Goal: Information Seeking & Learning: Check status

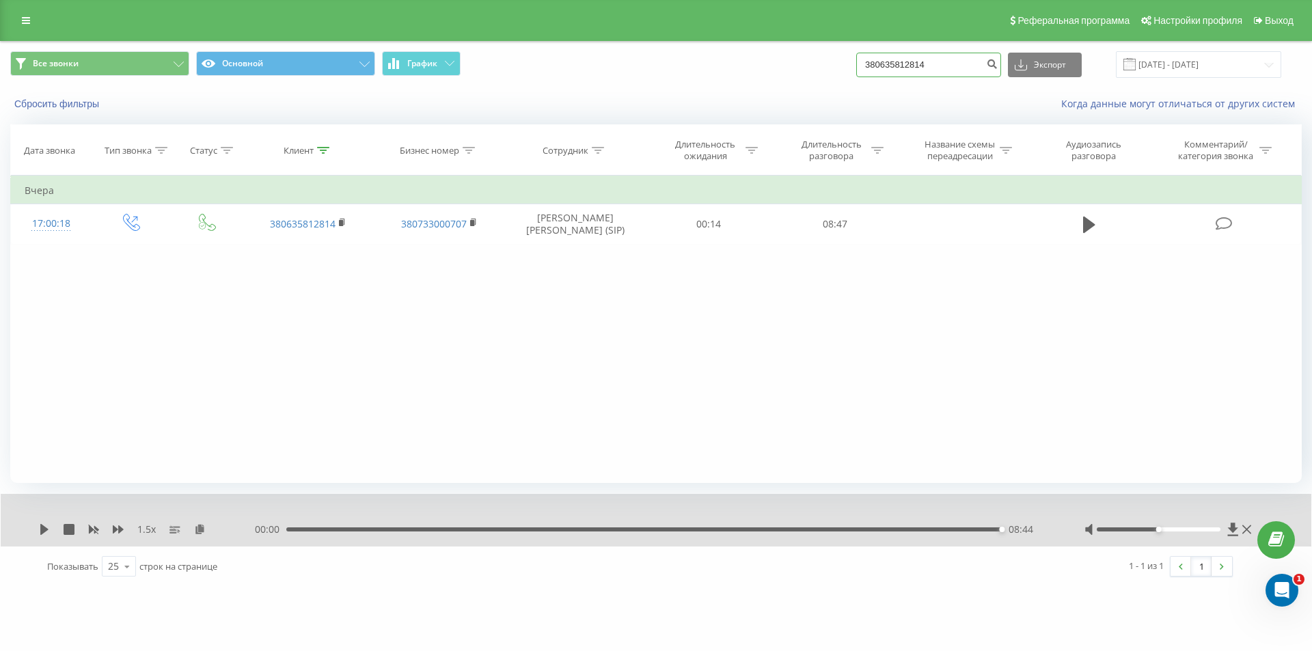
drag, startPoint x: 950, startPoint y: 69, endPoint x: 682, endPoint y: 89, distance: 268.6
click at [697, 87] on div "Все звонки Основной График 380635812814 Экспорт .csv .xls .xlsx 21.05.2025 - 21…" at bounding box center [656, 65] width 1311 height 46
paste input "950502896"
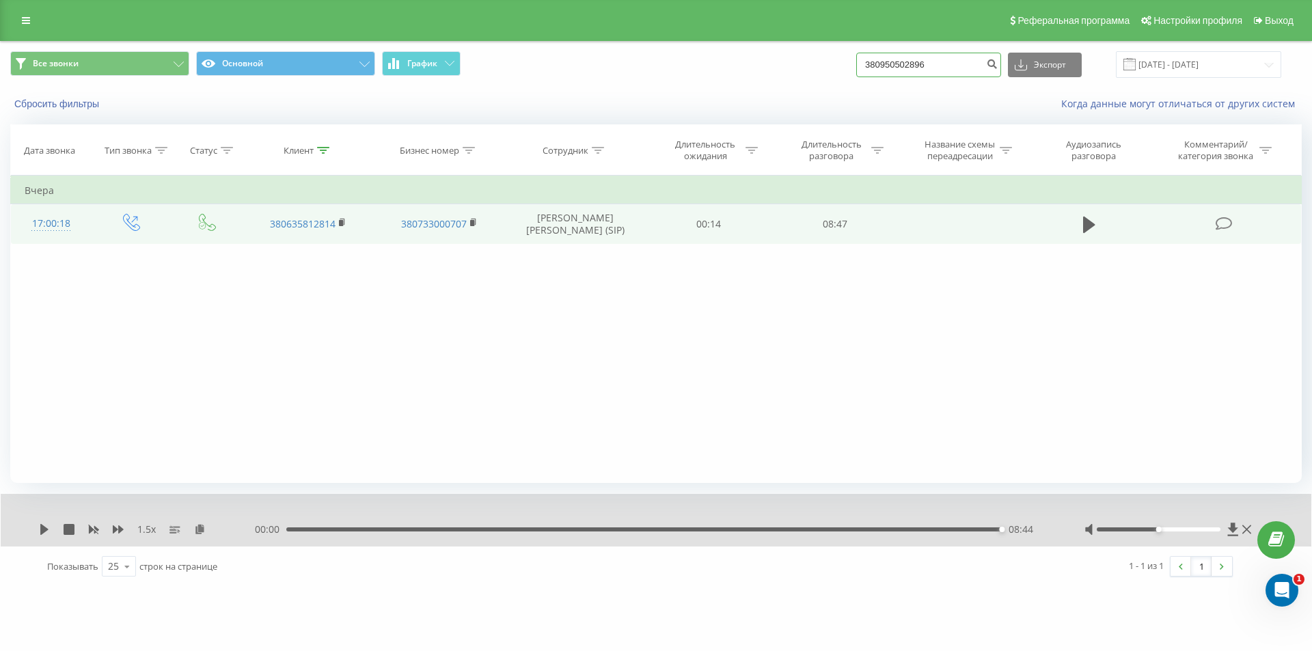
type input "380950502896"
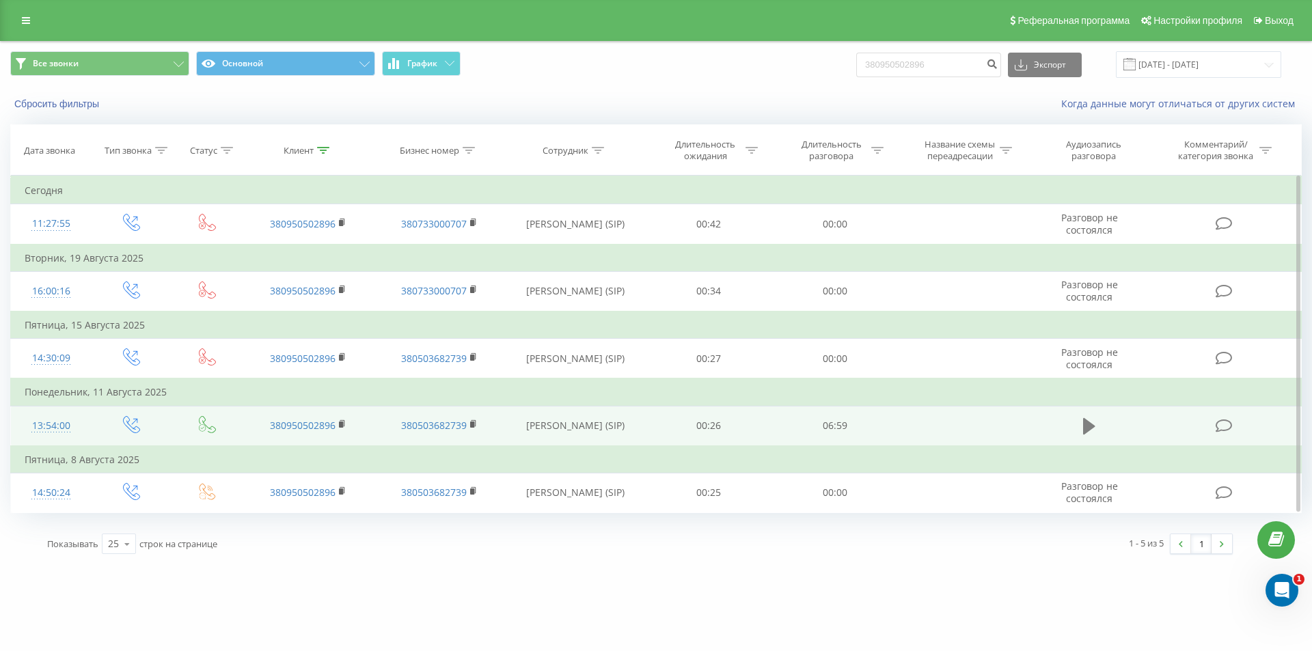
click at [1084, 424] on icon at bounding box center [1089, 426] width 12 height 16
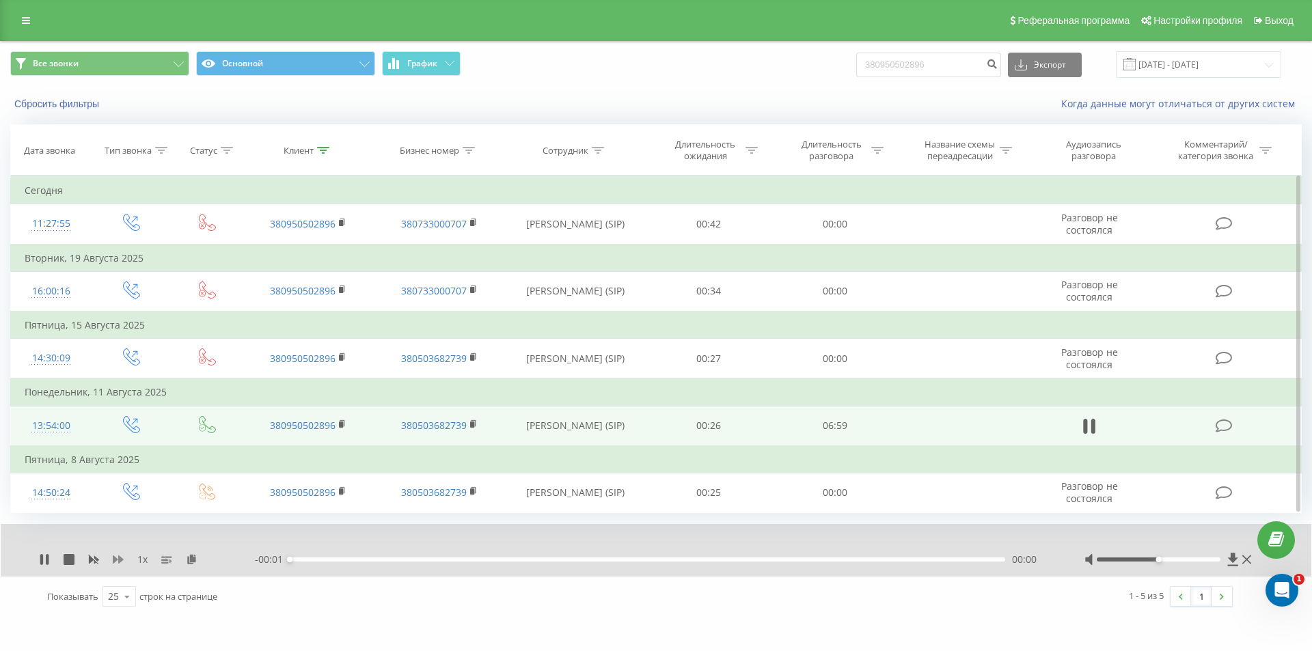
click at [116, 557] on icon at bounding box center [118, 559] width 11 height 11
click at [199, 560] on icon at bounding box center [200, 559] width 12 height 10
click at [118, 560] on icon at bounding box center [118, 559] width 11 height 11
click at [41, 564] on icon at bounding box center [41, 559] width 3 height 11
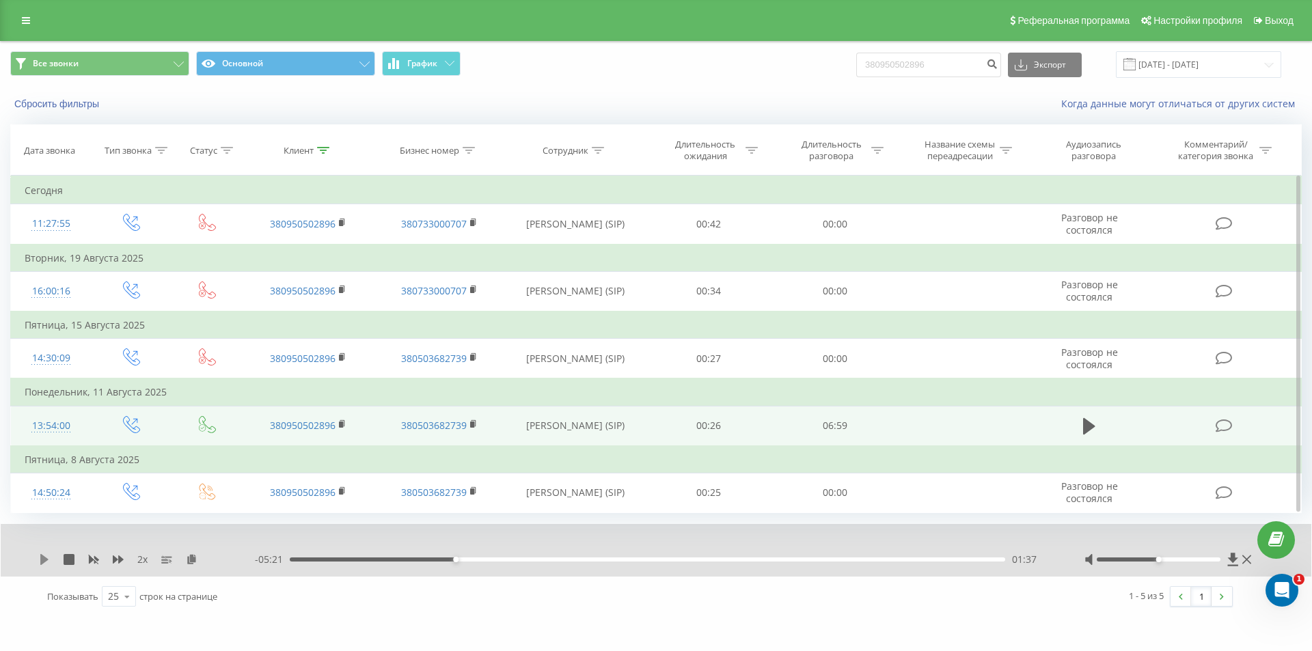
click at [44, 562] on icon at bounding box center [44, 559] width 8 height 11
click at [94, 562] on icon at bounding box center [94, 560] width 10 height 8
click at [118, 560] on icon at bounding box center [118, 560] width 11 height 8
click at [115, 558] on icon at bounding box center [118, 560] width 11 height 8
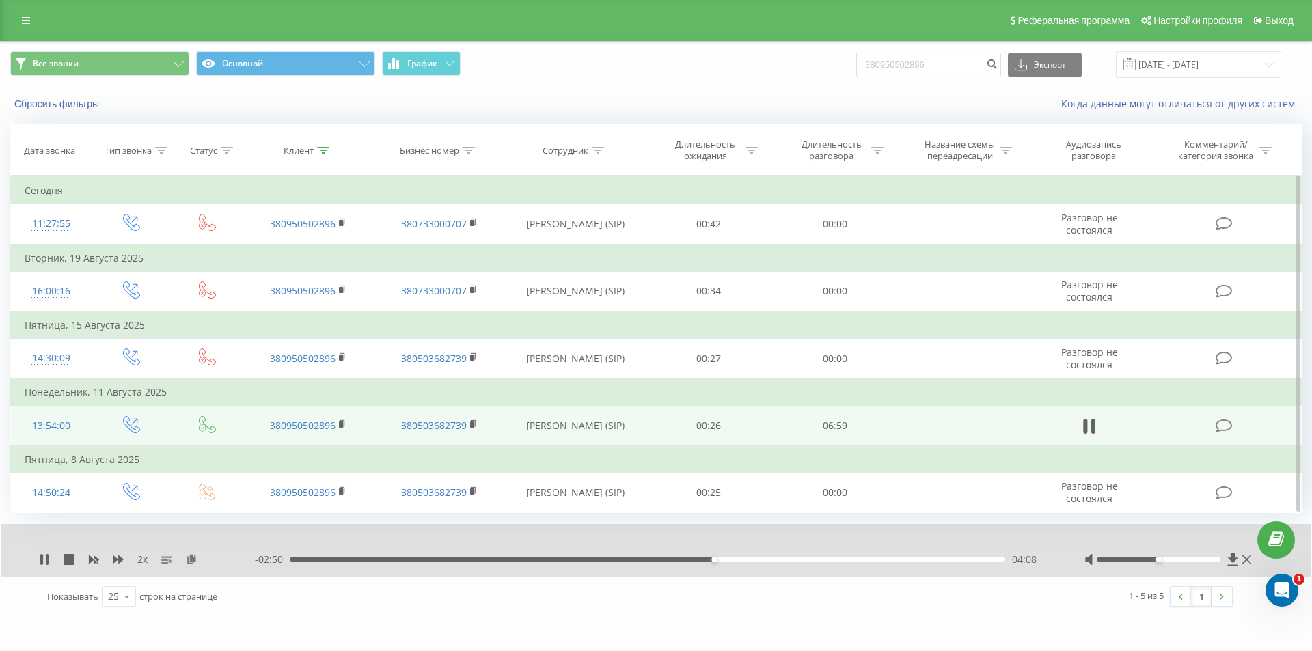
click at [685, 559] on div "04:08" at bounding box center [647, 560] width 715 height 4
click at [94, 560] on rect at bounding box center [93, 560] width 10 height 10
click at [115, 561] on icon at bounding box center [118, 560] width 11 height 8
click at [963, 560] on div "06:34" at bounding box center [647, 560] width 715 height 4
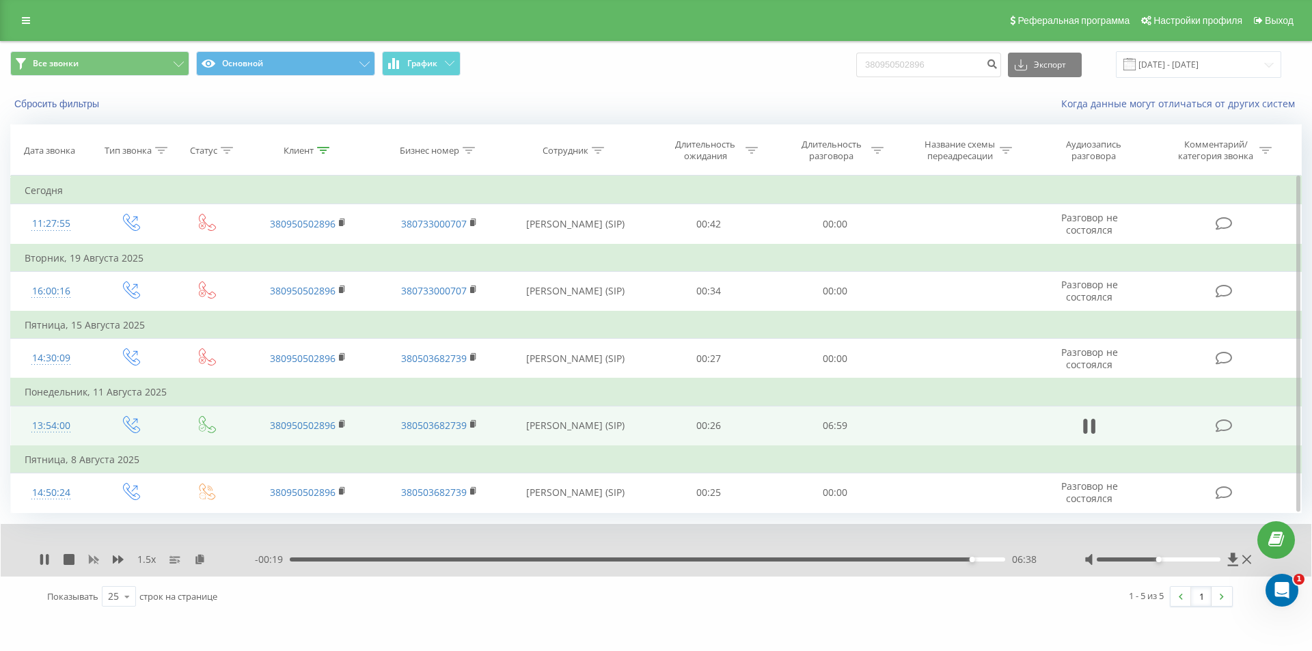
click at [93, 558] on icon at bounding box center [93, 559] width 11 height 11
drag, startPoint x: 948, startPoint y: 63, endPoint x: 648, endPoint y: 85, distance: 300.8
click at [697, 81] on div "Все звонки Основной График 380950502896 Экспорт .csv .xls .xlsx 21.05.2025 - 21…" at bounding box center [656, 65] width 1311 height 46
paste input "684157653"
type input "380684157653"
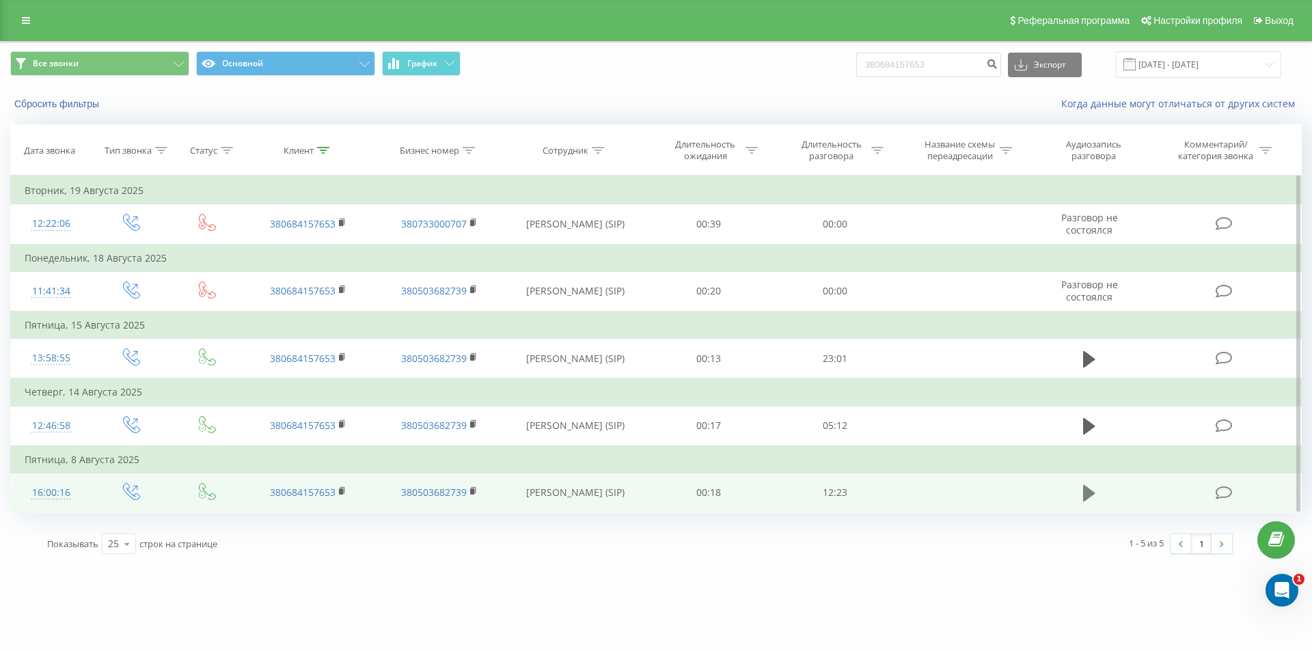
click at [1094, 493] on icon at bounding box center [1089, 493] width 12 height 16
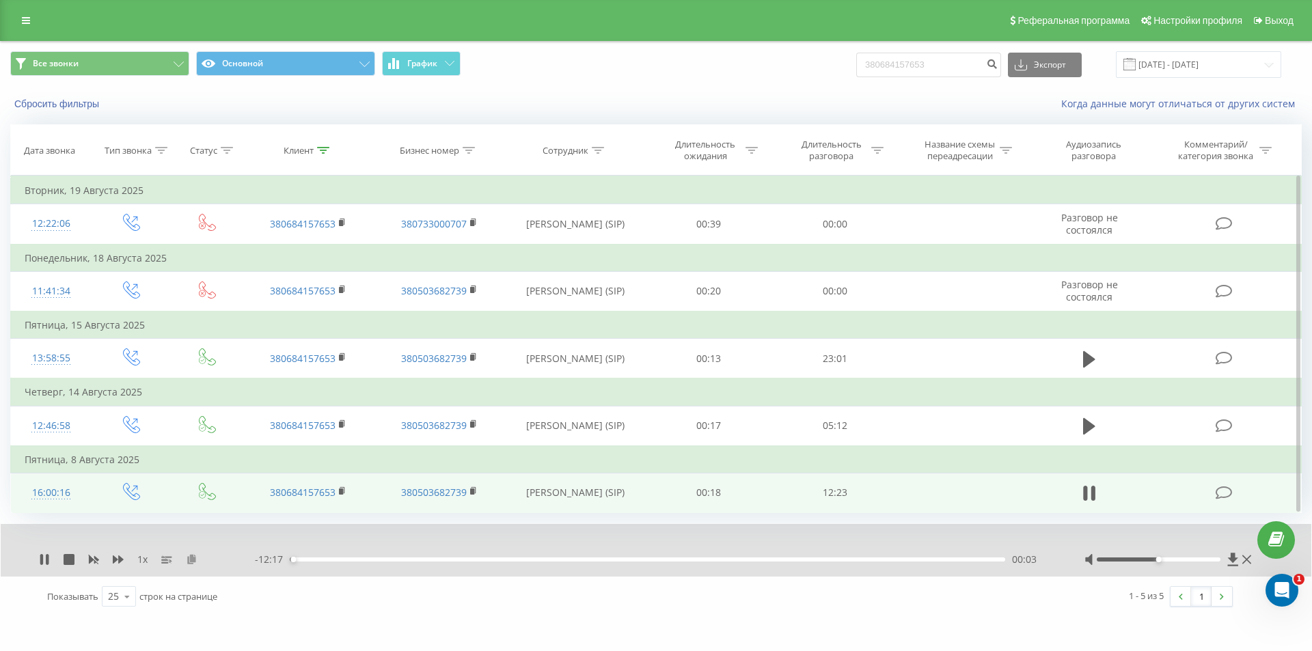
click at [191, 563] on icon at bounding box center [192, 559] width 12 height 10
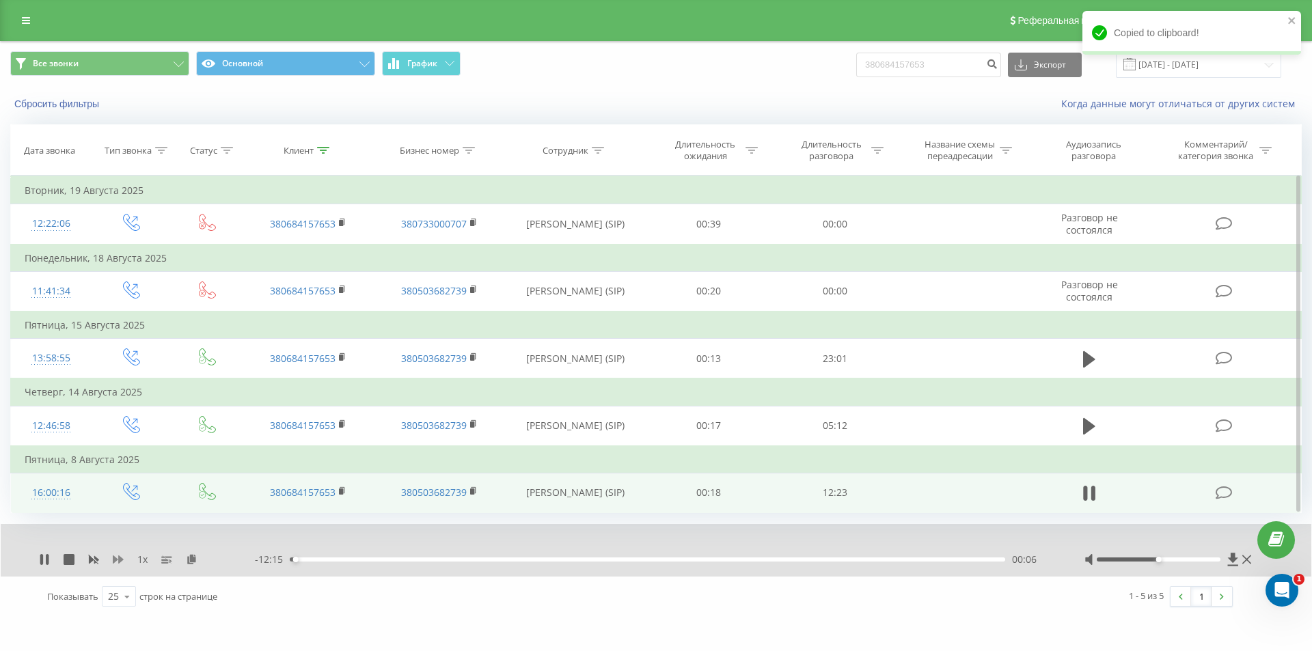
click at [116, 562] on icon at bounding box center [118, 559] width 11 height 11
click at [341, 495] on icon at bounding box center [343, 492] width 8 height 10
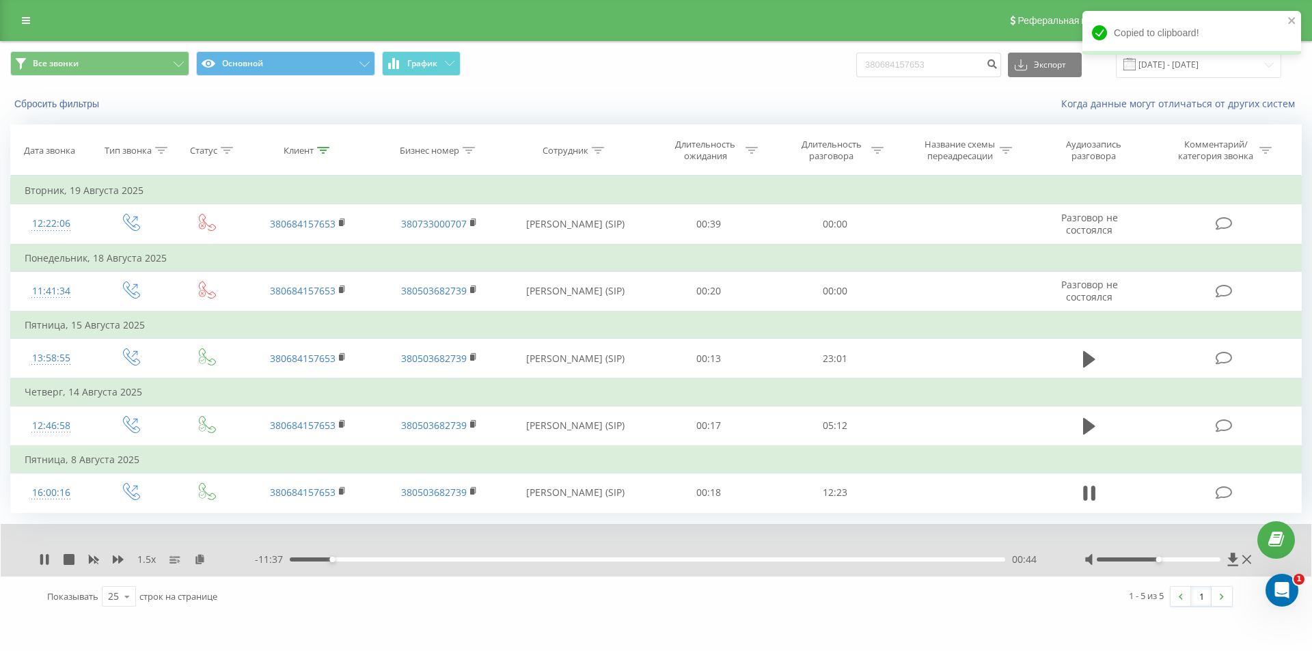
click at [38, 564] on div "1.5 x - 11:37 00:44 00:44" at bounding box center [656, 550] width 1311 height 53
click at [48, 560] on icon at bounding box center [47, 559] width 3 height 11
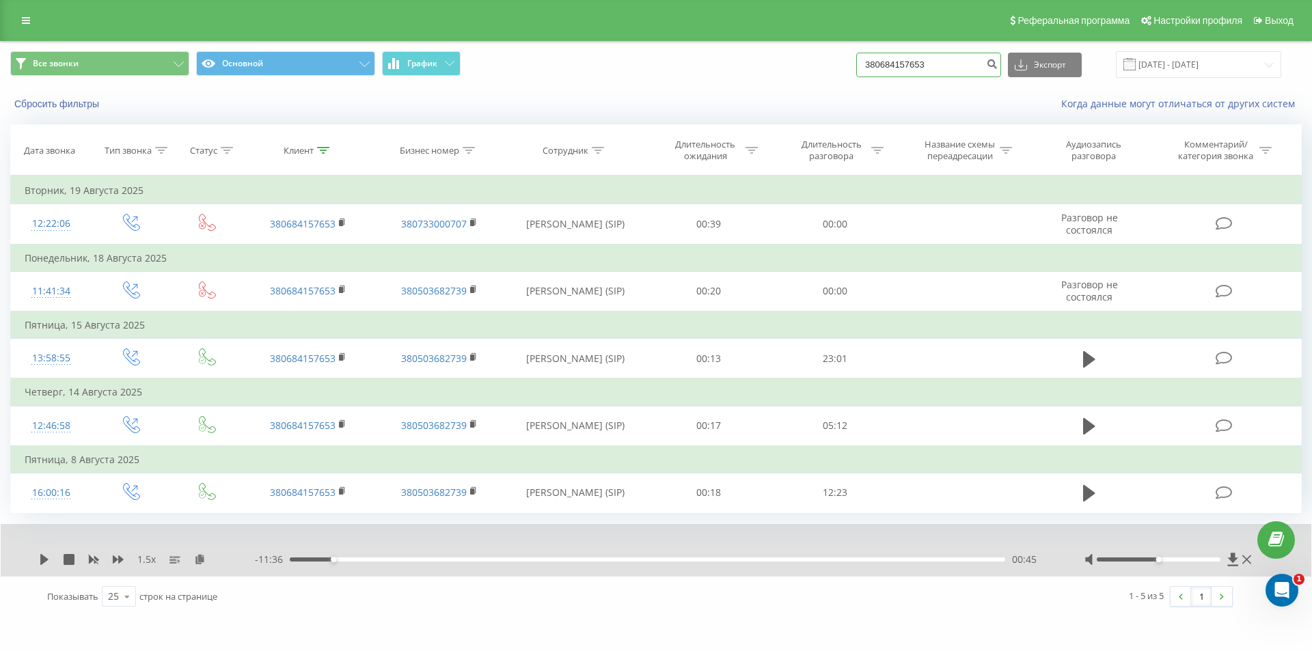
drag, startPoint x: 964, startPoint y: 68, endPoint x: 775, endPoint y: 68, distance: 189.3
click at [789, 64] on div "Все звонки Основной График 380684157653 Экспорт .csv .xls .xlsx 21.05.2025 - 21…" at bounding box center [655, 64] width 1291 height 27
paste input "79107998"
type input "380679107998"
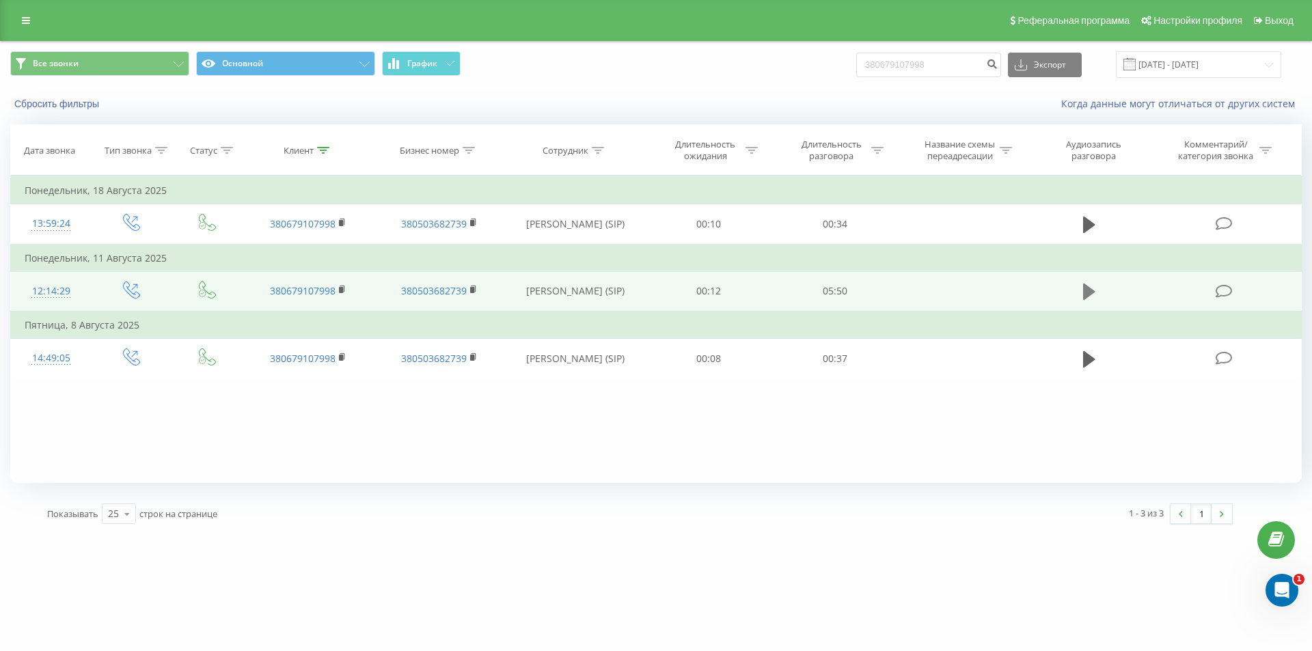
click at [1087, 298] on icon at bounding box center [1089, 292] width 12 height 16
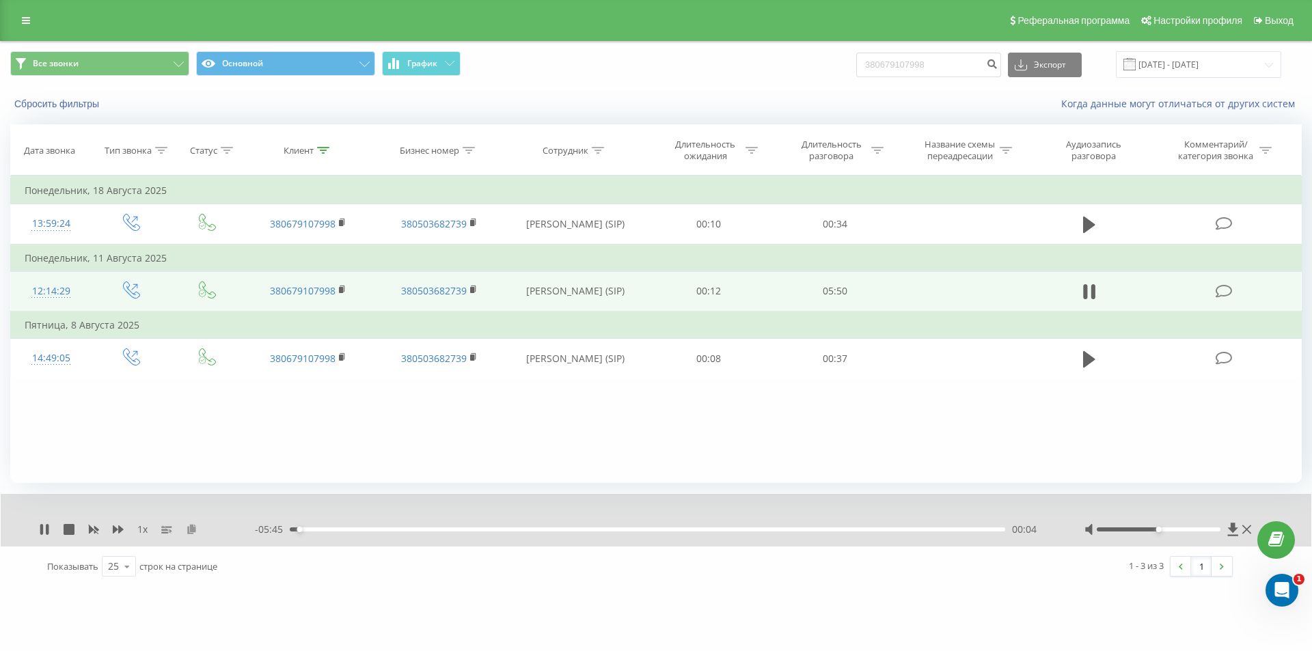
click at [194, 528] on icon at bounding box center [192, 529] width 12 height 10
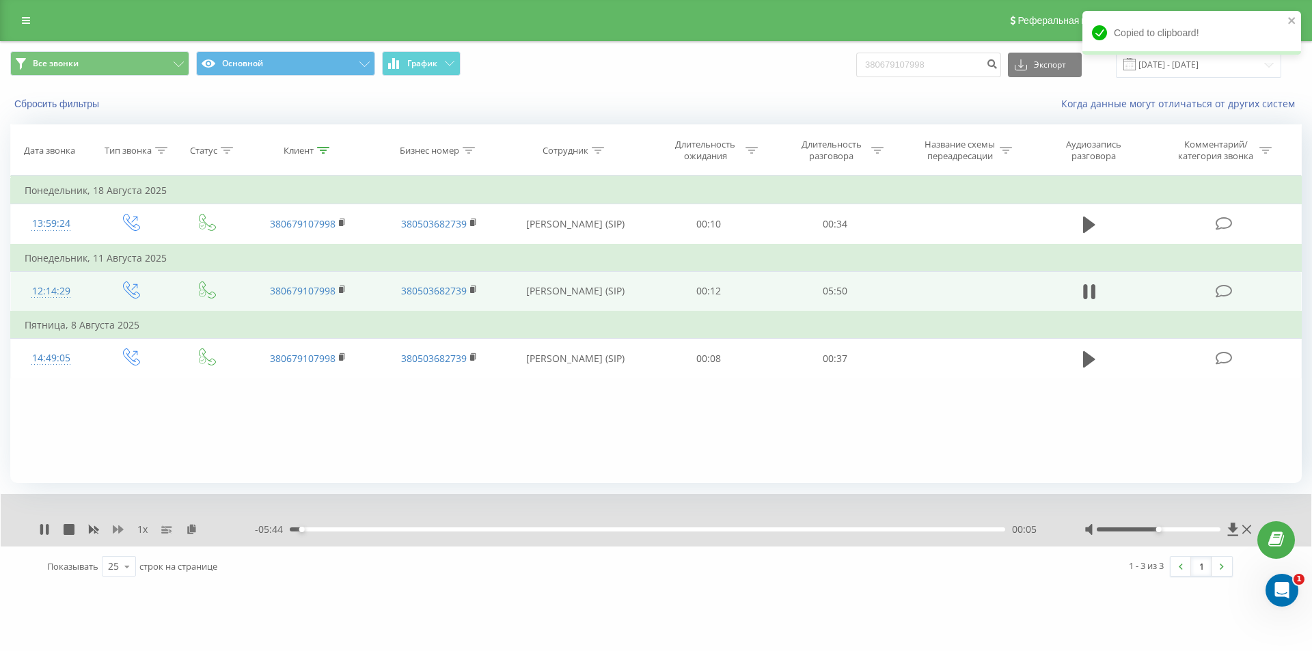
click at [118, 527] on icon at bounding box center [118, 529] width 11 height 11
click at [121, 528] on icon at bounding box center [118, 529] width 11 height 8
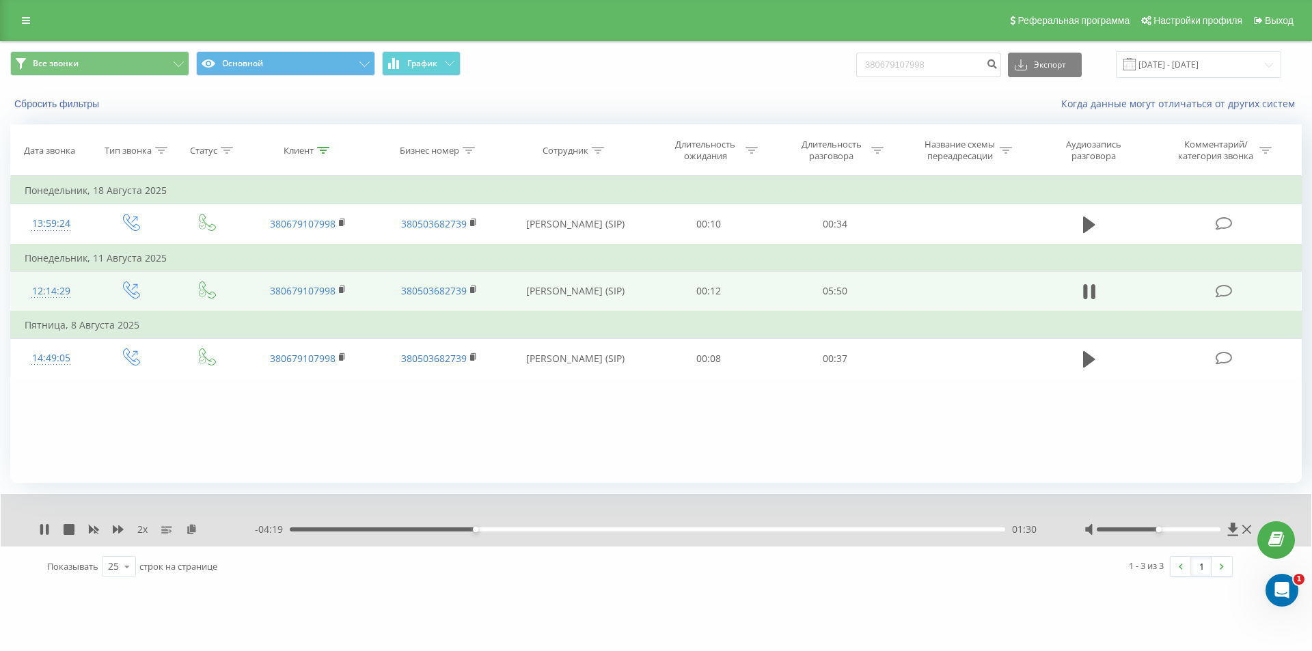
click at [87, 529] on div "2 x" at bounding box center [147, 530] width 216 height 14
click at [94, 529] on rect at bounding box center [95, 529] width 6 height 5
click at [120, 528] on icon at bounding box center [118, 529] width 11 height 8
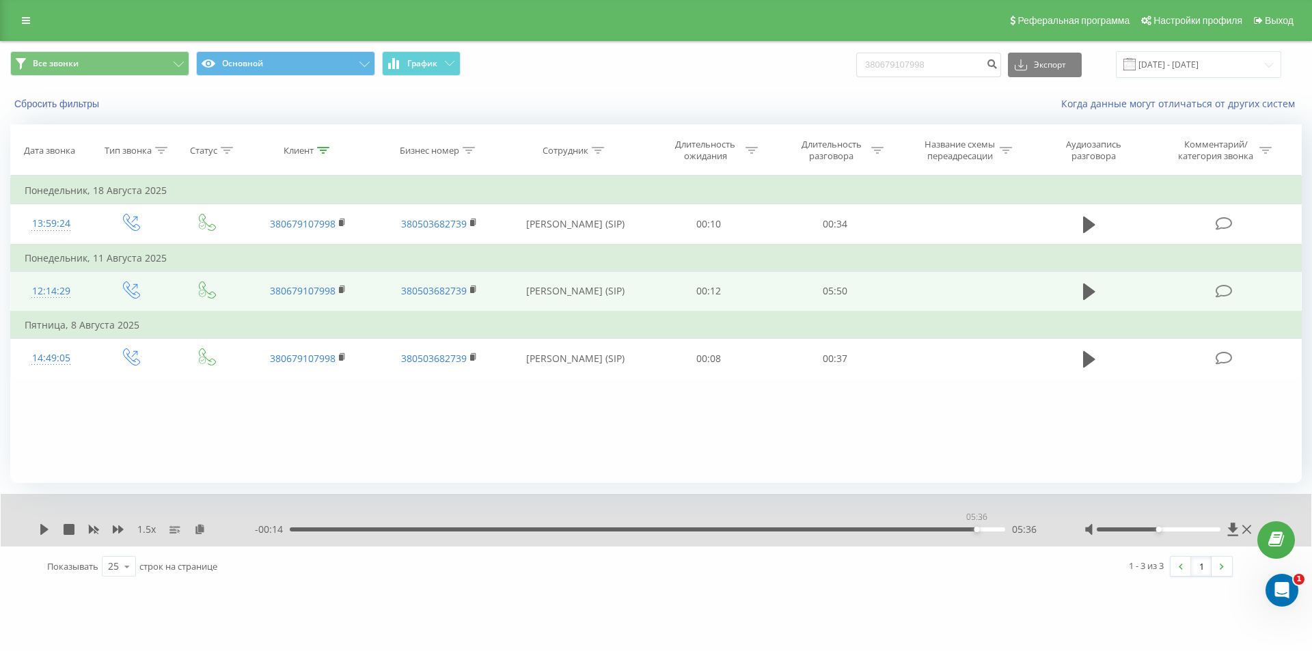
click at [973, 528] on div "05:36" at bounding box center [647, 530] width 715 height 4
click at [40, 532] on icon at bounding box center [44, 529] width 11 height 11
click at [978, 530] on div "05:38" at bounding box center [647, 530] width 715 height 4
click at [43, 526] on icon at bounding box center [44, 529] width 8 height 11
click at [95, 530] on icon at bounding box center [94, 530] width 10 height 8
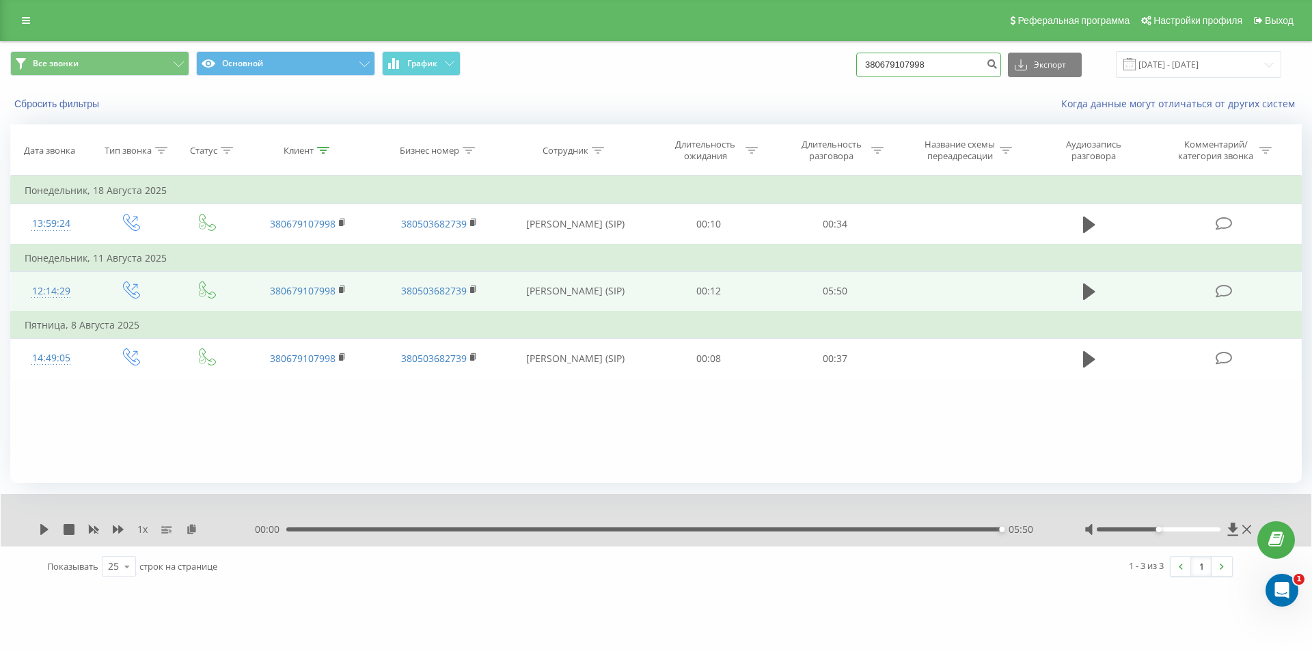
drag, startPoint x: 952, startPoint y: 55, endPoint x: 699, endPoint y: 53, distance: 252.8
click at [707, 59] on div "Все звонки Основной График 380679107998 Экспорт .csv .xls .xlsx 21.05.2025 - 21…" at bounding box center [655, 64] width 1291 height 27
paste input "954919199"
type input "380954919199"
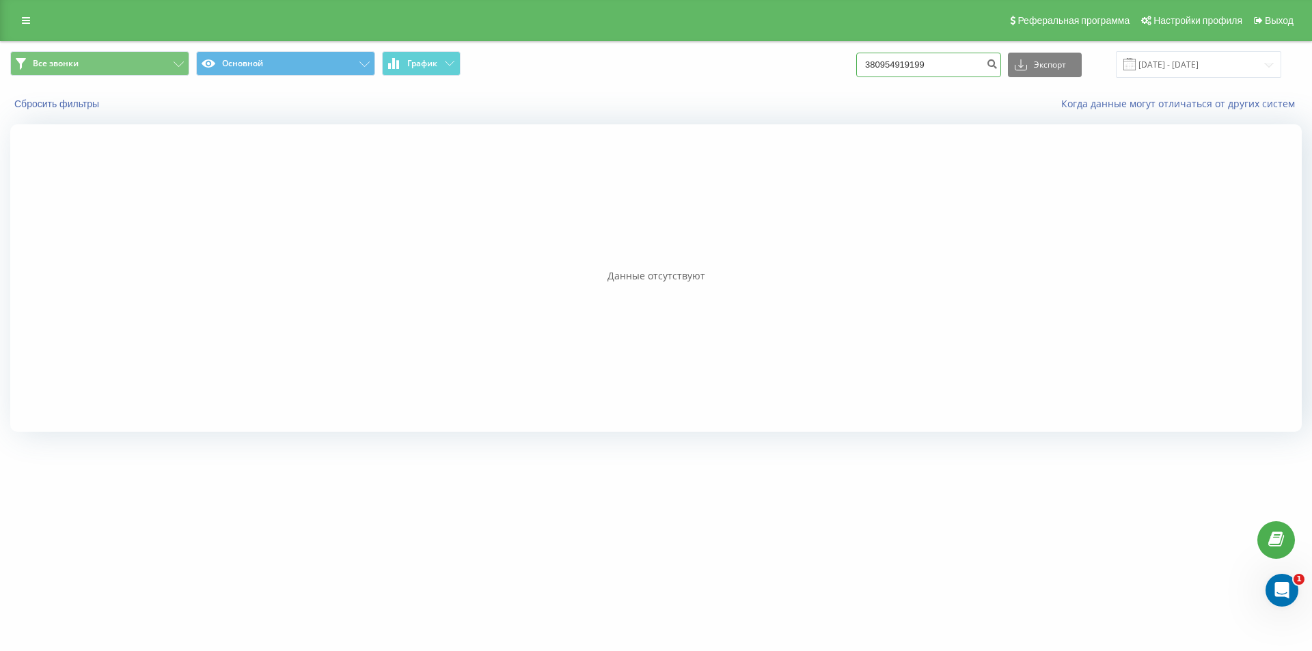
click at [943, 59] on input "380954919199" at bounding box center [928, 65] width 145 height 25
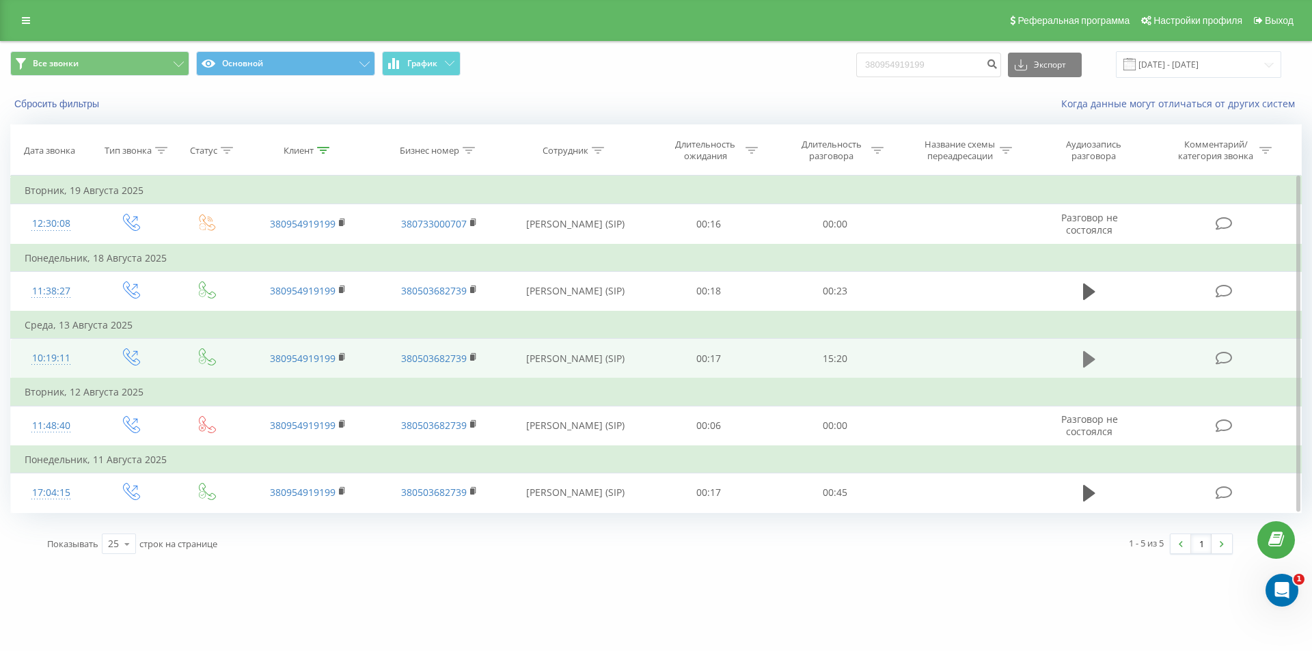
click at [1089, 353] on icon at bounding box center [1089, 359] width 12 height 19
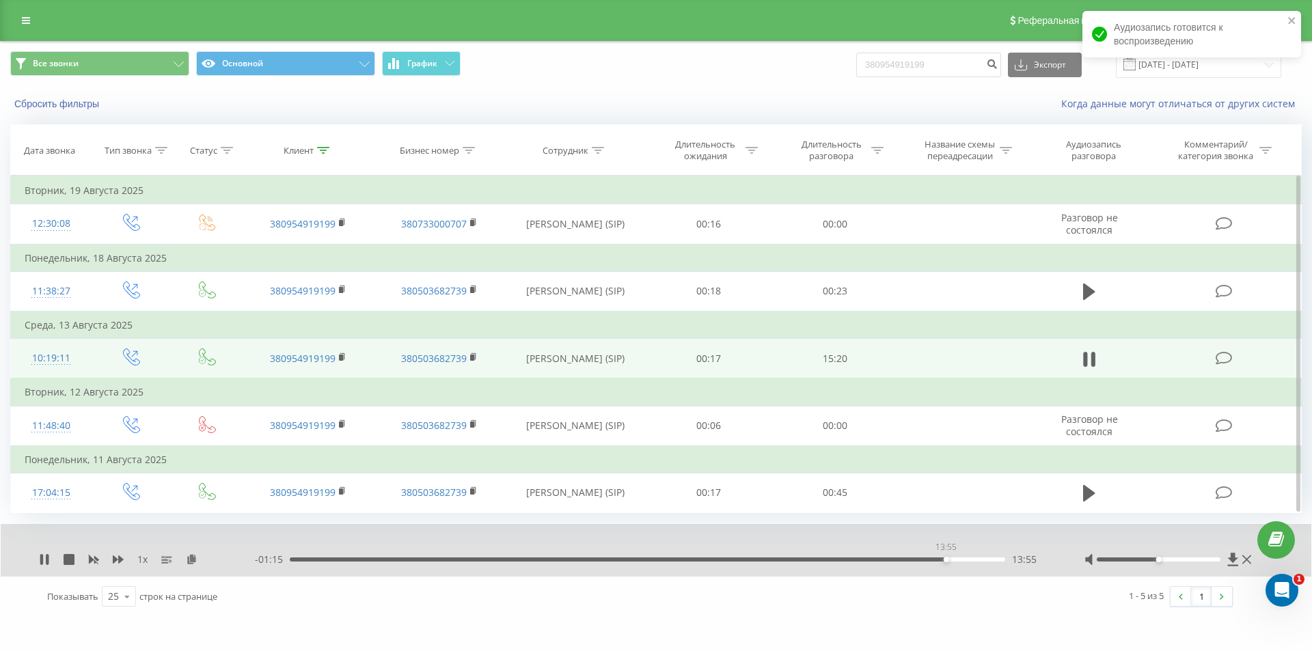
click at [946, 560] on div "13:55" at bounding box center [647, 560] width 715 height 4
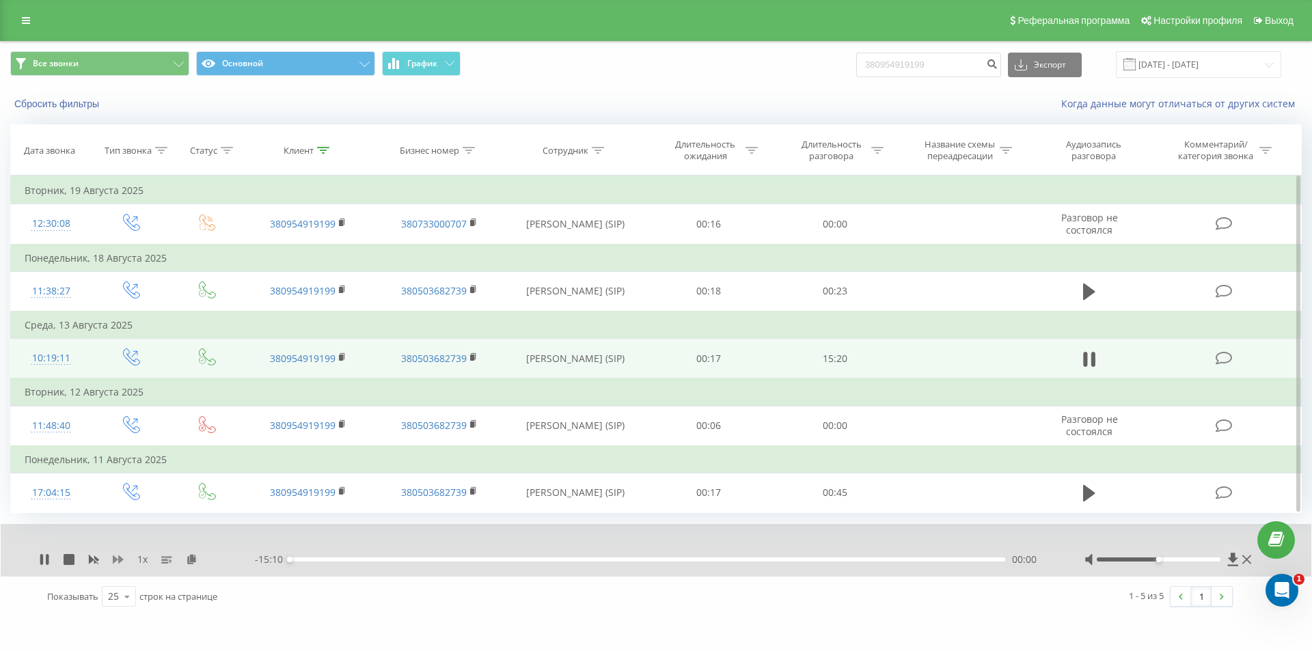
click at [117, 556] on icon at bounding box center [118, 559] width 11 height 11
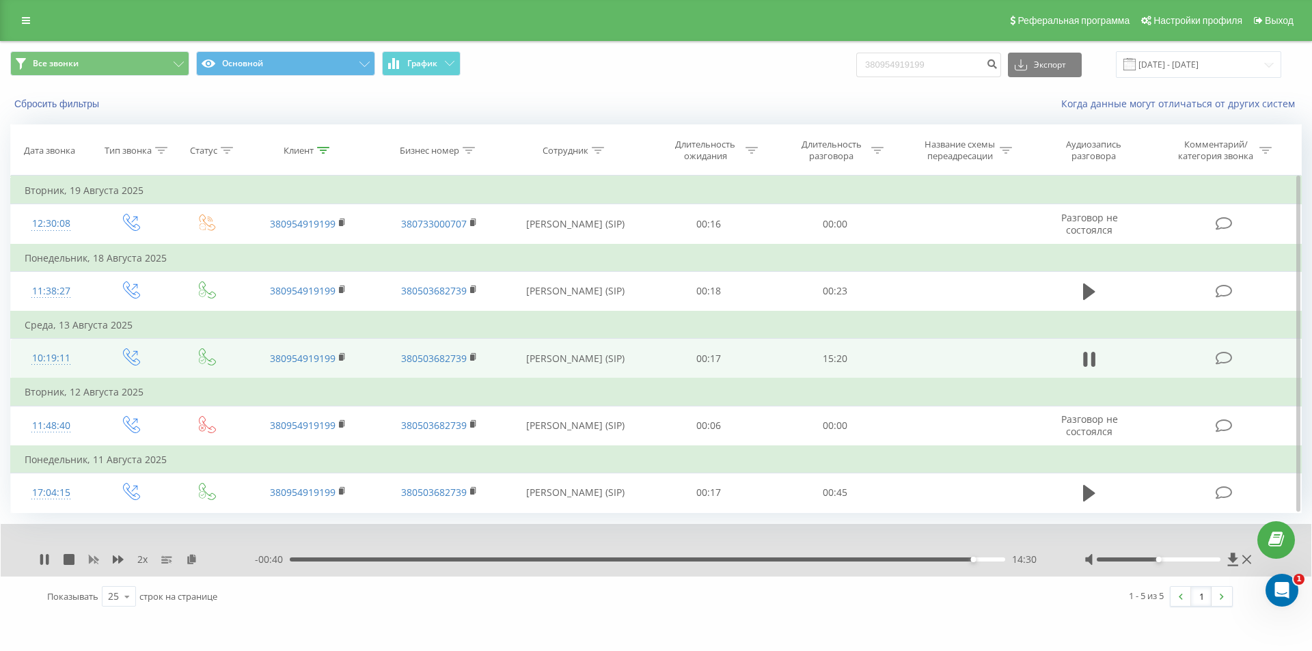
click at [92, 556] on icon at bounding box center [93, 559] width 11 height 11
click at [963, 558] on div "14:35" at bounding box center [647, 560] width 715 height 4
click at [113, 559] on icon at bounding box center [118, 560] width 11 height 8
click at [985, 561] on div "14:45" at bounding box center [647, 560] width 715 height 4
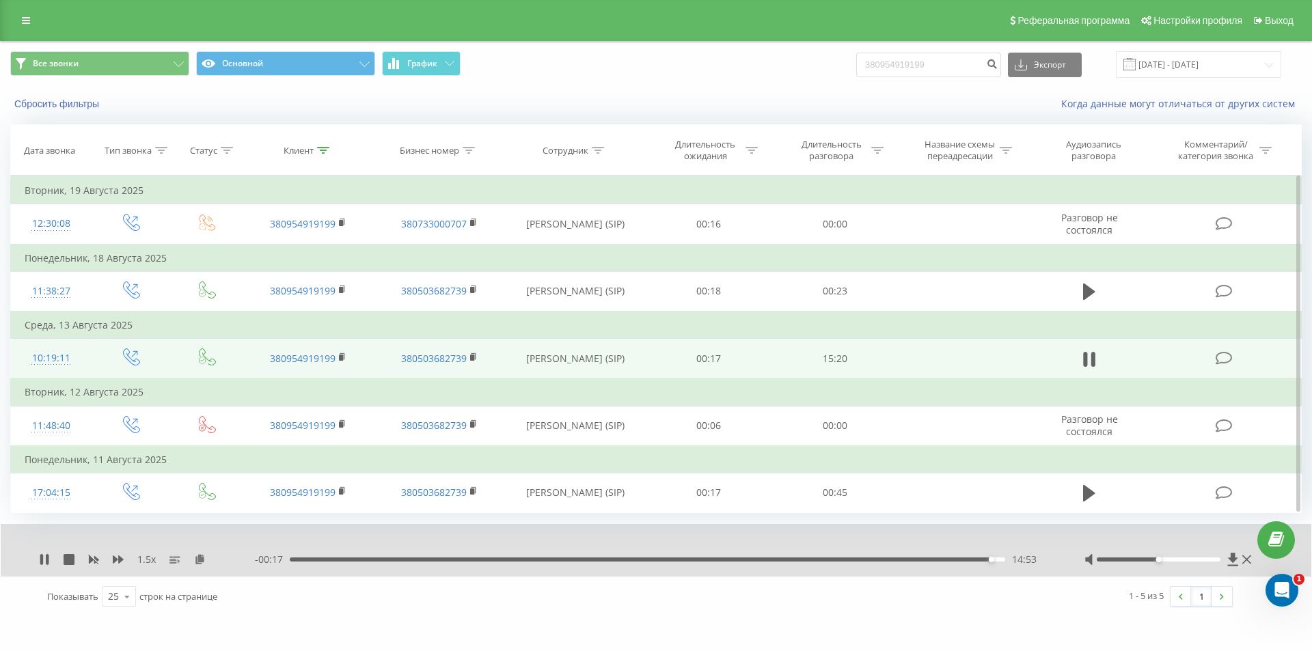
click at [978, 560] on div "14:53" at bounding box center [647, 560] width 715 height 4
click at [94, 556] on icon at bounding box center [93, 559] width 11 height 11
click at [40, 560] on icon at bounding box center [41, 559] width 3 height 11
drag, startPoint x: 940, startPoint y: 72, endPoint x: 771, endPoint y: 71, distance: 168.8
click at [771, 76] on div "Все звонки Основной График 380954919199 Экспорт .csv .xls .xlsx 21.05.2025 - 21…" at bounding box center [655, 64] width 1291 height 27
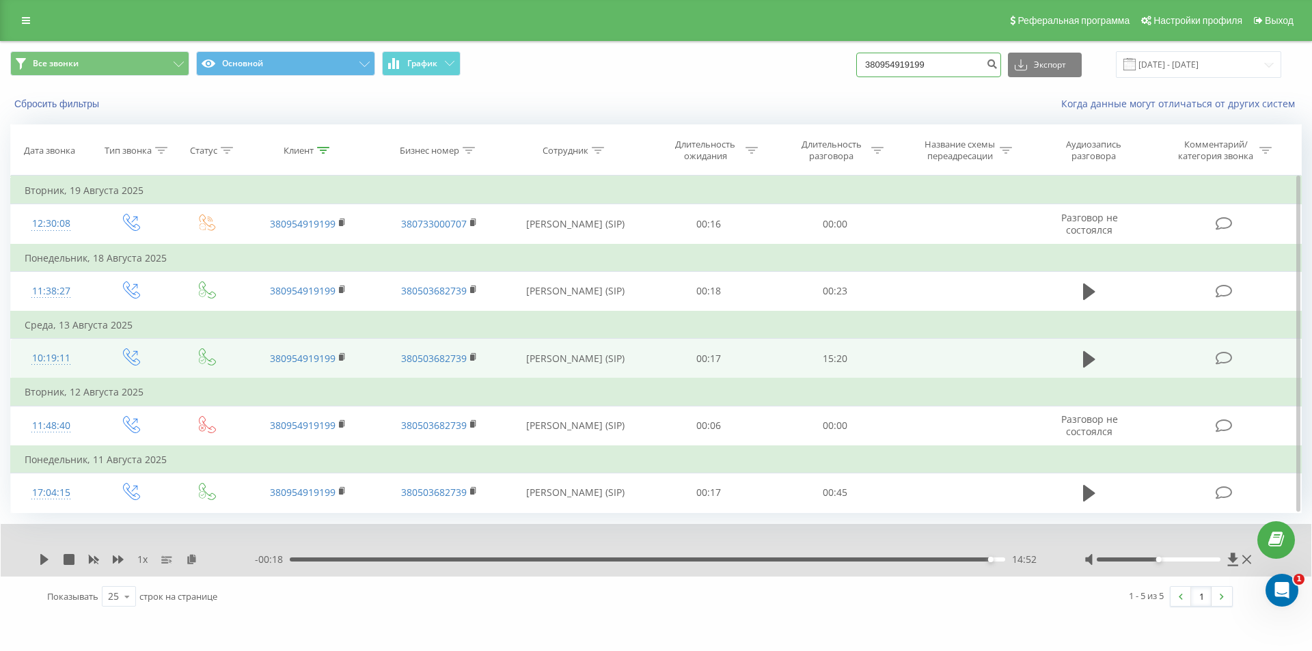
paste input "86724681"
type input "380986724681"
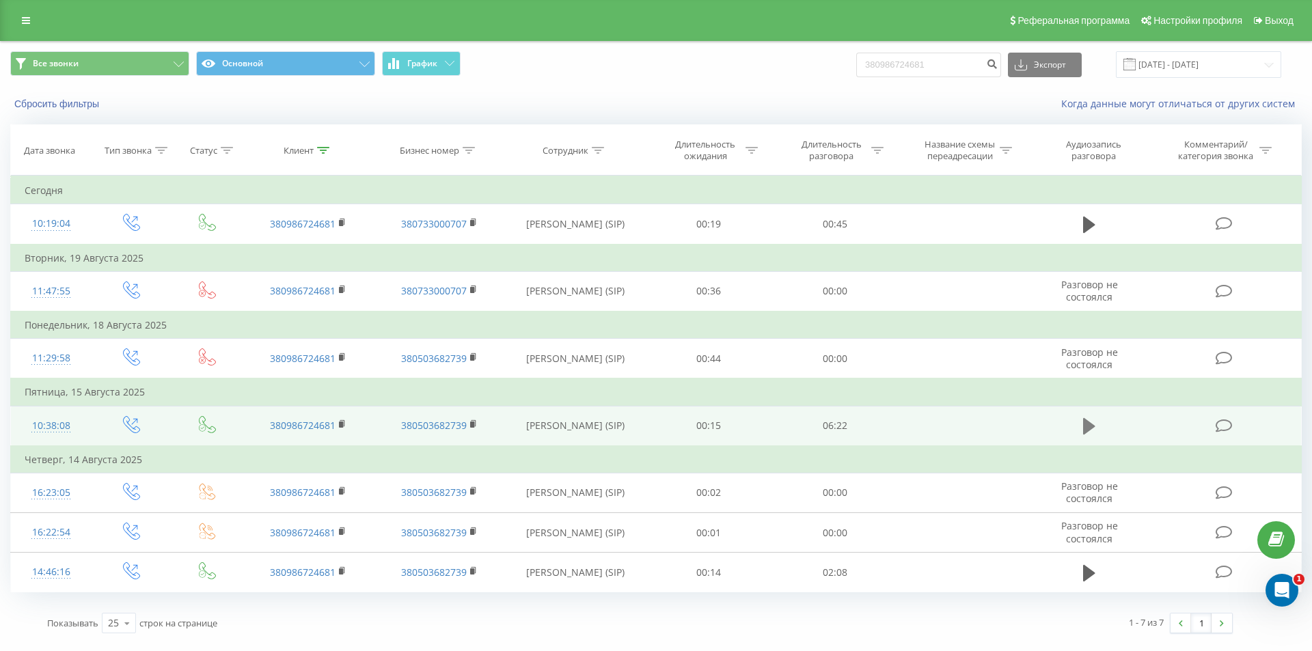
click at [1092, 424] on icon at bounding box center [1089, 426] width 12 height 19
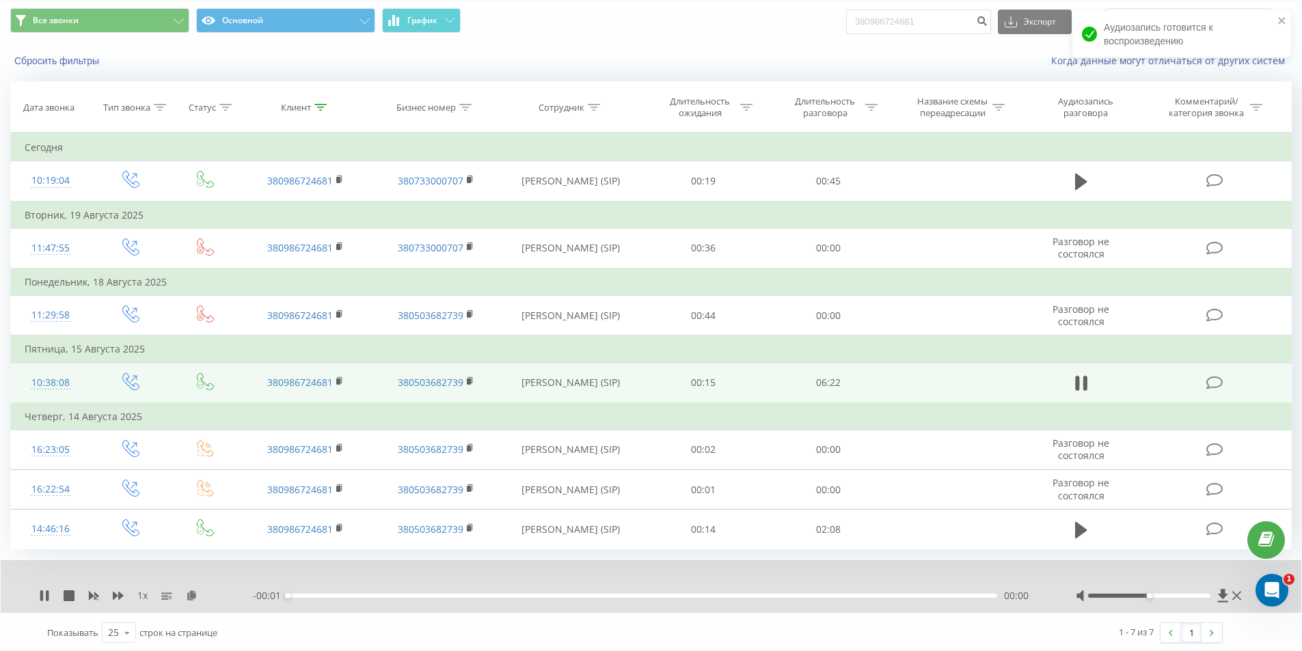
scroll to position [45, 0]
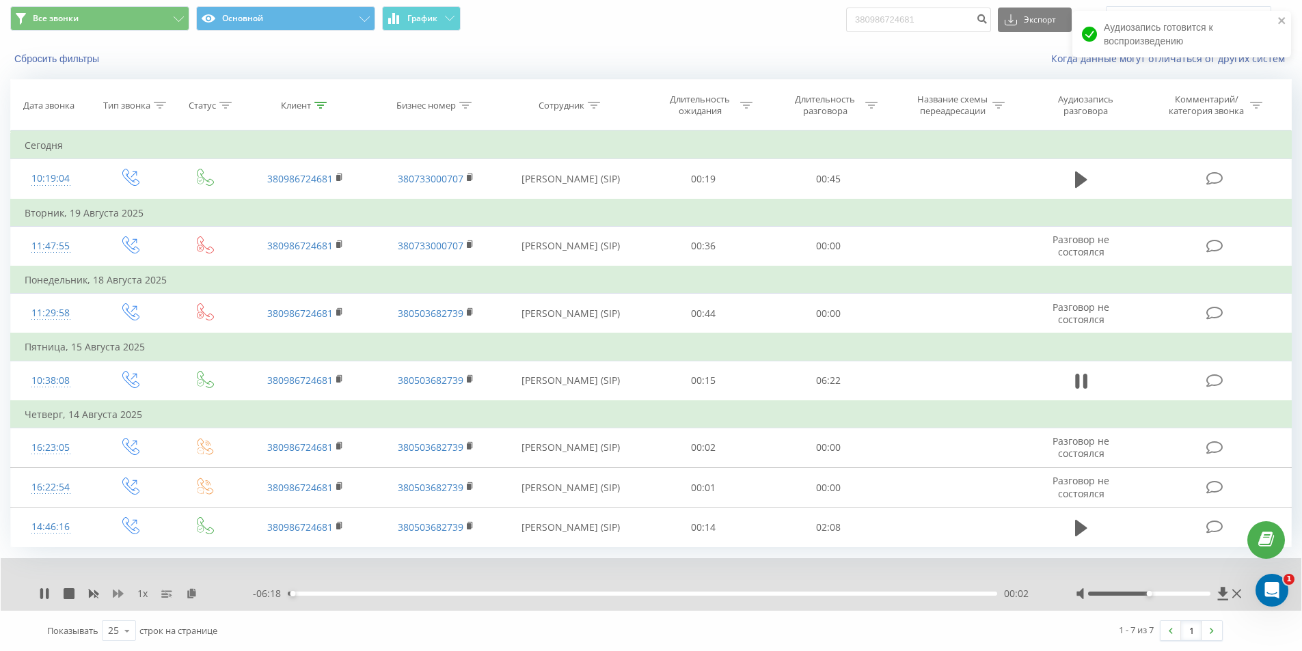
click at [117, 597] on icon at bounding box center [118, 593] width 11 height 11
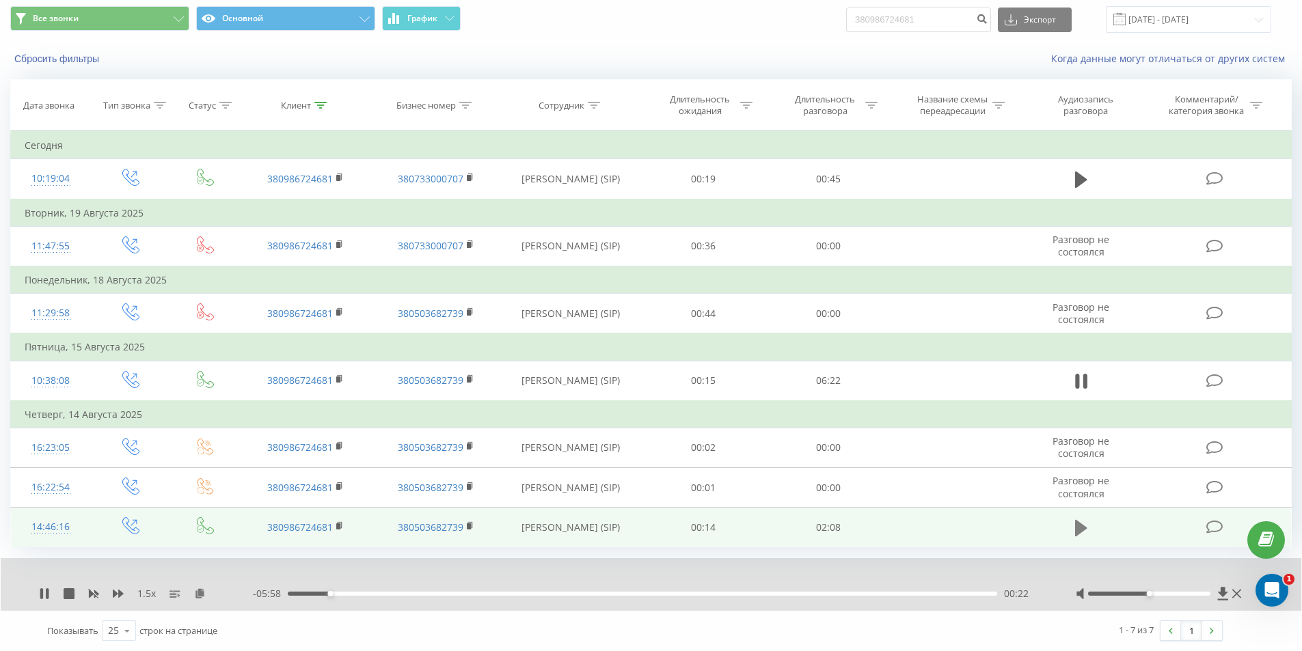
click at [1080, 532] on icon at bounding box center [1081, 528] width 12 height 16
click at [203, 590] on icon at bounding box center [200, 593] width 12 height 10
click at [202, 592] on icon at bounding box center [200, 593] width 12 height 10
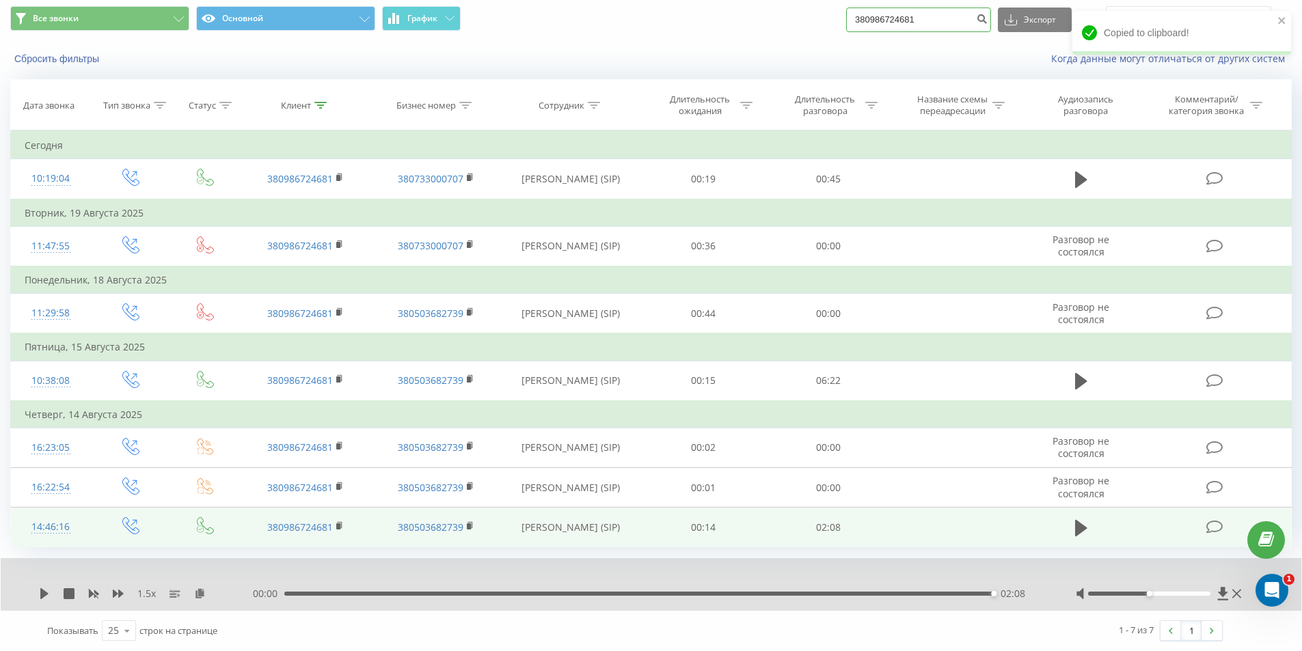
drag, startPoint x: 933, startPoint y: 18, endPoint x: 746, endPoint y: 13, distance: 186.6
click at [782, 24] on div "Все звонки Основной График 380986724681 Экспорт .csv .xls .xlsx [DATE] - [DATE]" at bounding box center [650, 19] width 1281 height 27
paste input "78137193"
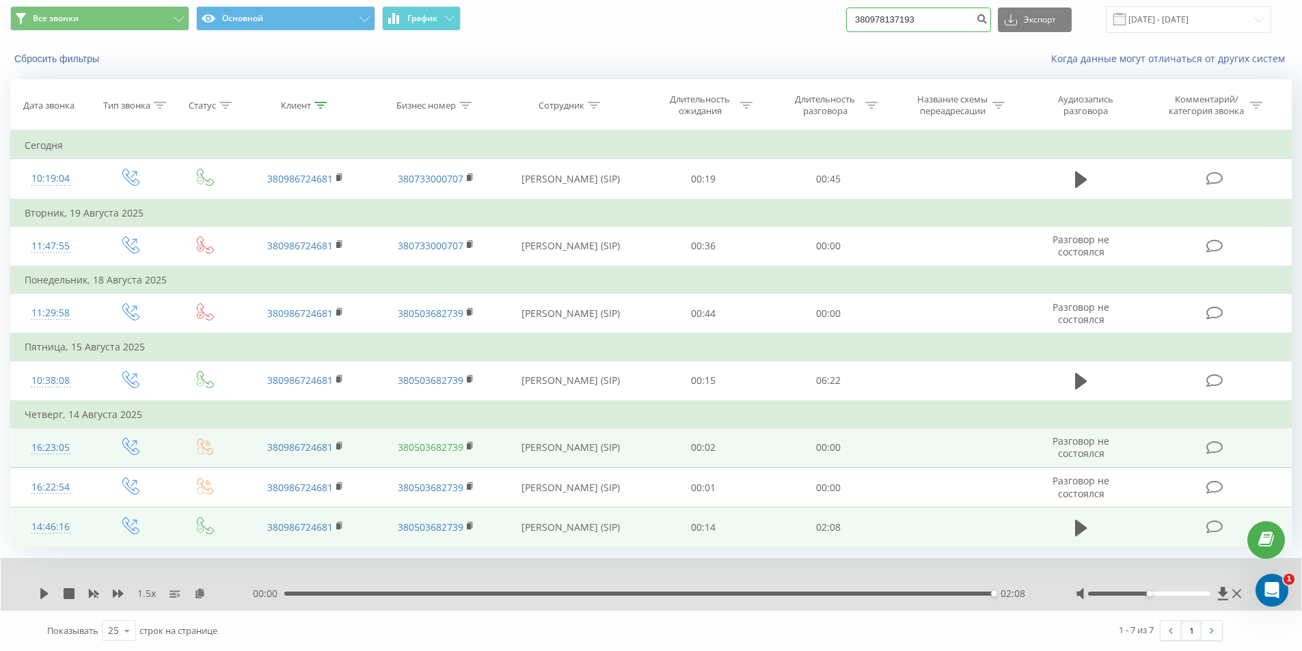
type input "380978137193"
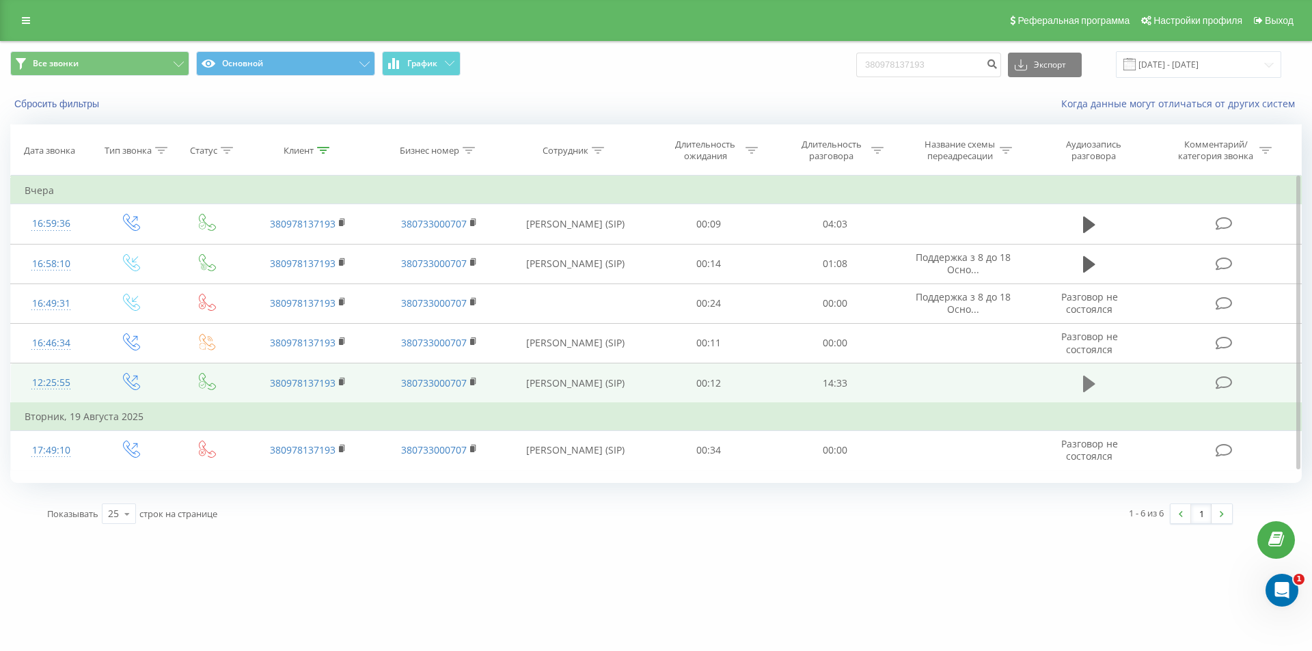
click at [1086, 383] on icon at bounding box center [1089, 383] width 12 height 16
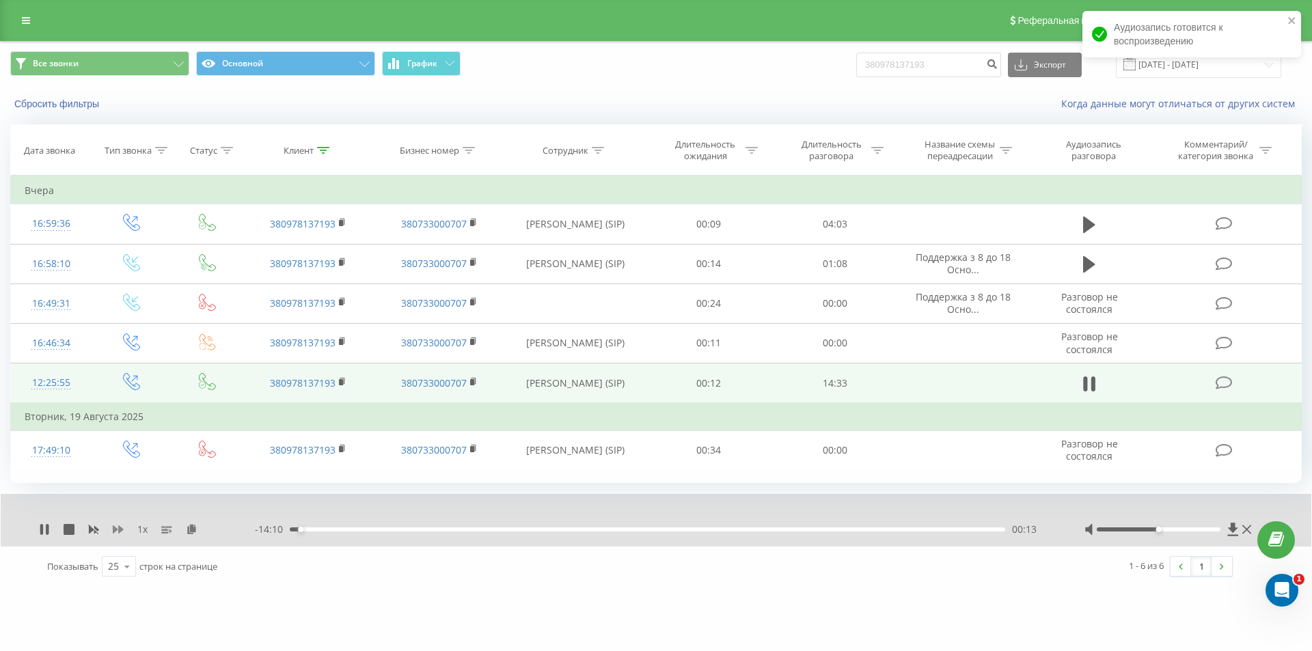
click at [122, 524] on icon at bounding box center [118, 529] width 11 height 11
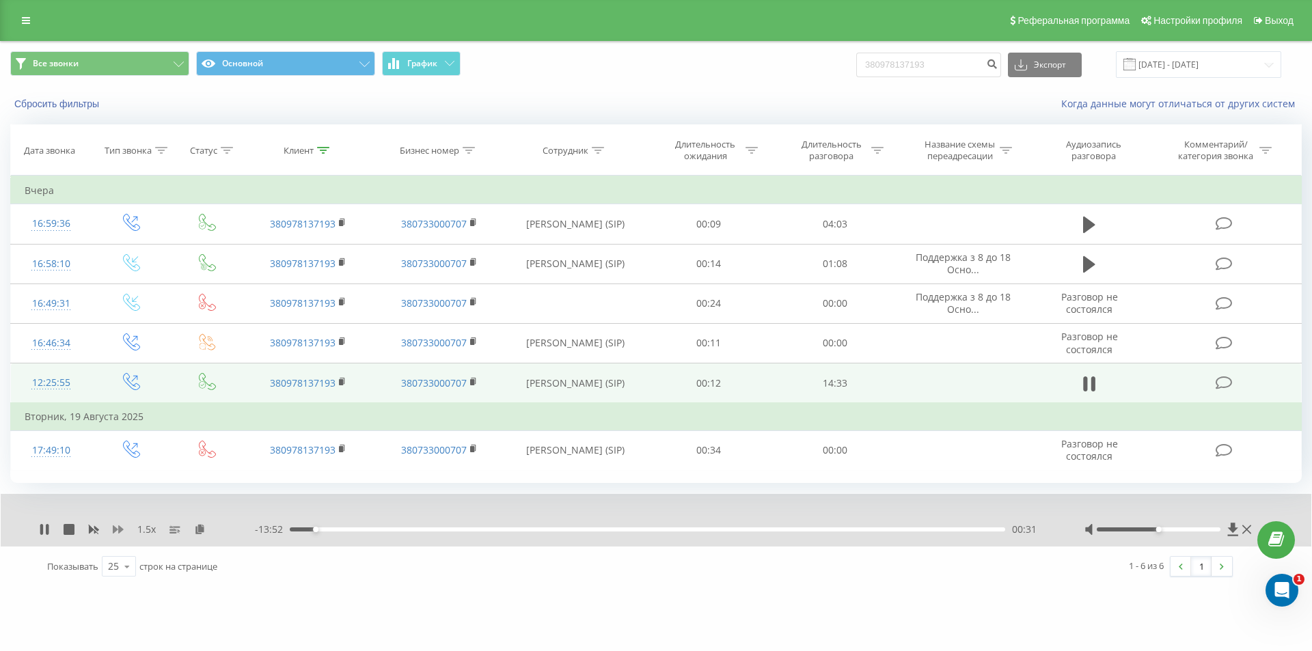
click at [116, 528] on icon at bounding box center [118, 529] width 11 height 8
click at [193, 530] on icon at bounding box center [192, 529] width 12 height 10
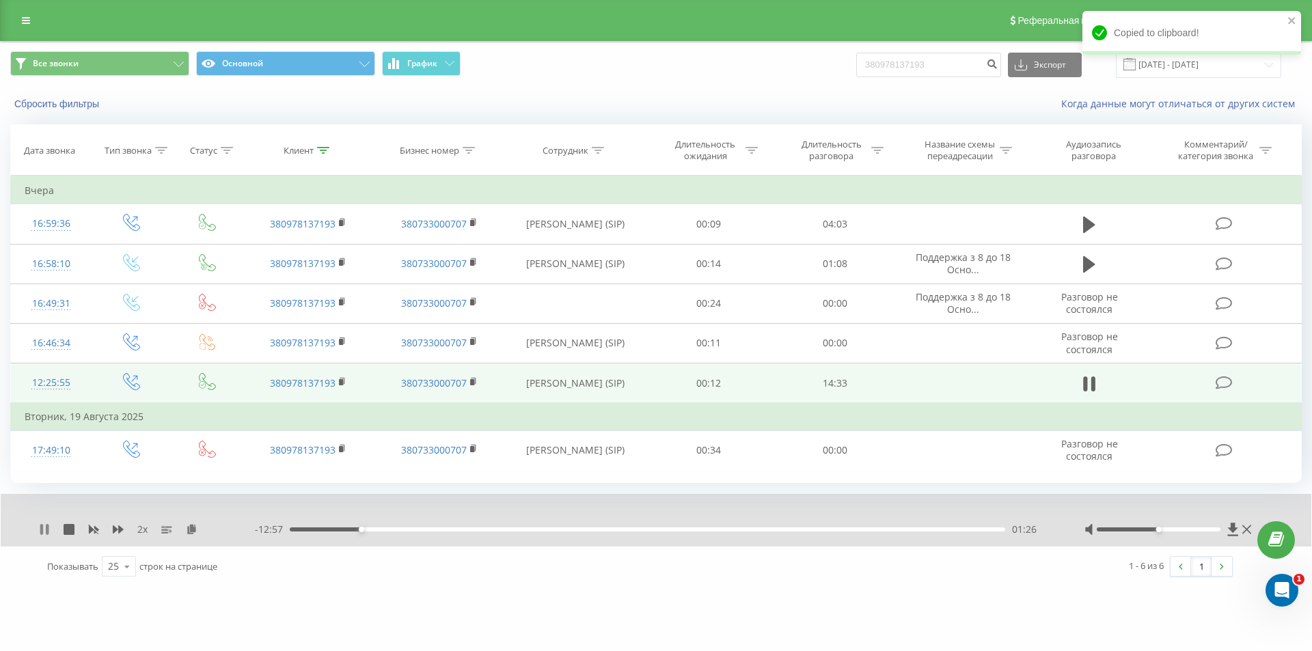
click at [44, 528] on icon at bounding box center [44, 529] width 11 height 11
click at [1291, 21] on icon "close" at bounding box center [1291, 20] width 7 height 7
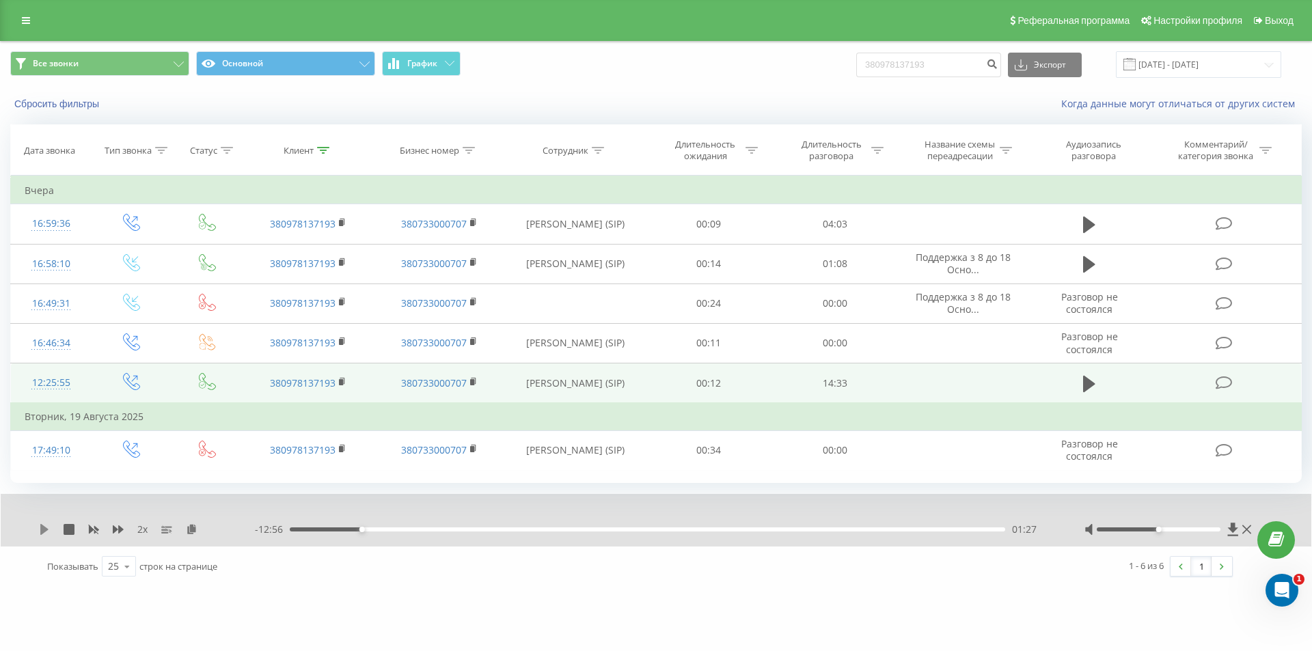
click at [40, 533] on icon at bounding box center [44, 529] width 11 height 11
click at [94, 530] on icon at bounding box center [93, 529] width 11 height 11
click at [113, 534] on icon at bounding box center [118, 529] width 11 height 11
click at [45, 530] on icon at bounding box center [44, 529] width 11 height 11
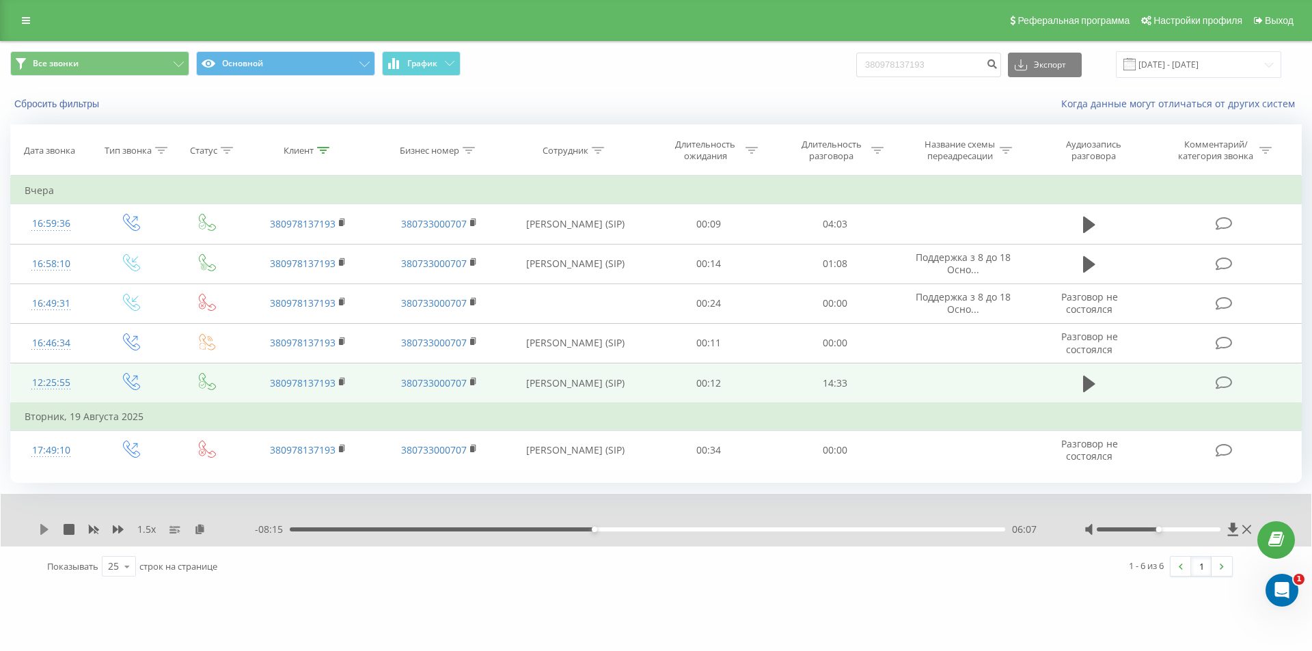
click at [42, 528] on icon at bounding box center [44, 529] width 8 height 11
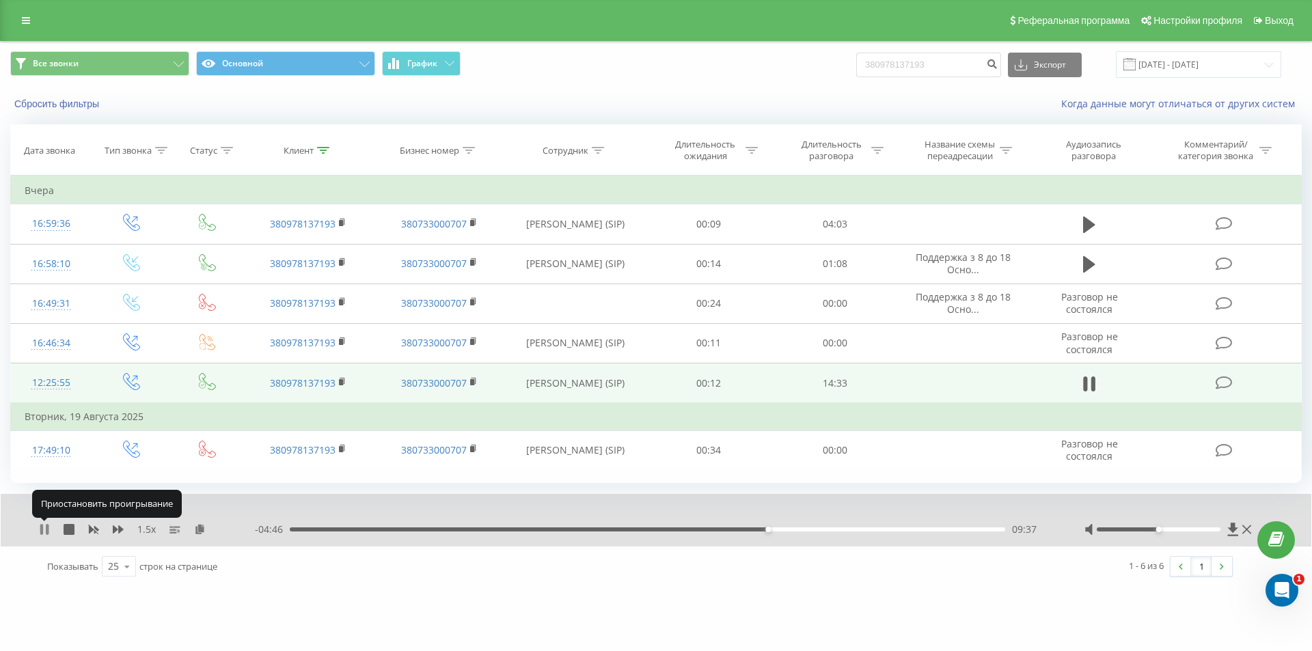
click at [43, 530] on icon at bounding box center [41, 529] width 3 height 11
click at [755, 529] on div "09:22" at bounding box center [647, 530] width 715 height 4
click at [43, 533] on icon at bounding box center [44, 529] width 8 height 11
click at [743, 530] on div "09:07" at bounding box center [647, 530] width 715 height 4
click at [743, 531] on div "09:08" at bounding box center [647, 530] width 715 height 4
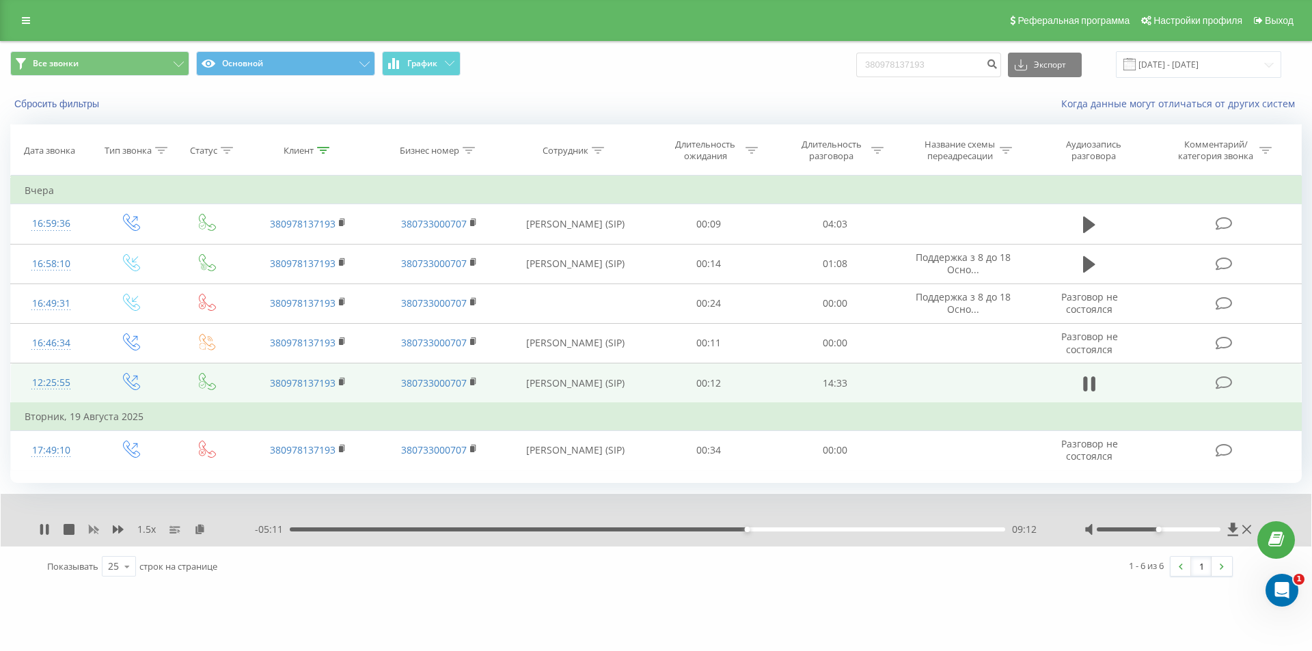
click at [94, 528] on icon at bounding box center [94, 530] width 10 height 8
click at [44, 528] on icon at bounding box center [44, 529] width 11 height 11
click at [41, 528] on icon at bounding box center [44, 529] width 8 height 11
click at [116, 532] on icon at bounding box center [118, 529] width 11 height 11
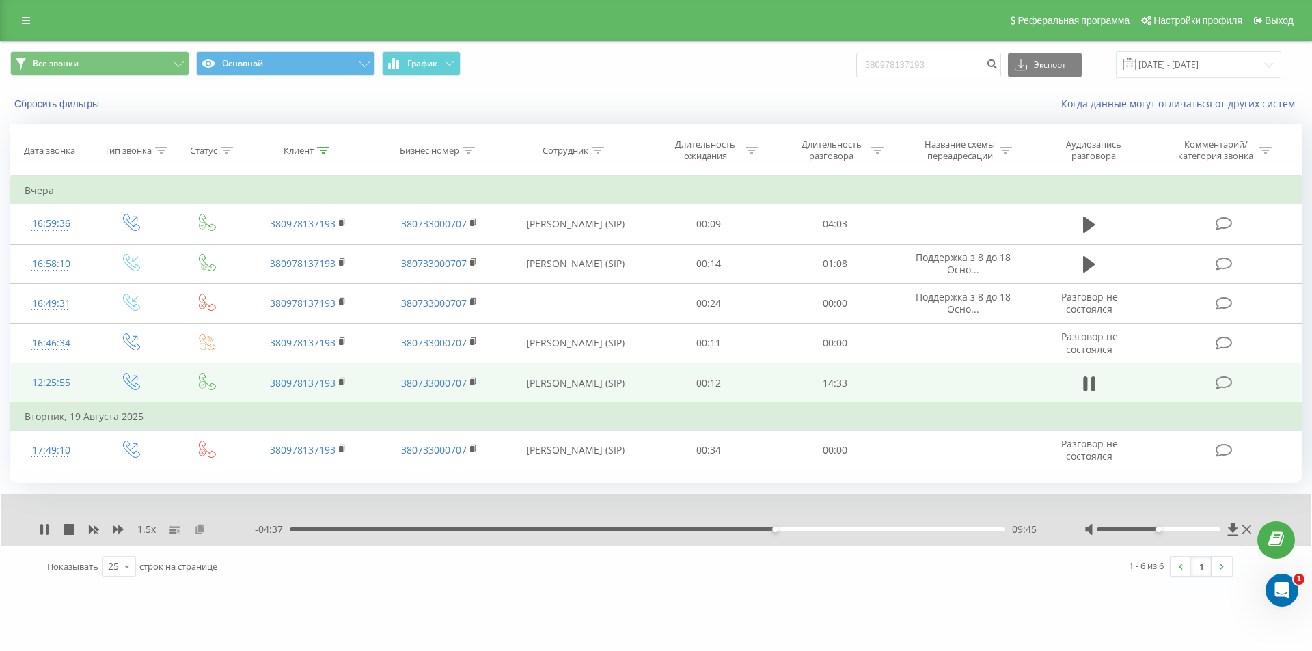
click at [197, 532] on icon at bounding box center [200, 529] width 12 height 10
drag, startPoint x: 947, startPoint y: 61, endPoint x: 750, endPoint y: 69, distance: 197.0
click at [791, 63] on div "Все звонки Основной График 380978137193 Экспорт .csv .xls .xlsx 21.05.2025 - 21…" at bounding box center [655, 64] width 1291 height 27
paste input "55659152"
type input "380955659152"
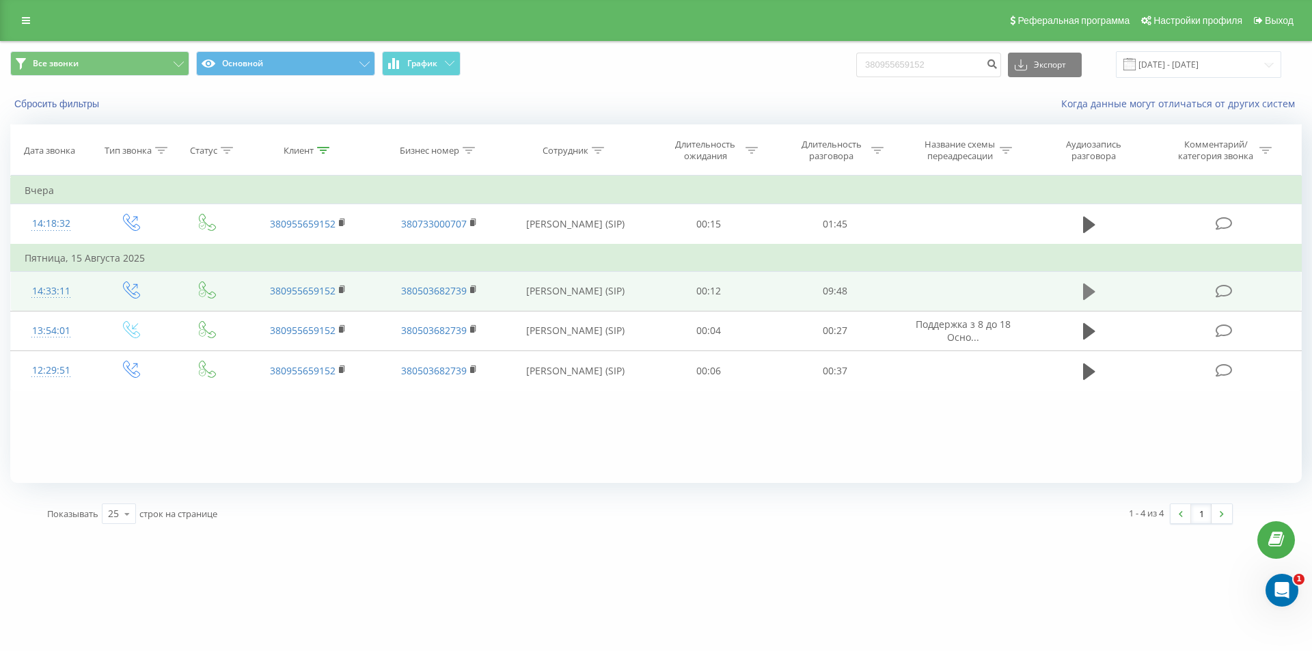
click at [1090, 293] on icon at bounding box center [1089, 292] width 12 height 16
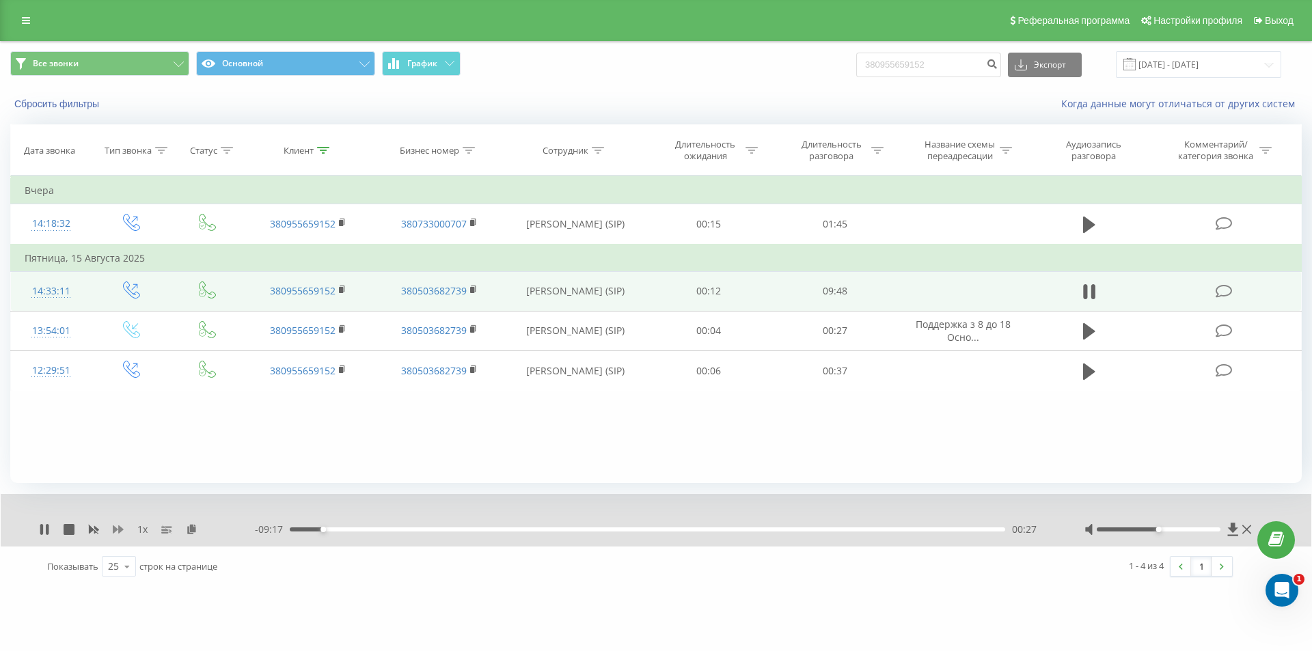
click at [116, 529] on icon at bounding box center [118, 529] width 11 height 8
click at [116, 530] on icon at bounding box center [118, 529] width 11 height 8
click at [193, 531] on icon at bounding box center [192, 529] width 12 height 10
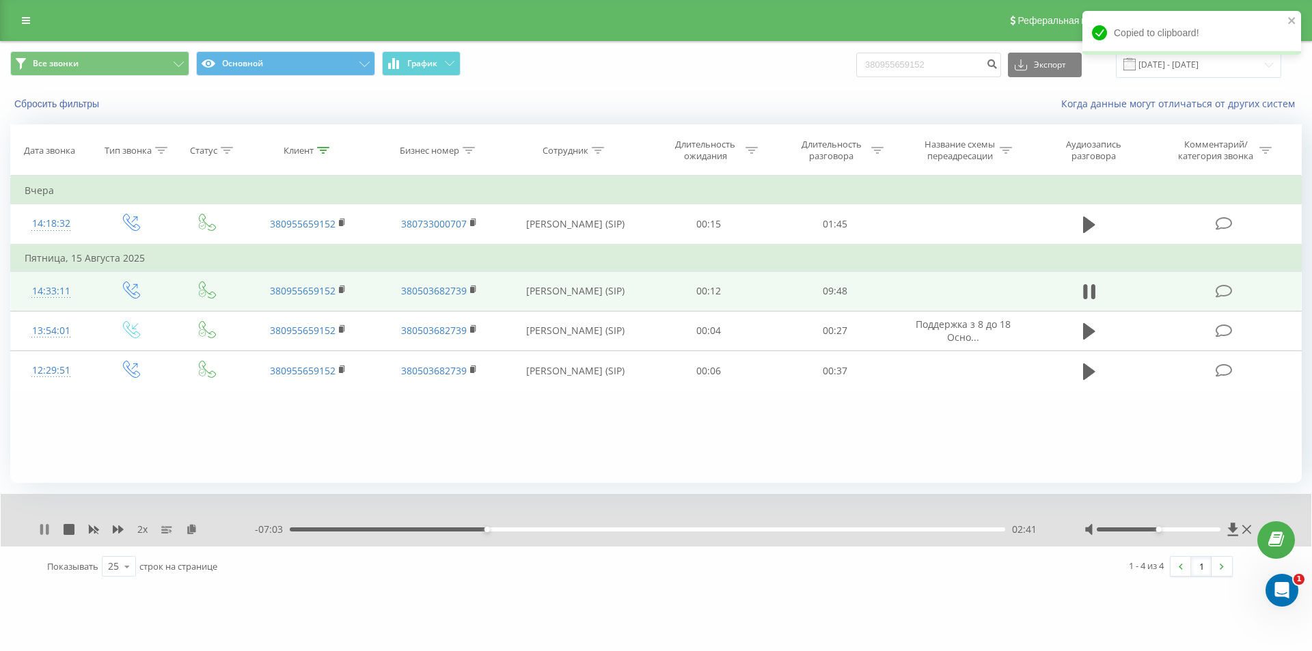
click at [40, 530] on icon at bounding box center [44, 529] width 11 height 11
click at [43, 526] on icon at bounding box center [44, 529] width 8 height 11
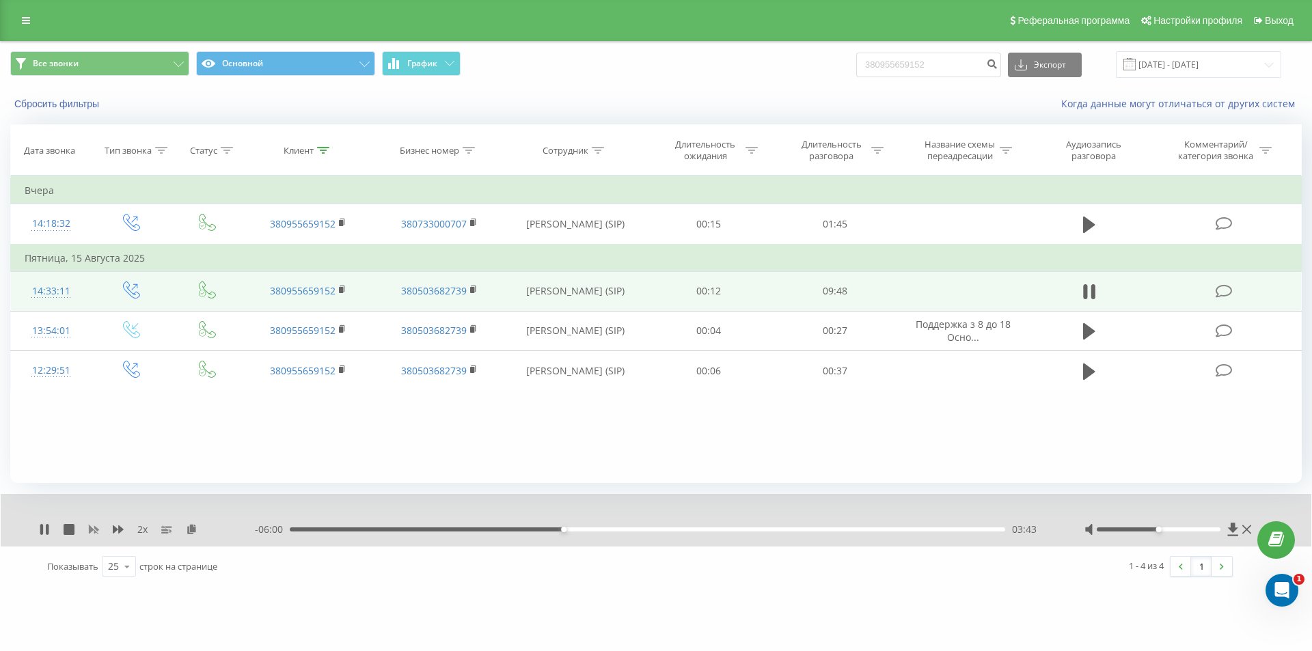
click at [92, 526] on icon at bounding box center [93, 529] width 11 height 11
click at [526, 529] on div "03:13" at bounding box center [647, 530] width 715 height 4
click at [116, 534] on icon at bounding box center [118, 529] width 11 height 11
click at [506, 529] on div "03:17" at bounding box center [647, 530] width 715 height 4
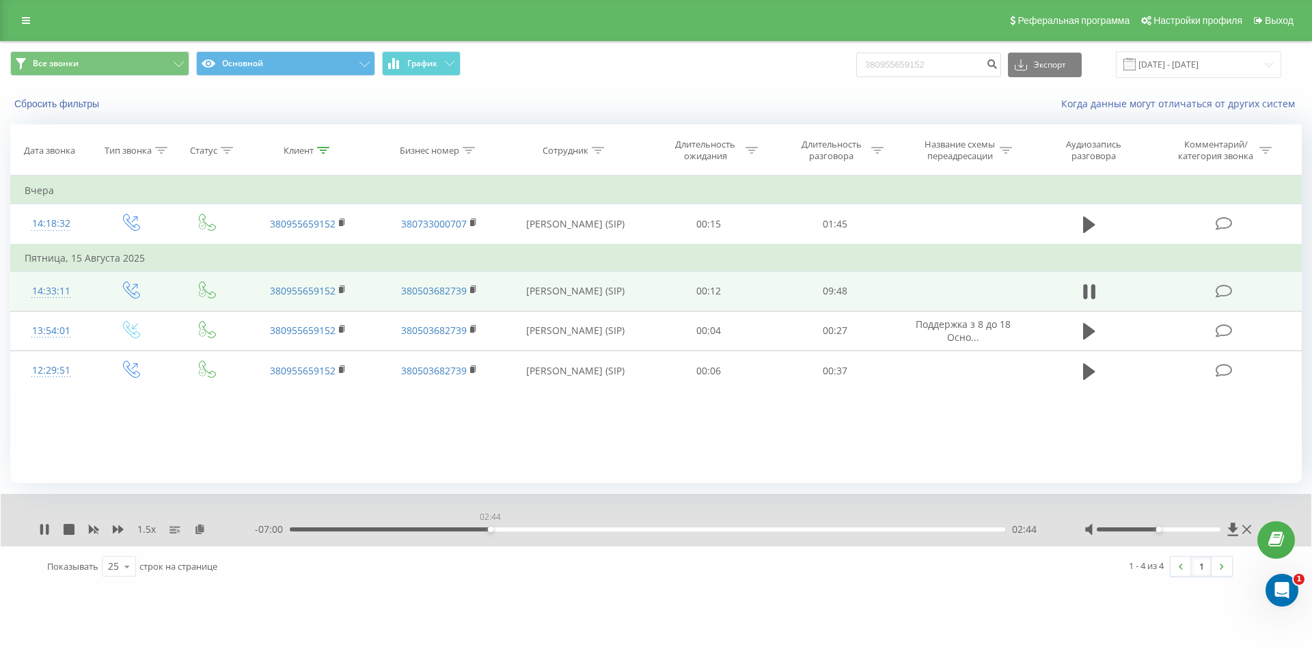
click at [490, 528] on div "02:44" at bounding box center [647, 530] width 715 height 4
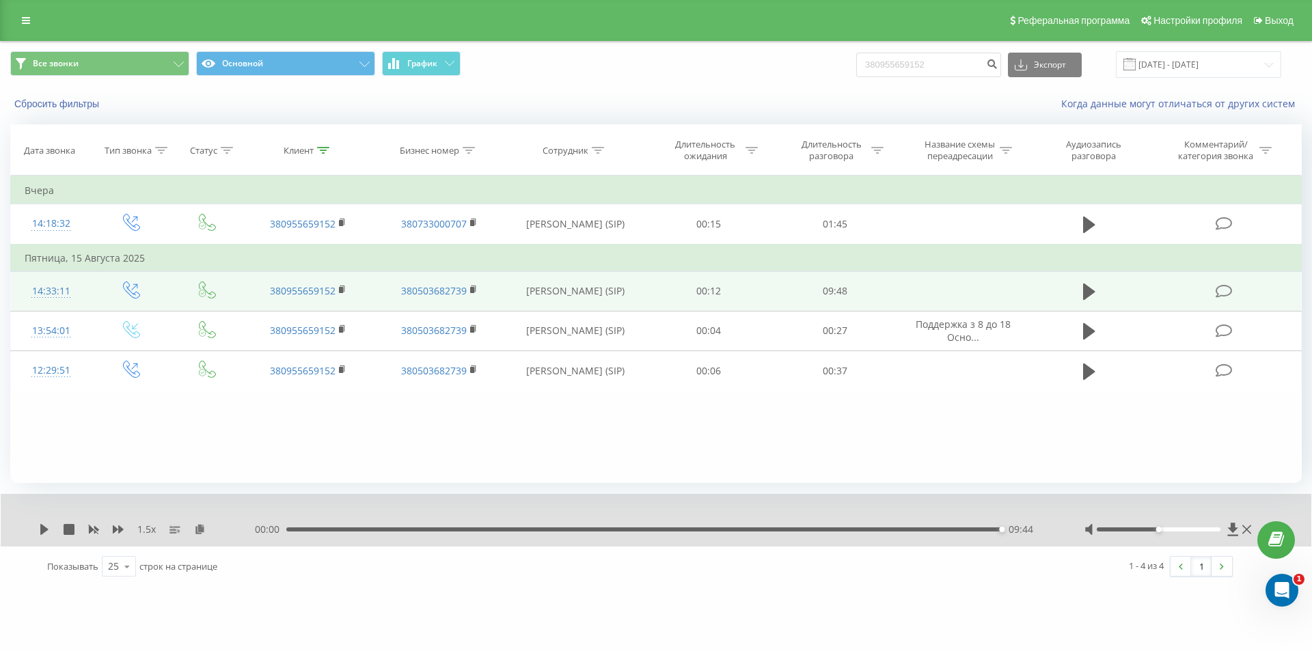
click at [864, 531] on div "09:44" at bounding box center [643, 530] width 715 height 4
click at [42, 530] on icon at bounding box center [44, 529] width 8 height 11
click at [117, 531] on icon at bounding box center [118, 529] width 11 height 11
click at [94, 532] on icon at bounding box center [93, 529] width 11 height 11
click at [117, 532] on icon at bounding box center [118, 529] width 11 height 11
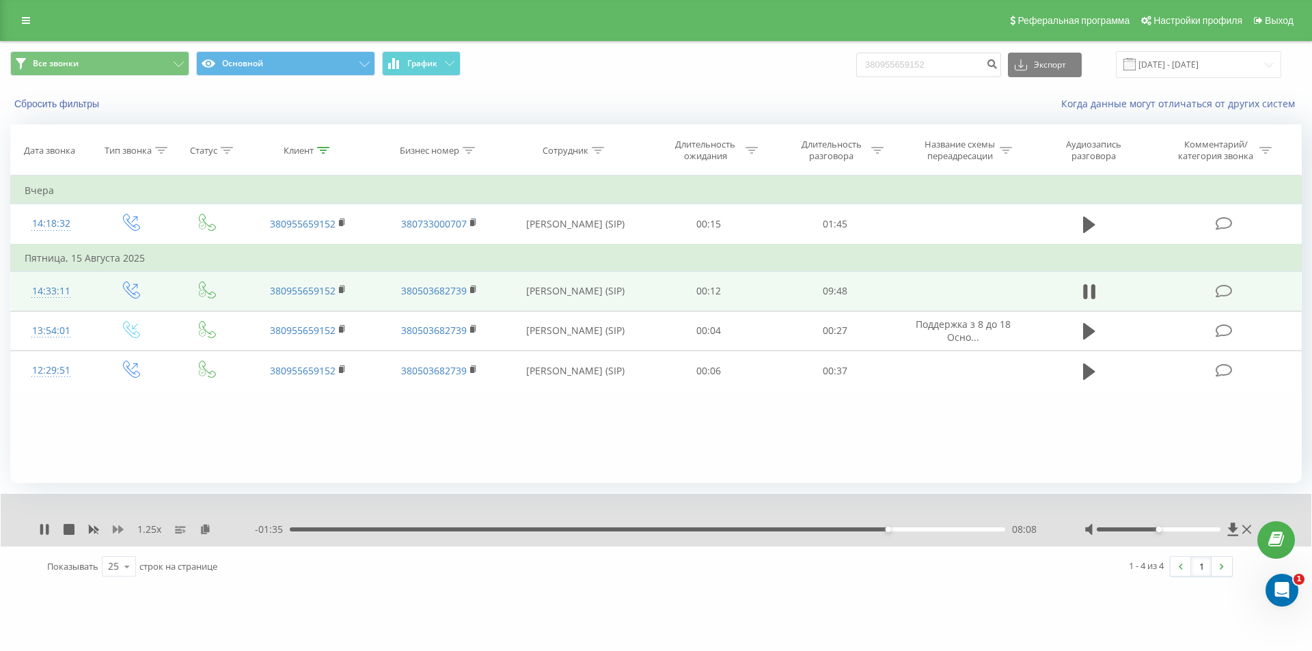
click at [117, 532] on icon at bounding box center [118, 529] width 11 height 11
click at [987, 530] on div "09:30" at bounding box center [647, 530] width 715 height 4
click at [97, 532] on div "1.5 x" at bounding box center [147, 530] width 216 height 14
click at [94, 529] on icon at bounding box center [94, 530] width 10 height 8
click at [987, 530] on div "09:35" at bounding box center [647, 530] width 715 height 4
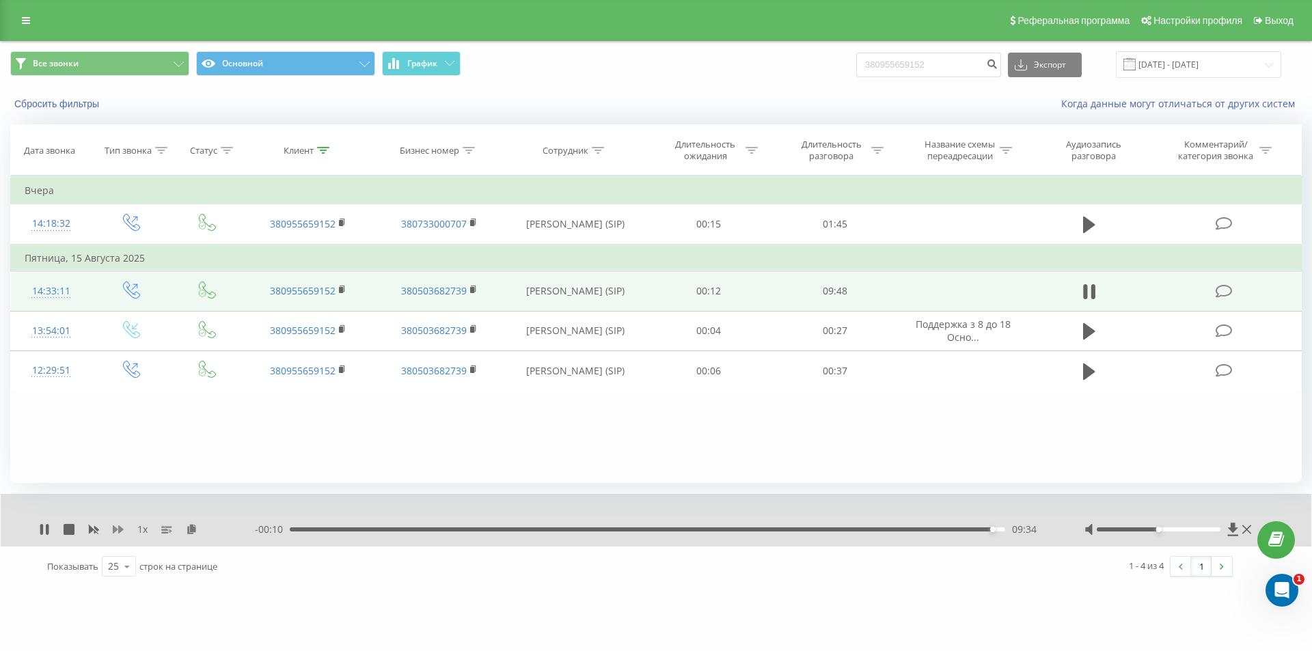
click at [115, 531] on icon at bounding box center [118, 529] width 11 height 8
click at [42, 529] on icon at bounding box center [41, 529] width 3 height 11
click at [400, 528] on div "09:37" at bounding box center [647, 530] width 715 height 4
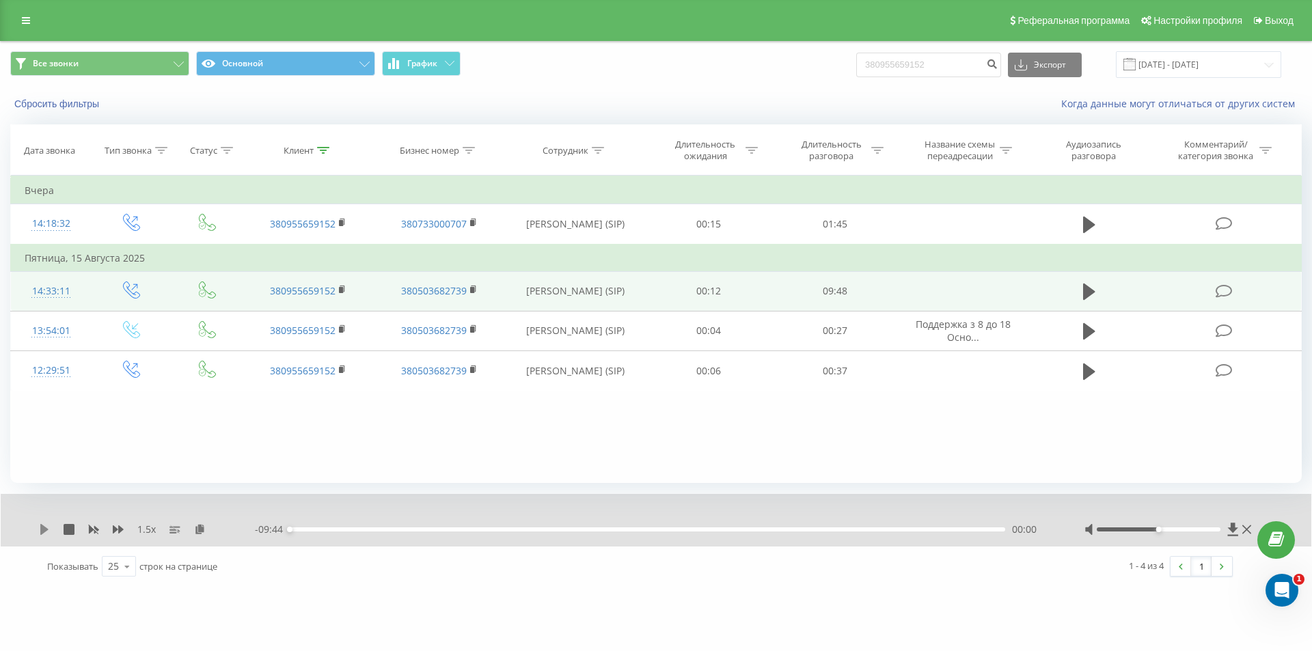
click at [43, 530] on icon at bounding box center [44, 529] width 8 height 11
click at [366, 528] on div "01:02" at bounding box center [647, 530] width 715 height 4
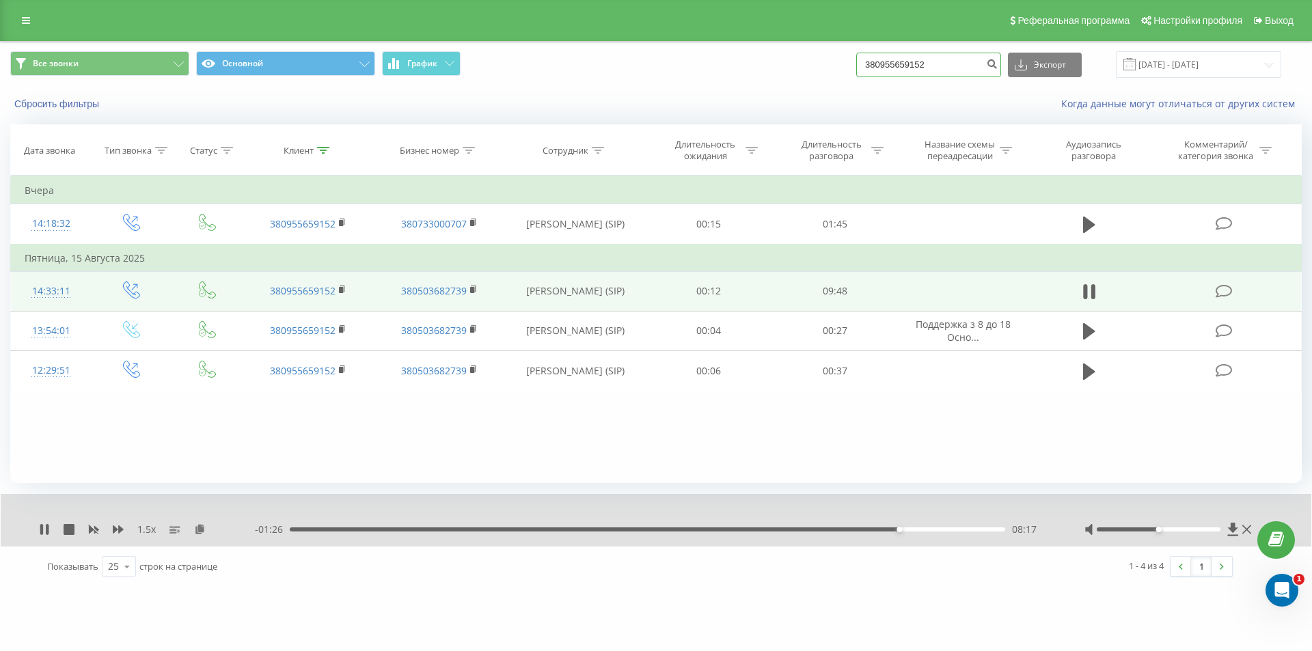
drag, startPoint x: 941, startPoint y: 66, endPoint x: 708, endPoint y: 69, distance: 233.0
click at [711, 68] on div "Все звонки Основной График 380955659152 Экспорт .csv .xls .xlsx 21.05.2025 - 21…" at bounding box center [655, 64] width 1291 height 27
paste input "83735360"
type input "380983735360"
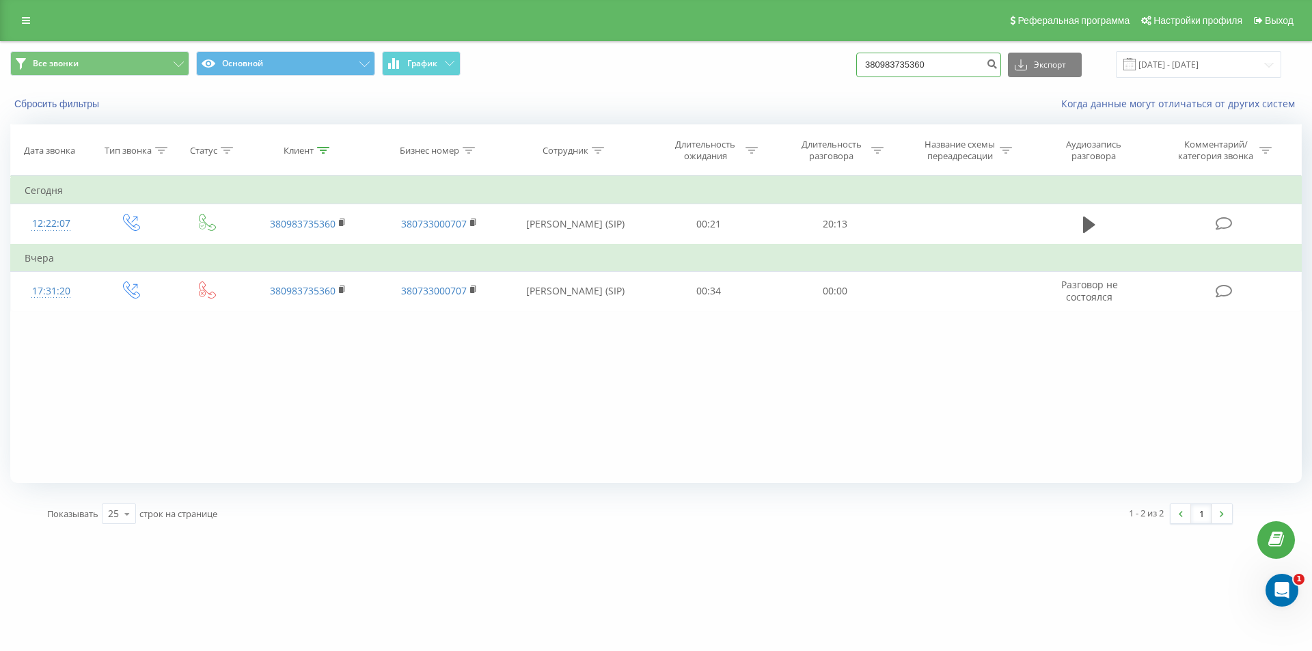
drag, startPoint x: 947, startPoint y: 73, endPoint x: 778, endPoint y: 72, distance: 168.8
click at [778, 72] on div "Все звонки Основной График 380983735360 Экспорт .csv .xls .xlsx 21.05.2025 - 21…" at bounding box center [655, 64] width 1291 height 27
paste input "7832764"
type input "380978327640"
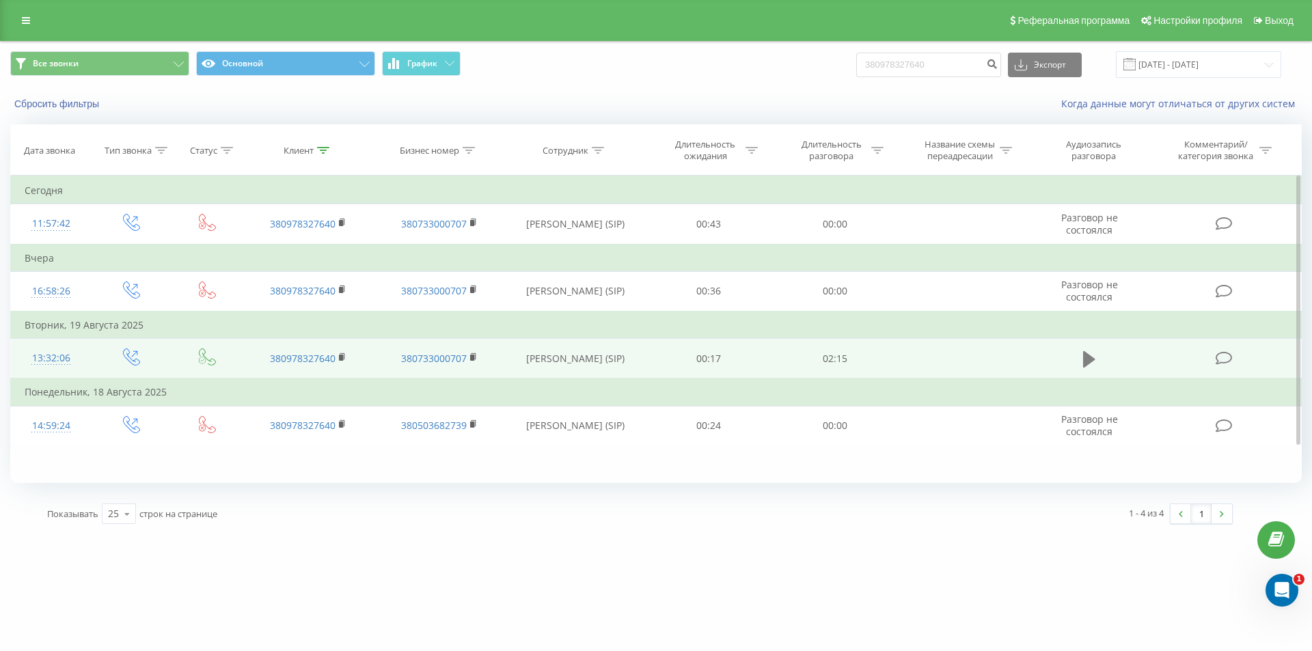
click at [1090, 357] on icon at bounding box center [1089, 359] width 12 height 16
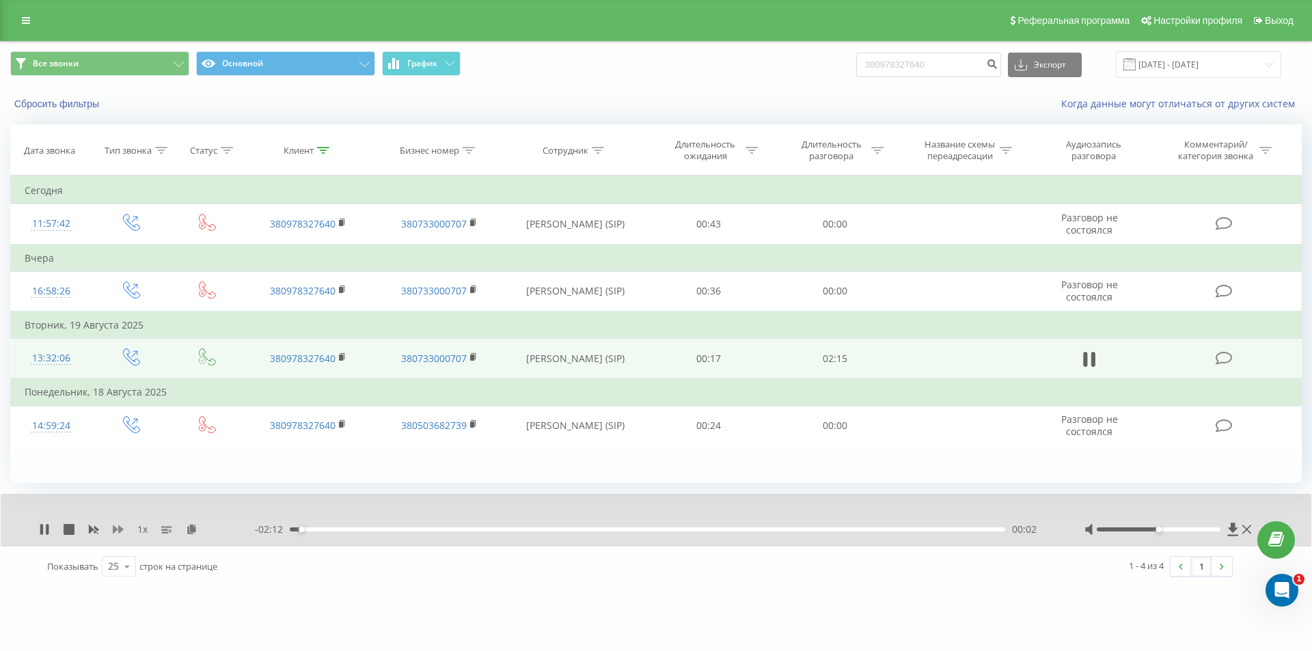
click at [118, 528] on icon at bounding box center [118, 529] width 11 height 11
click at [197, 529] on icon at bounding box center [200, 529] width 12 height 10
click at [197, 528] on icon at bounding box center [200, 529] width 12 height 10
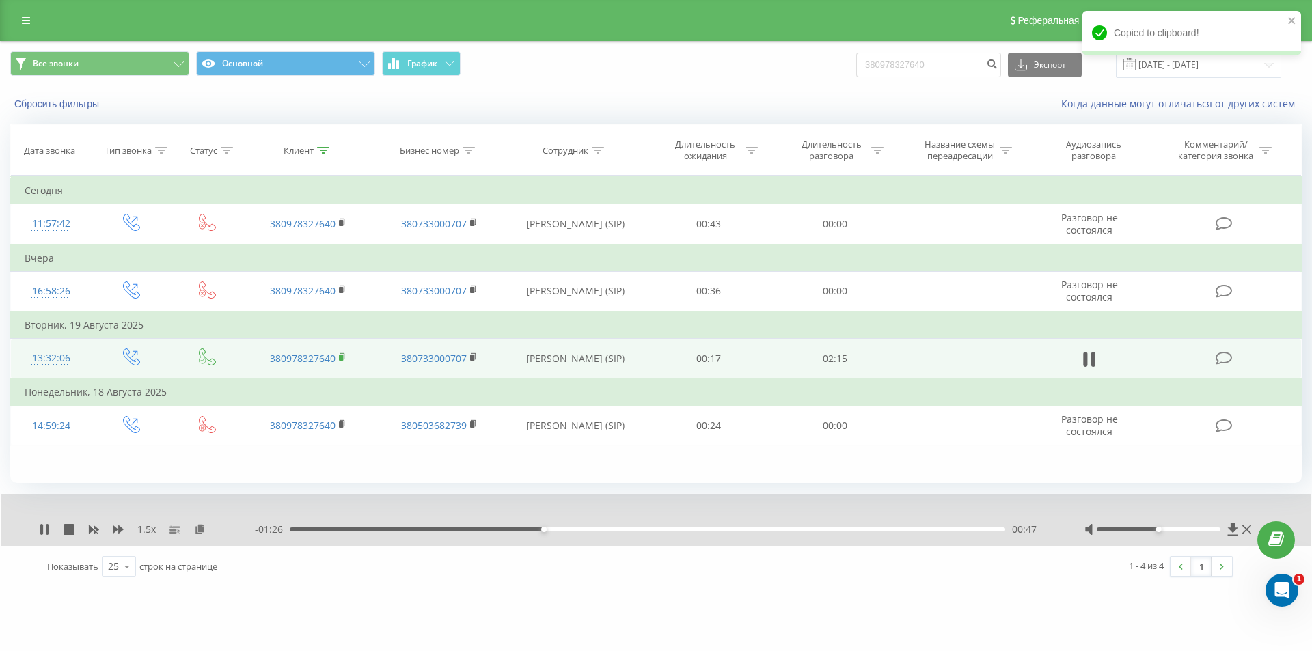
click at [342, 359] on rect at bounding box center [341, 358] width 4 height 6
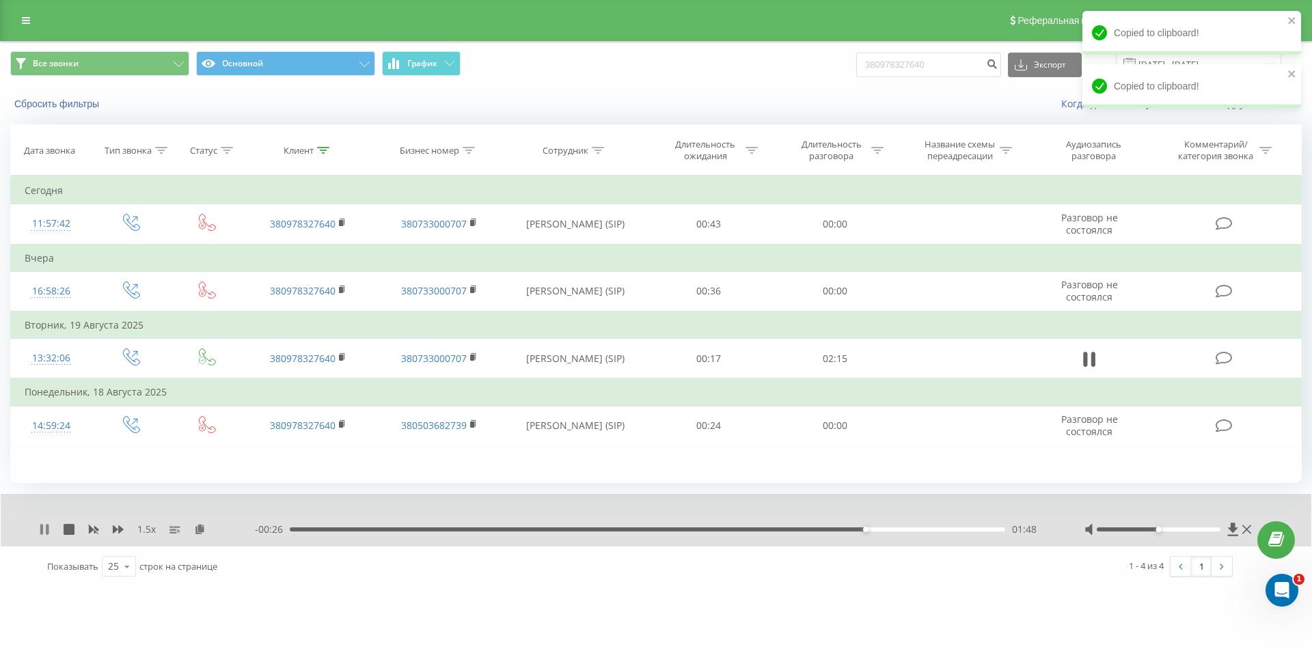
click at [42, 530] on icon at bounding box center [41, 529] width 3 height 11
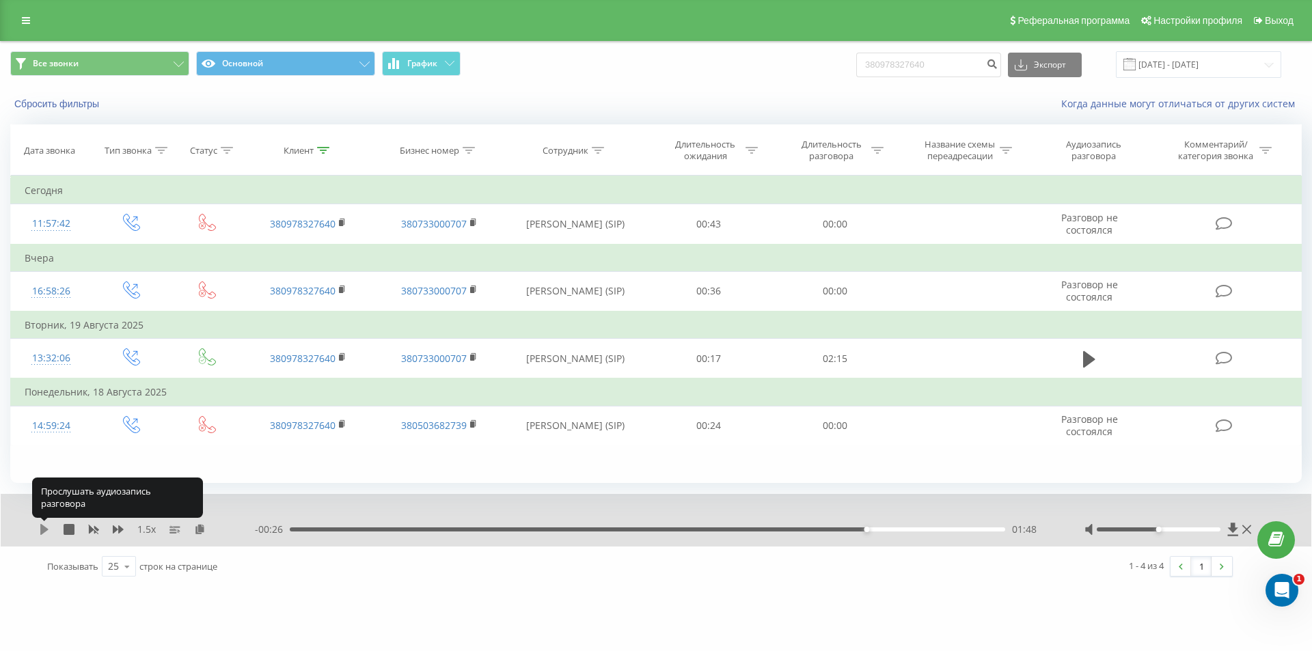
click at [45, 527] on icon at bounding box center [44, 529] width 11 height 11
click at [843, 530] on div "01:50" at bounding box center [647, 530] width 715 height 4
click at [817, 529] on div "01:49" at bounding box center [647, 530] width 715 height 4
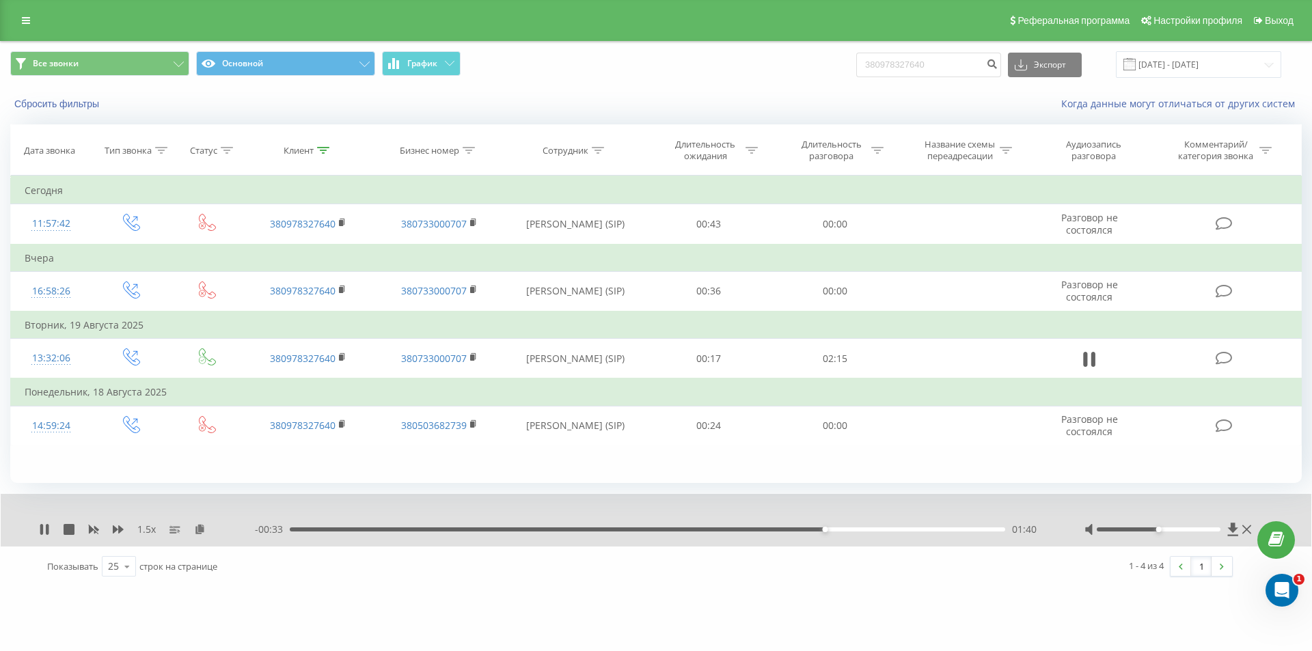
click at [711, 530] on div "01:40" at bounding box center [647, 530] width 715 height 4
click at [93, 530] on rect at bounding box center [93, 530] width 10 height 10
click at [1171, 530] on div at bounding box center [1159, 530] width 124 height 4
click at [118, 532] on icon at bounding box center [118, 529] width 11 height 11
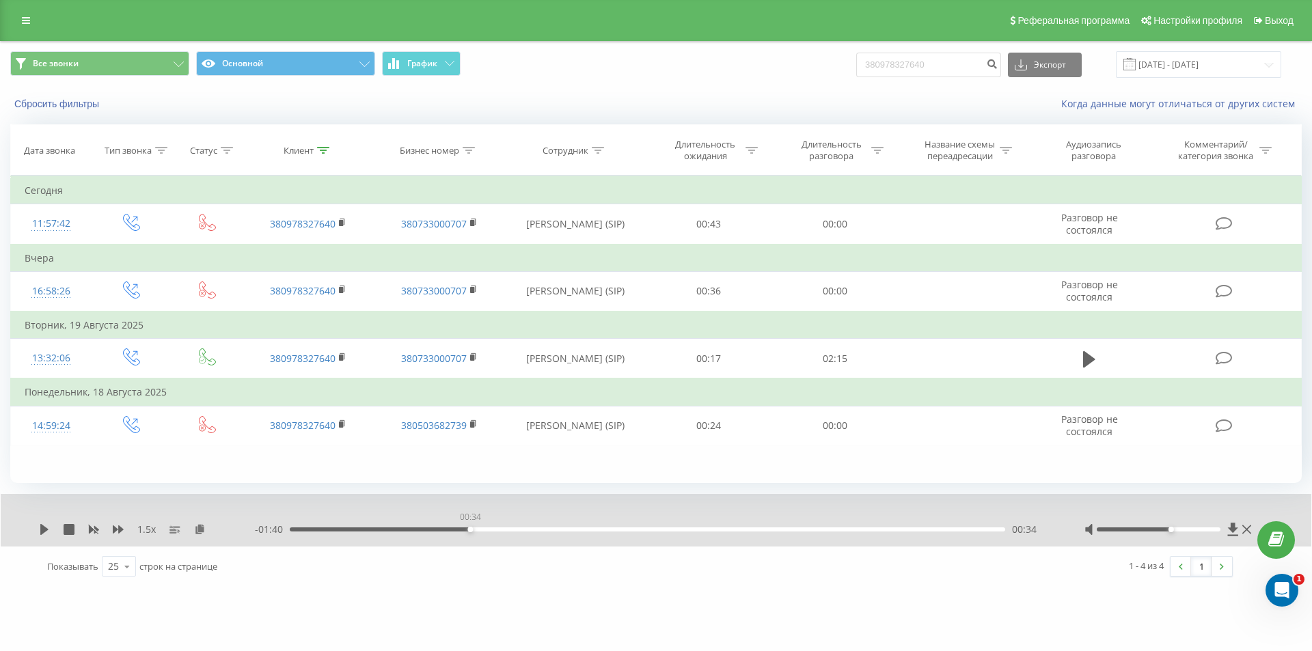
click at [467, 529] on div "00:34" at bounding box center [647, 530] width 715 height 4
click at [45, 528] on icon at bounding box center [44, 529] width 8 height 11
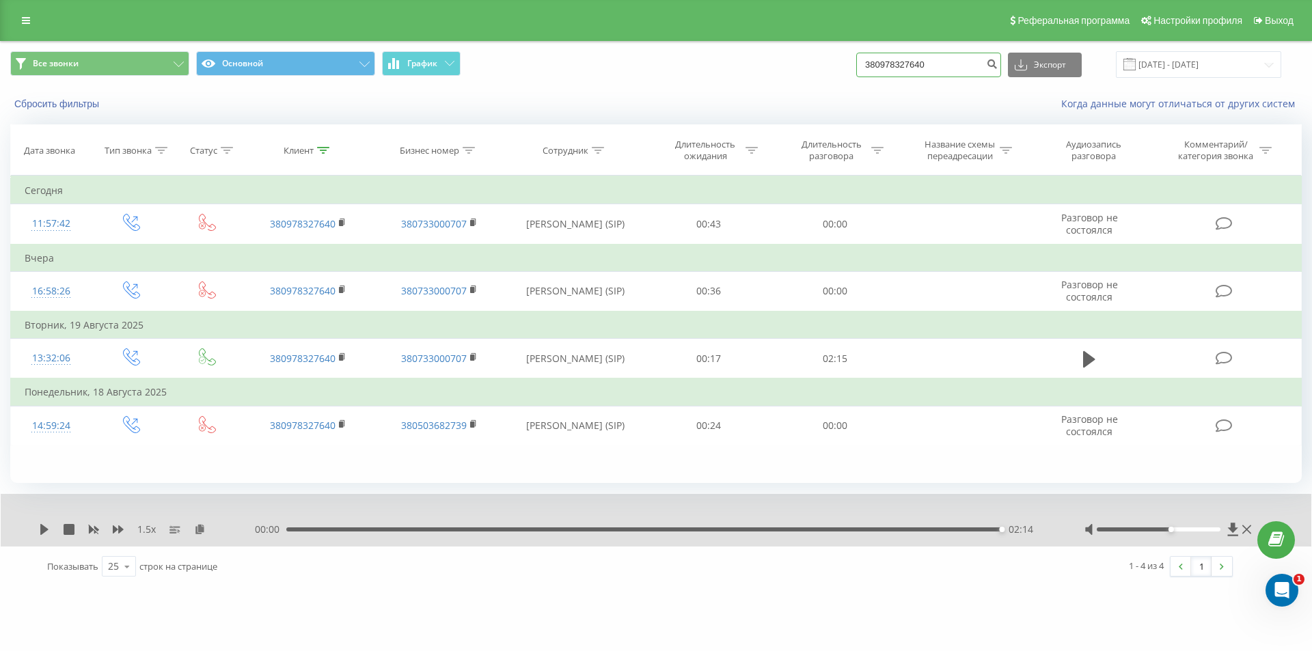
drag, startPoint x: 950, startPoint y: 61, endPoint x: 709, endPoint y: 77, distance: 241.7
click at [725, 77] on div "Все звонки Основной График 380978327640 Экспорт .csv .xls .xlsx 21.05.2025 - 21…" at bounding box center [655, 64] width 1291 height 27
paste input "62047081"
type input "380962047081"
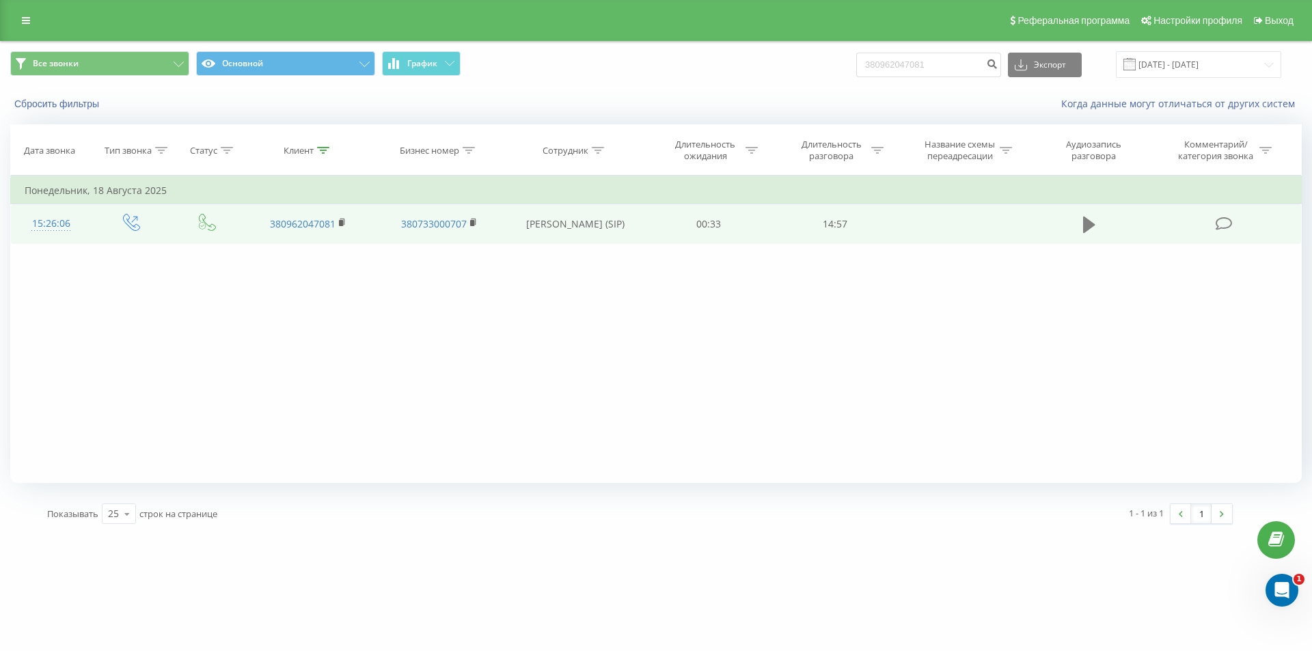
click at [1092, 225] on icon at bounding box center [1089, 225] width 12 height 16
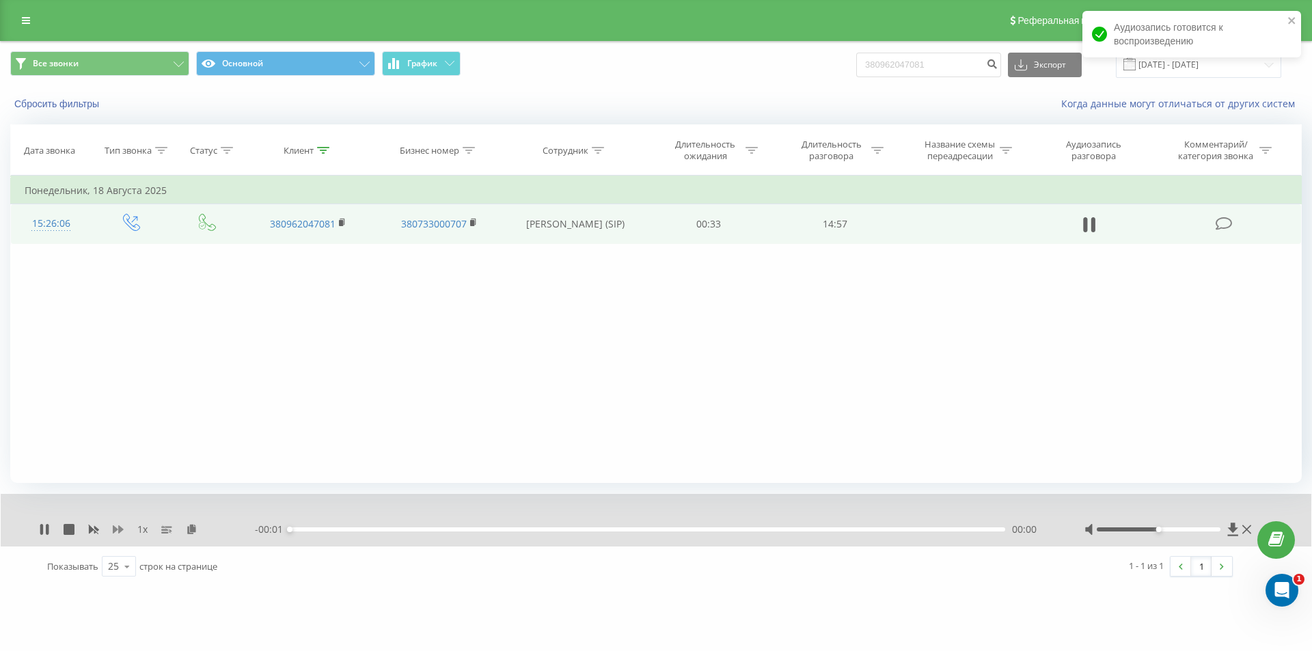
click at [117, 530] on icon at bounding box center [118, 529] width 11 height 8
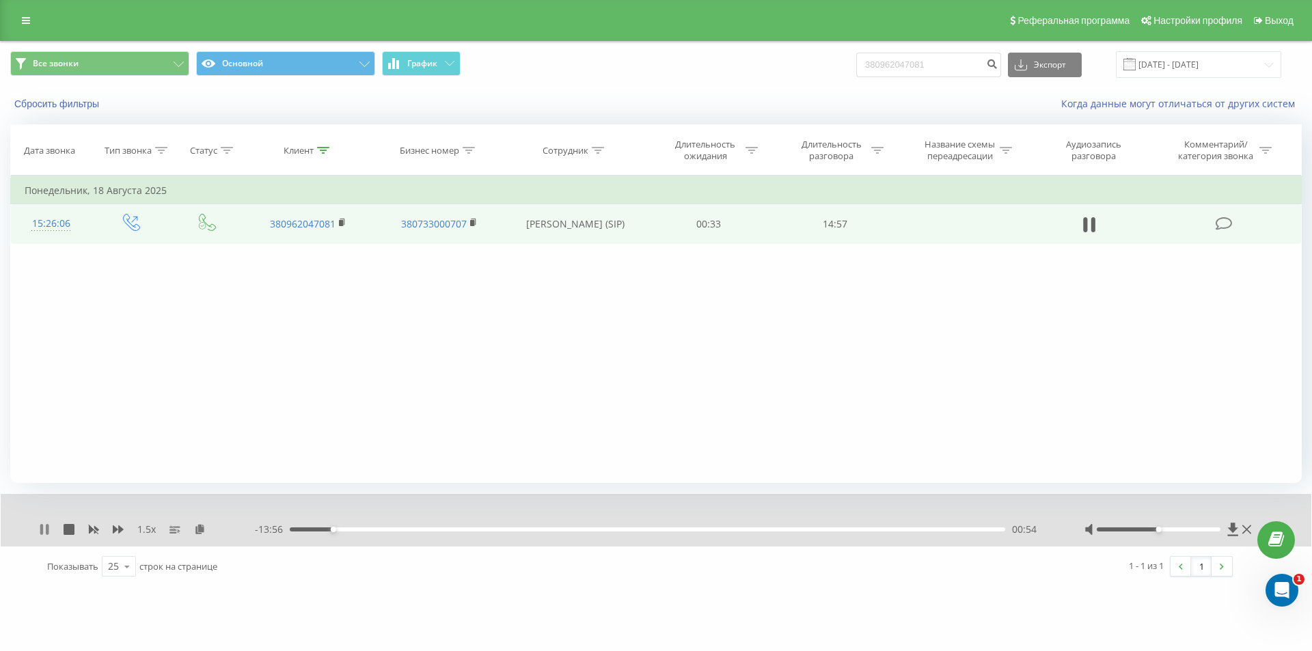
click at [46, 525] on icon at bounding box center [44, 529] width 11 height 11
click at [428, 612] on div "[DOMAIN_NAME] 380962047081 Проекты [DOMAIN_NAME] Дашборд Центр обращений Журнал…" at bounding box center [656, 325] width 1312 height 651
drag, startPoint x: 946, startPoint y: 73, endPoint x: 735, endPoint y: 83, distance: 211.4
click at [735, 83] on div "Все звонки Основной График 380962047081 Экспорт .csv .xls .xlsx [DATE] - [DATE]" at bounding box center [656, 65] width 1311 height 46
paste input "75176546"
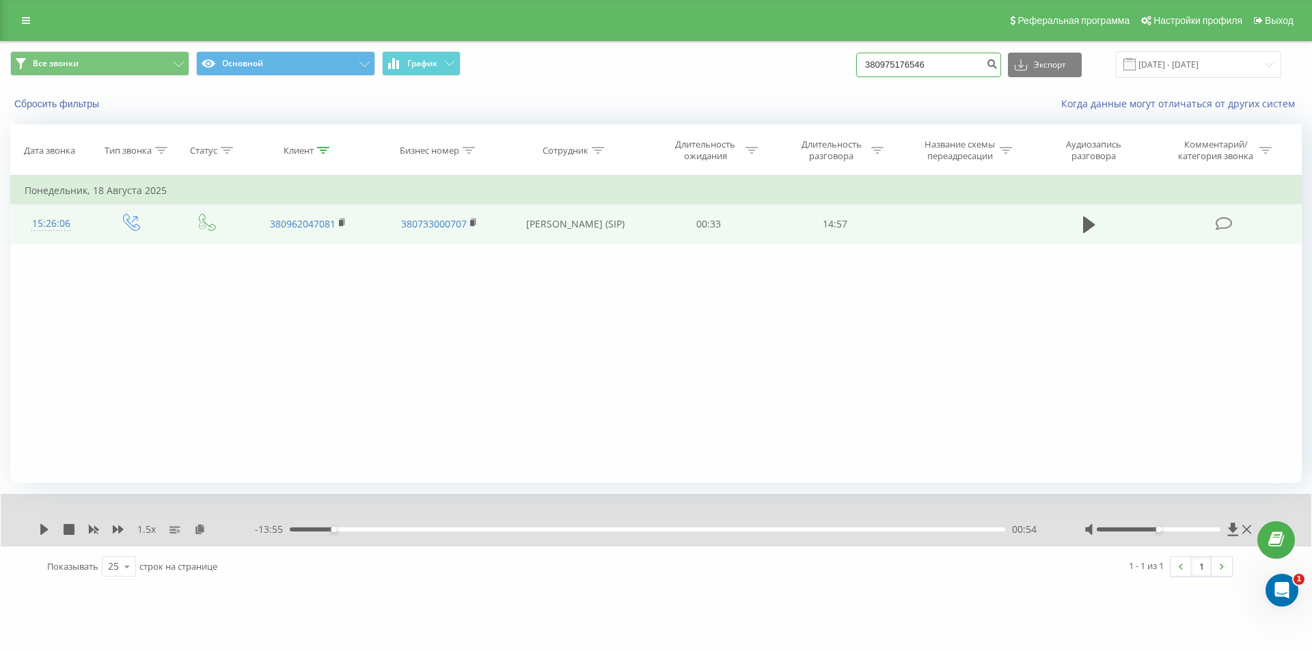
type input "380975176546"
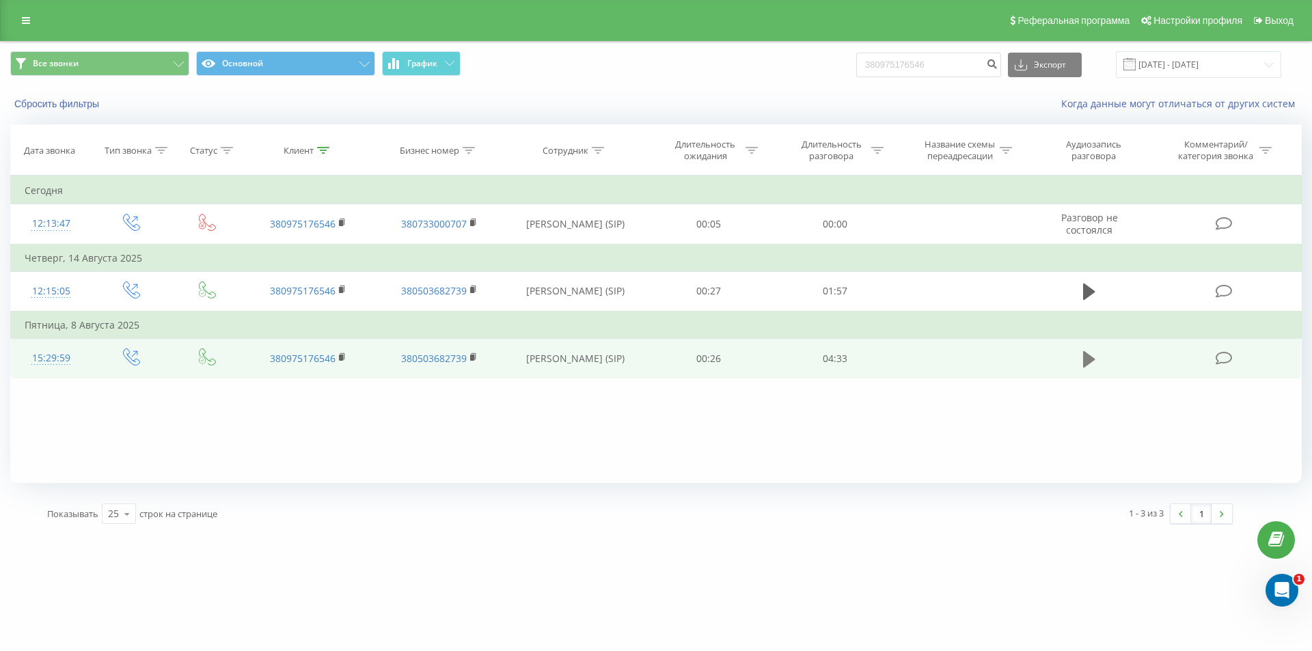
click at [1089, 358] on icon at bounding box center [1089, 359] width 12 height 16
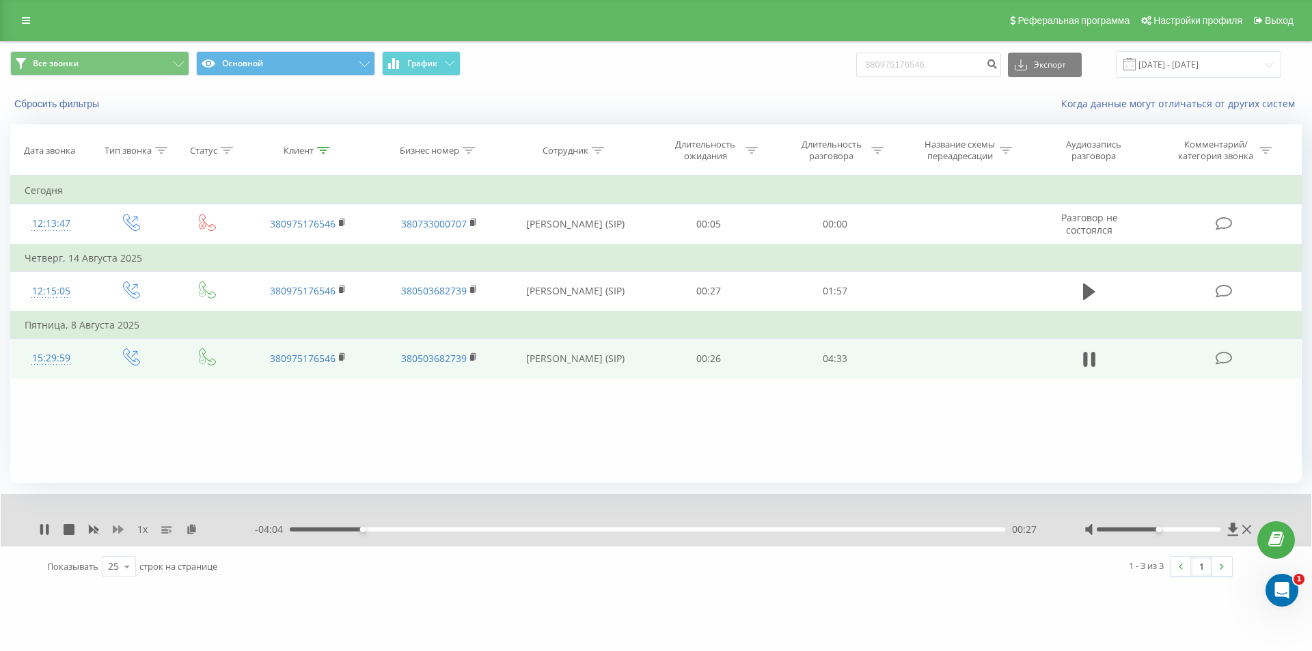
click at [115, 530] on icon at bounding box center [118, 529] width 11 height 8
click at [199, 531] on icon at bounding box center [200, 529] width 12 height 10
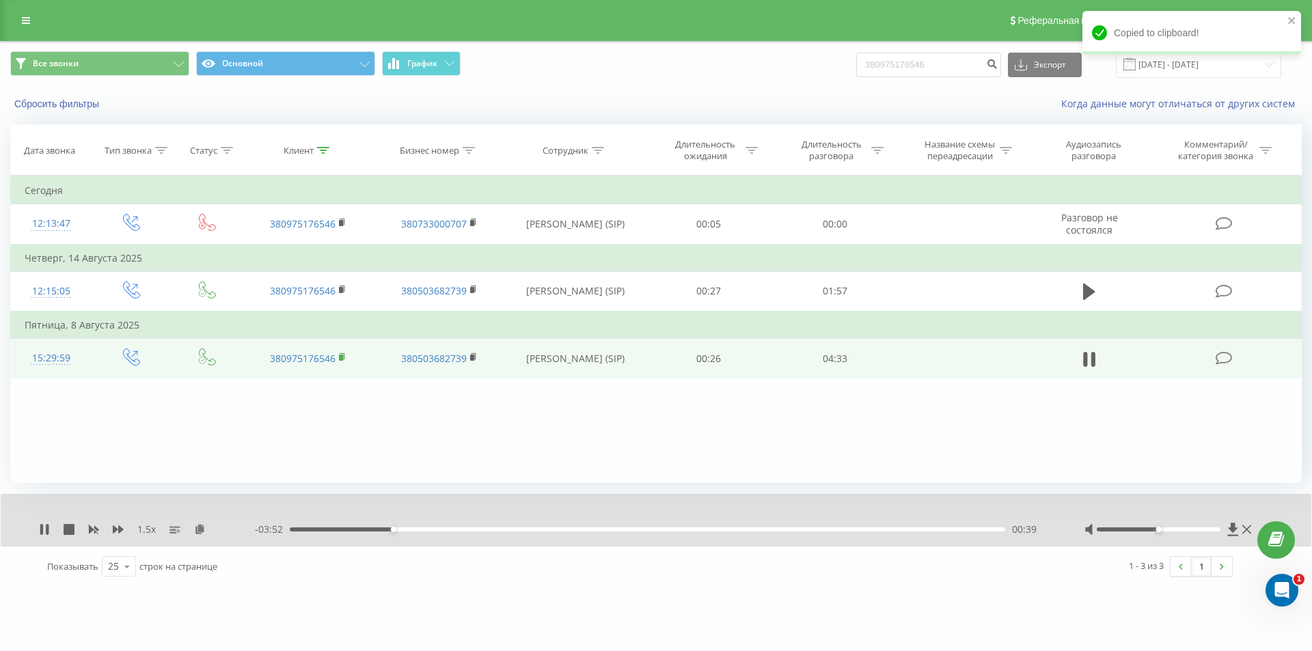
click at [344, 359] on icon at bounding box center [343, 358] width 8 height 10
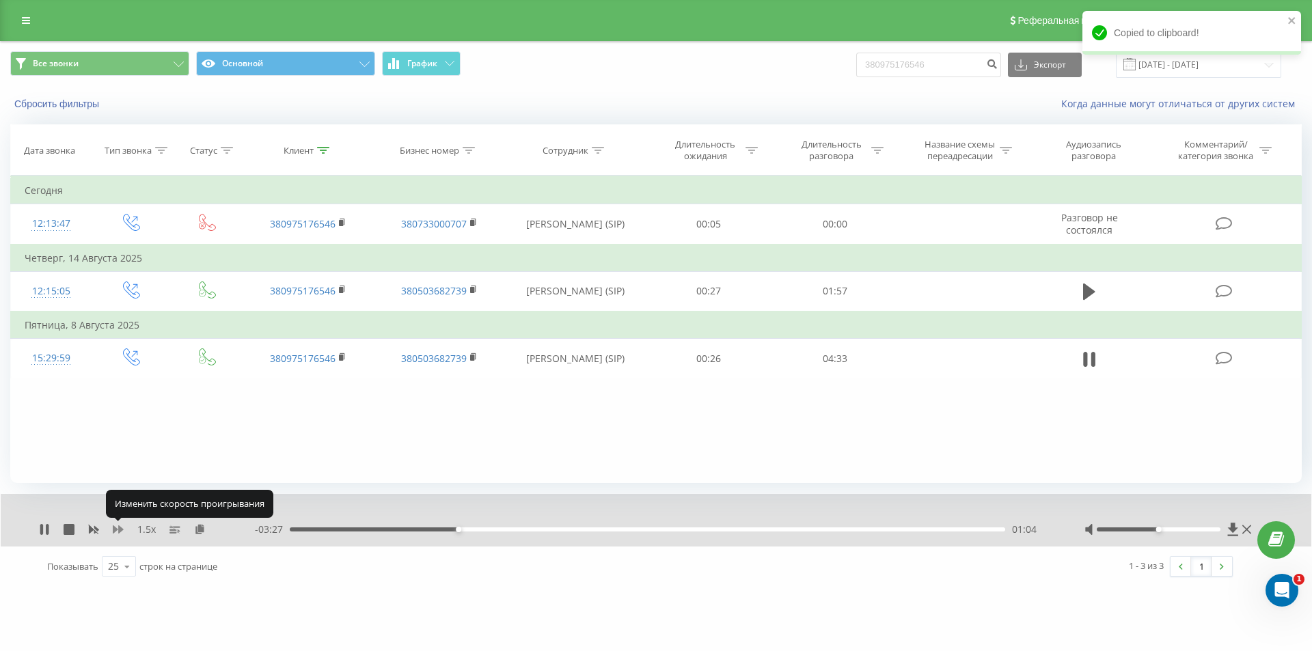
click at [118, 530] on icon at bounding box center [118, 529] width 11 height 8
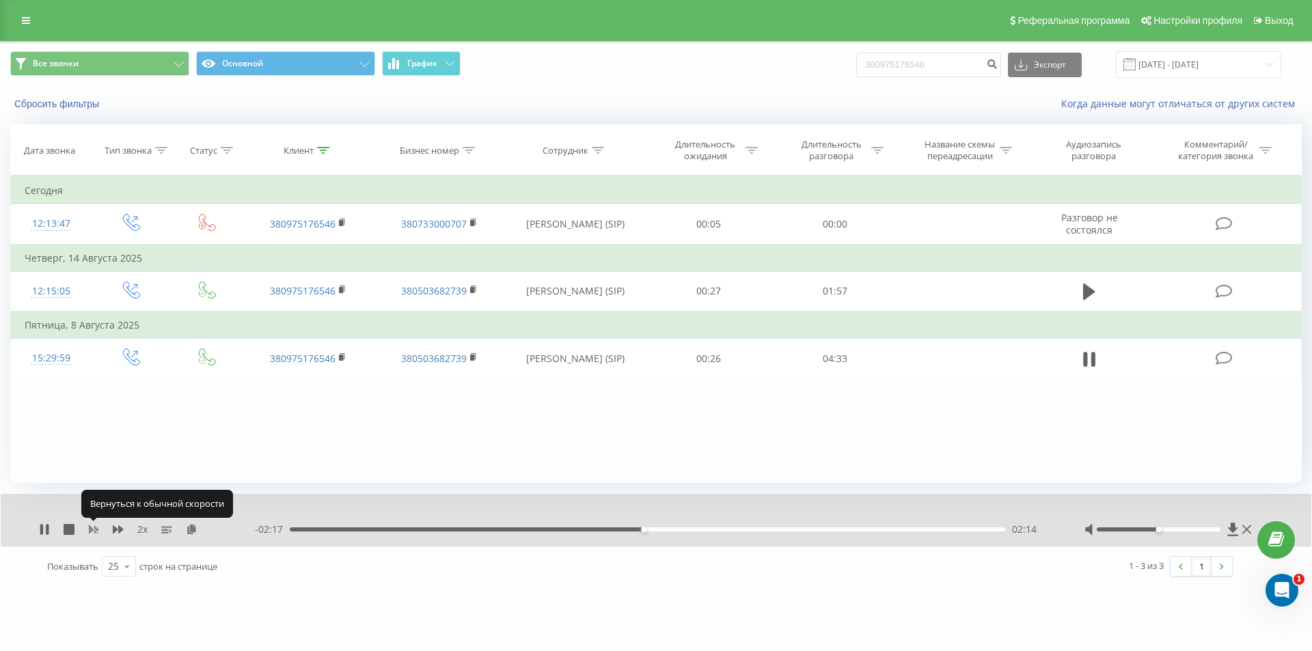
click at [94, 527] on icon at bounding box center [93, 529] width 11 height 11
click at [120, 525] on icon at bounding box center [118, 529] width 11 height 11
click at [120, 526] on icon at bounding box center [118, 529] width 11 height 11
click at [93, 533] on icon at bounding box center [93, 529] width 11 height 11
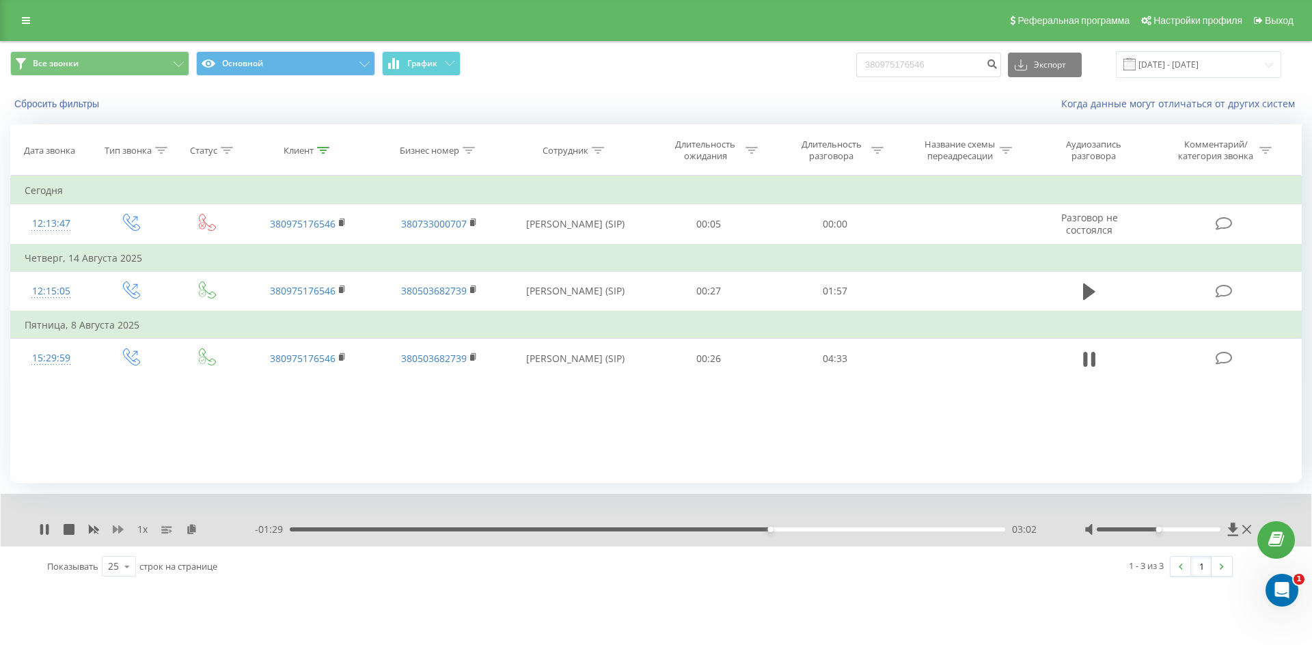
click at [118, 528] on icon at bounding box center [118, 529] width 11 height 11
click at [882, 530] on div "04:08" at bounding box center [647, 530] width 715 height 4
click at [972, 528] on div "04:31" at bounding box center [643, 530] width 715 height 4
click at [47, 528] on icon at bounding box center [44, 529] width 11 height 11
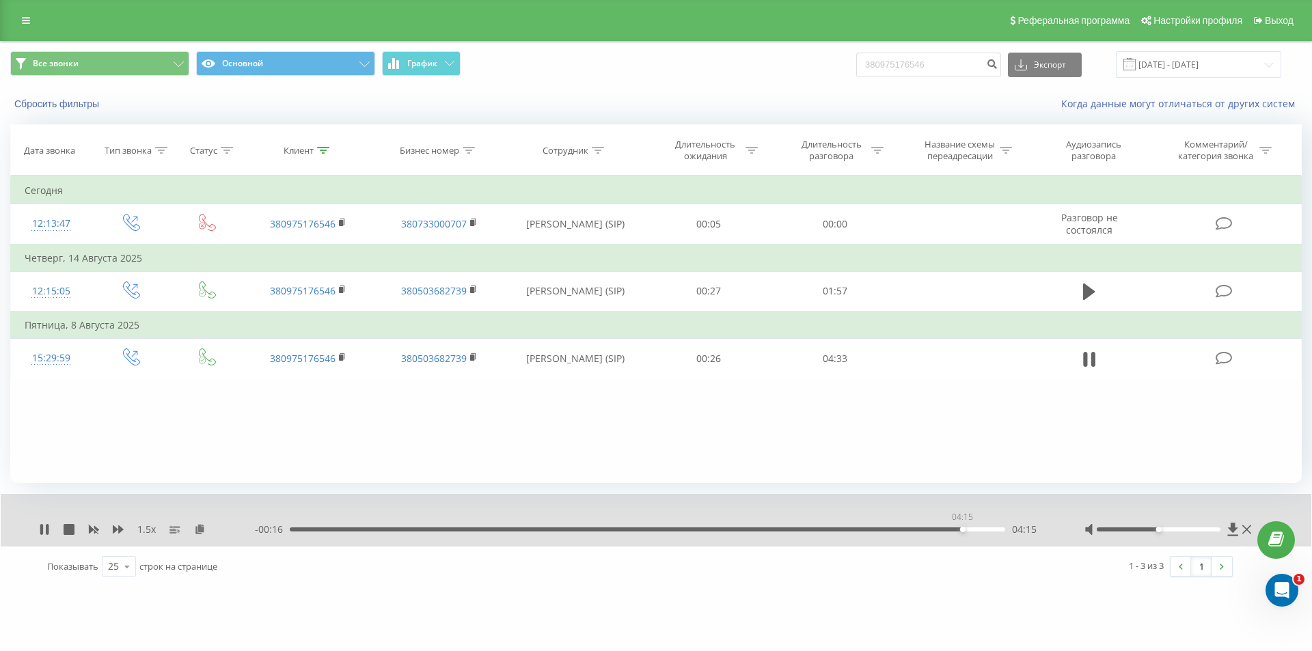
click at [962, 530] on div "04:15" at bounding box center [647, 530] width 715 height 4
click at [946, 528] on div "04:17" at bounding box center [647, 530] width 715 height 4
click at [936, 528] on div "04:05" at bounding box center [647, 530] width 715 height 4
drag, startPoint x: 947, startPoint y: 68, endPoint x: 778, endPoint y: 69, distance: 169.5
click at [836, 70] on div "Все звонки Основной График 380975176546 Экспорт .csv .xls .xlsx 21.05.2025 - 21…" at bounding box center [655, 64] width 1291 height 27
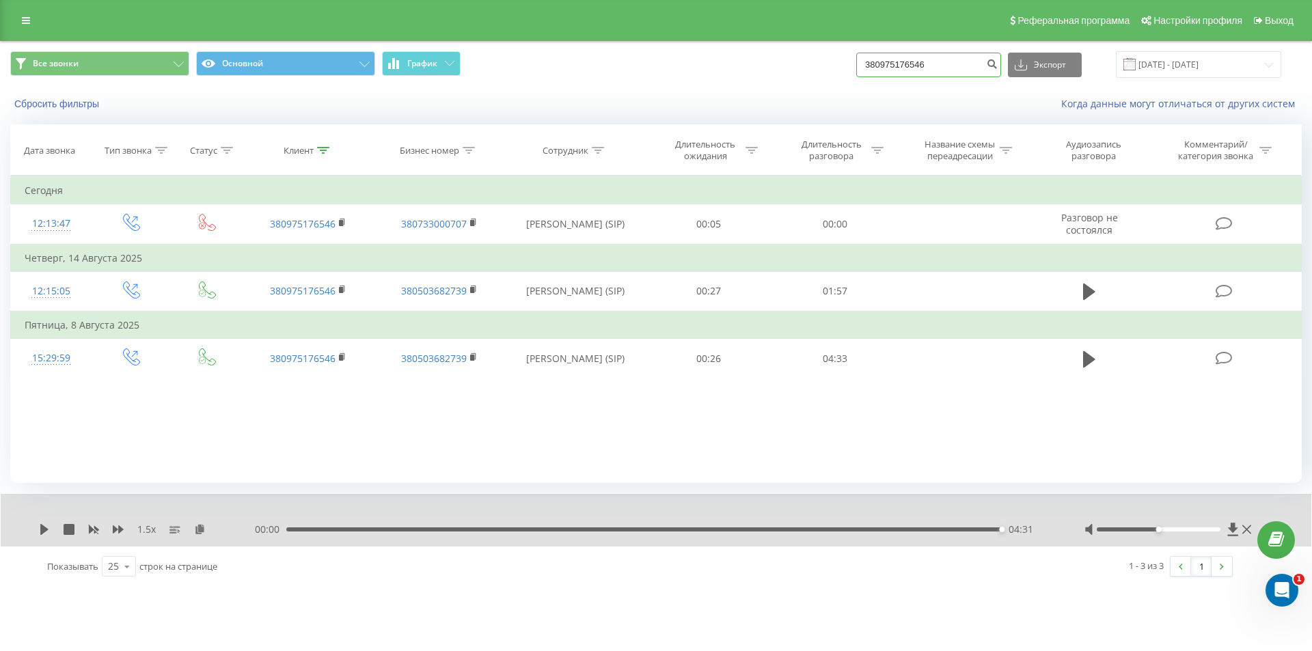
paste input "2834765"
type input "380972834765"
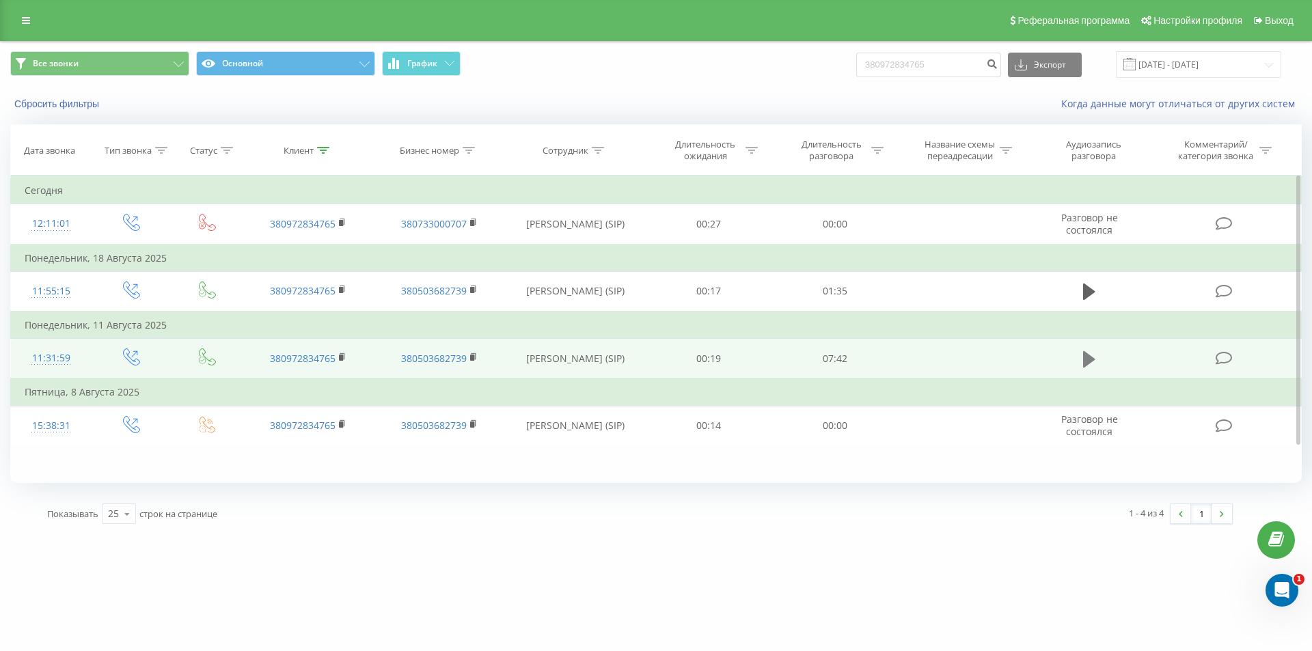
click at [1086, 355] on icon at bounding box center [1089, 359] width 12 height 16
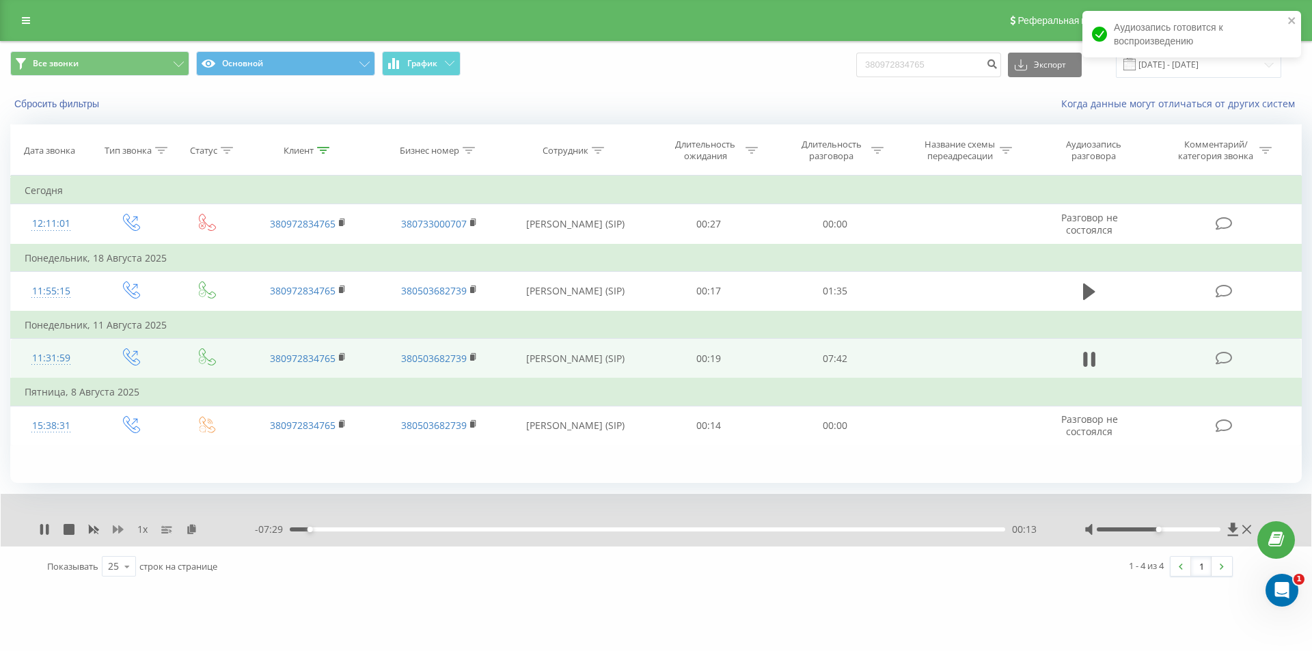
click at [116, 532] on icon at bounding box center [118, 529] width 11 height 11
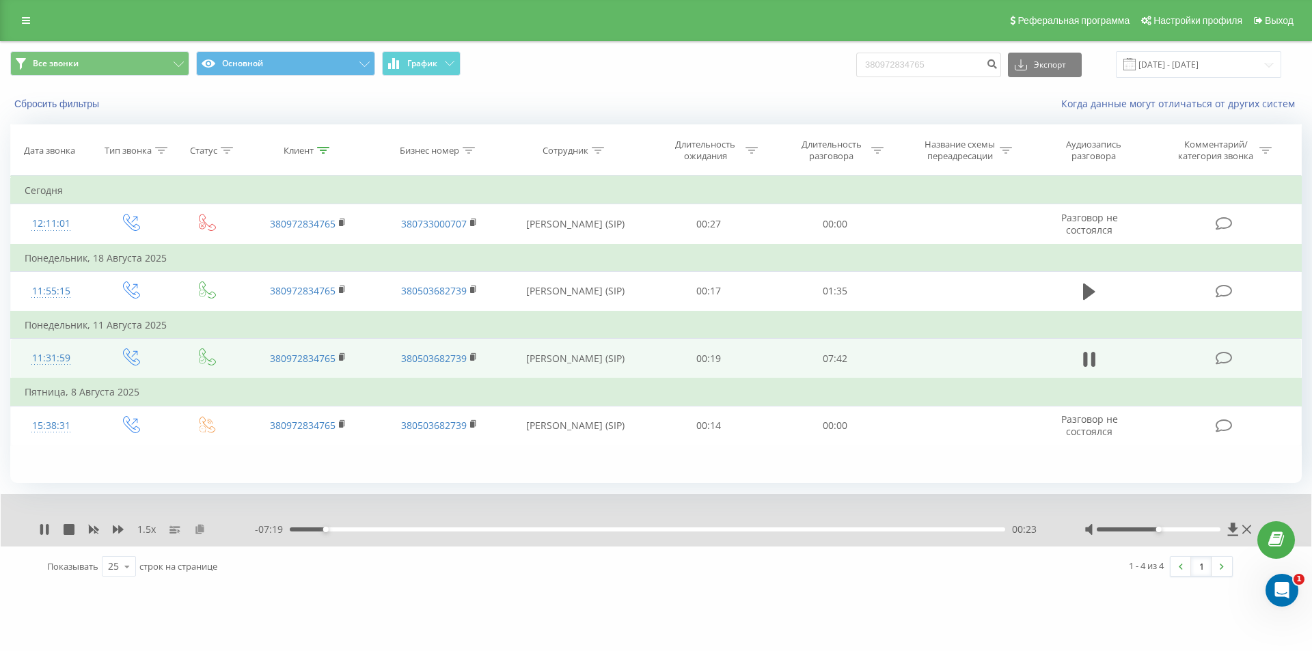
click at [202, 530] on icon at bounding box center [200, 529] width 12 height 10
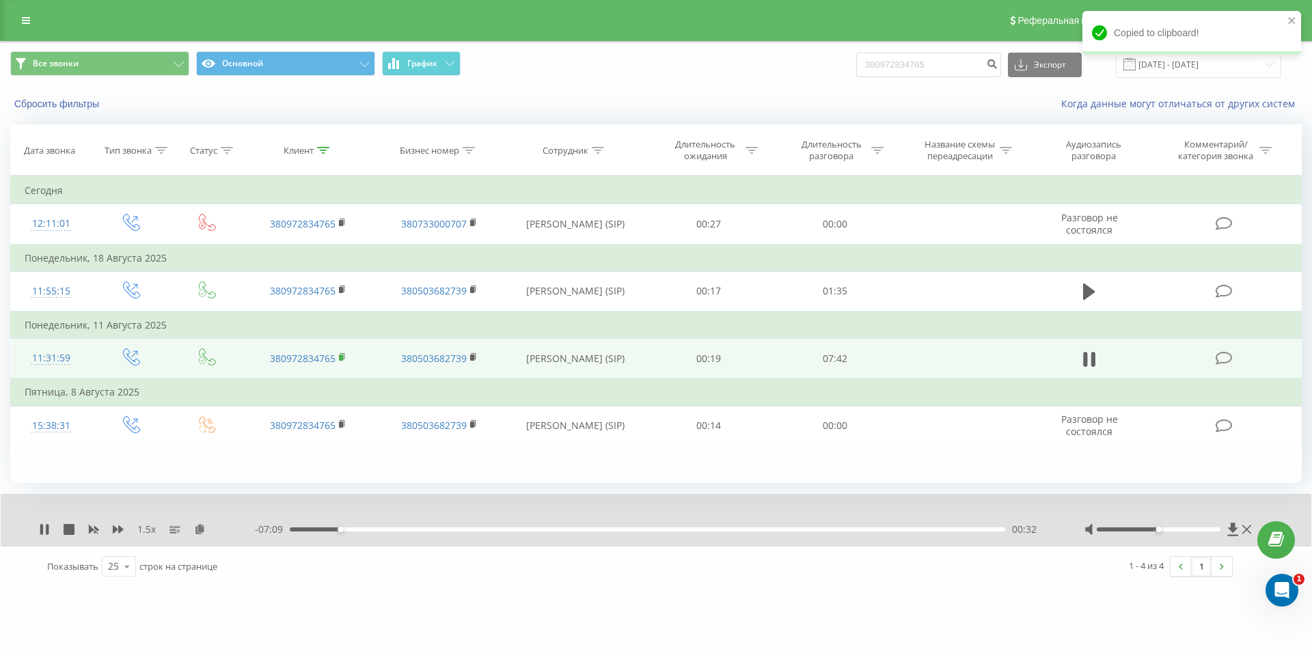
click at [343, 354] on icon at bounding box center [343, 358] width 8 height 10
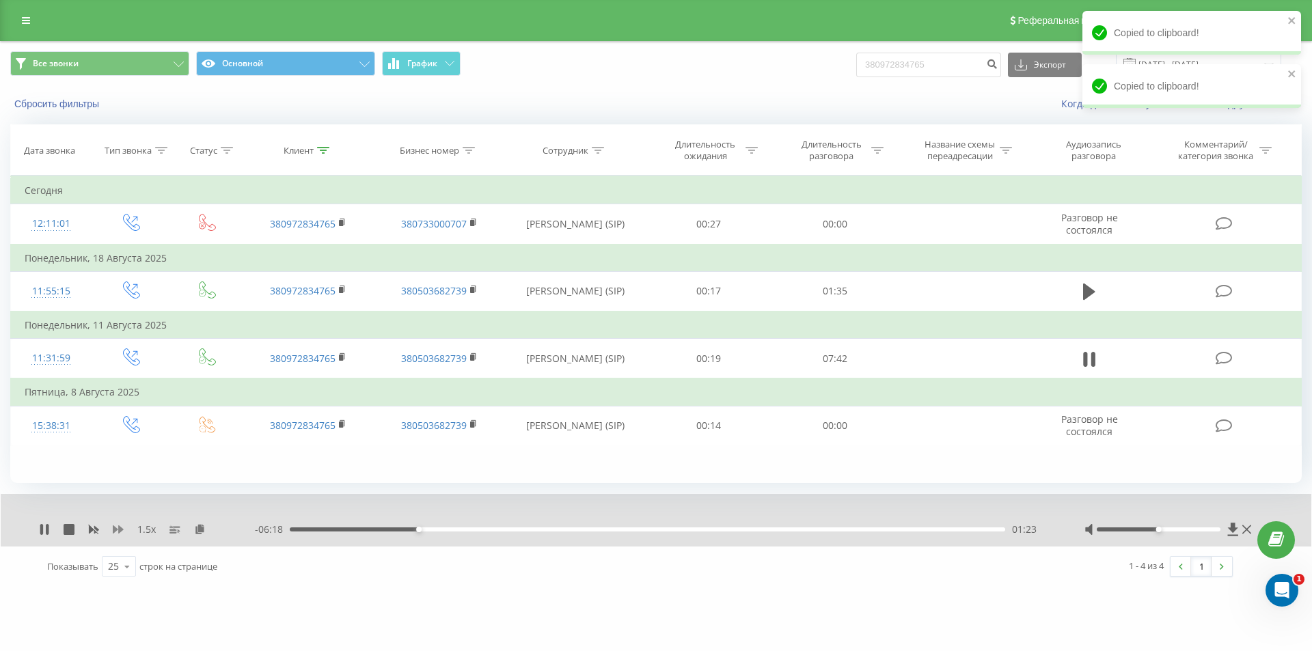
click at [118, 528] on icon at bounding box center [118, 529] width 11 height 11
click at [93, 528] on icon at bounding box center [93, 529] width 11 height 11
click at [122, 530] on icon at bounding box center [118, 529] width 11 height 8
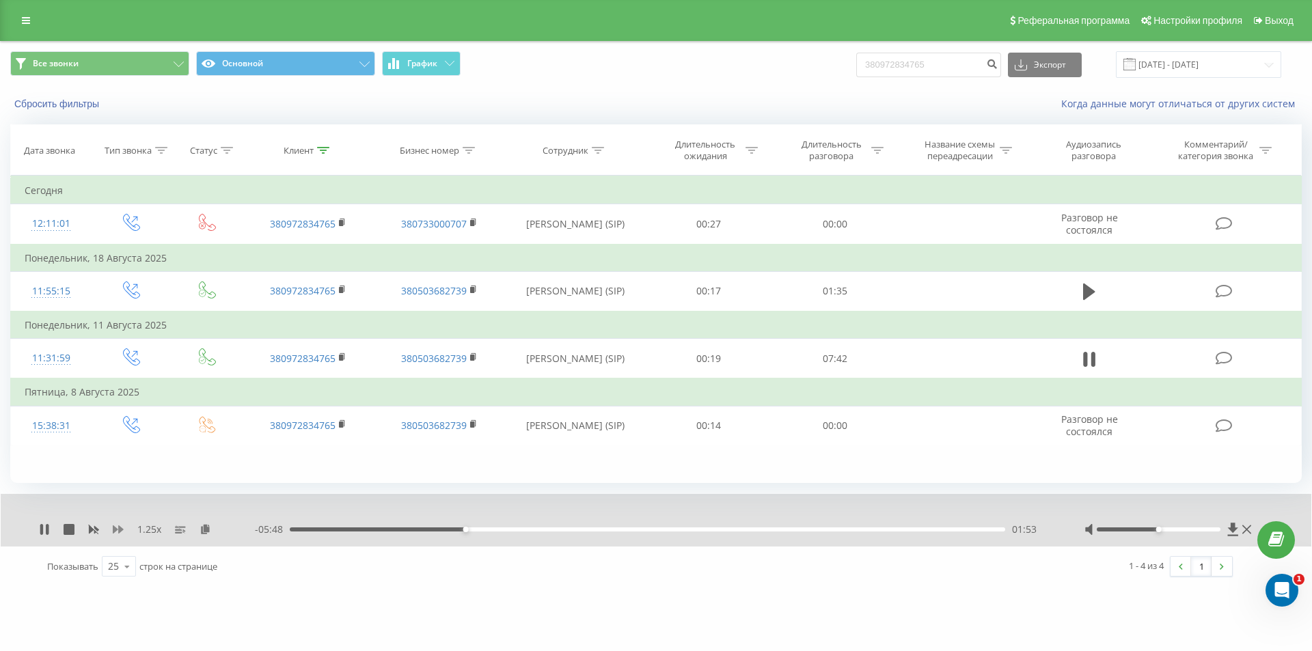
click at [122, 530] on icon at bounding box center [118, 529] width 11 height 8
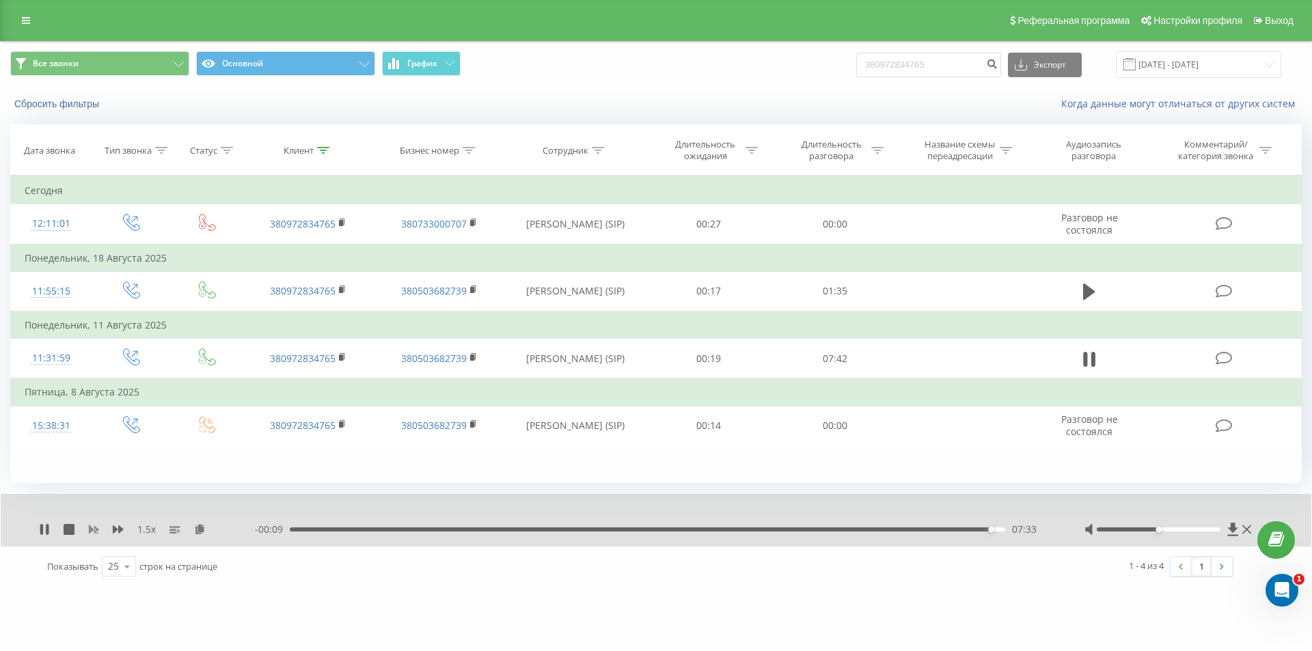
click at [90, 528] on icon at bounding box center [94, 530] width 10 height 8
click at [995, 528] on div "07:42" at bounding box center [643, 530] width 715 height 4
click at [46, 525] on icon at bounding box center [44, 529] width 11 height 11
